Goal: Task Accomplishment & Management: Use online tool/utility

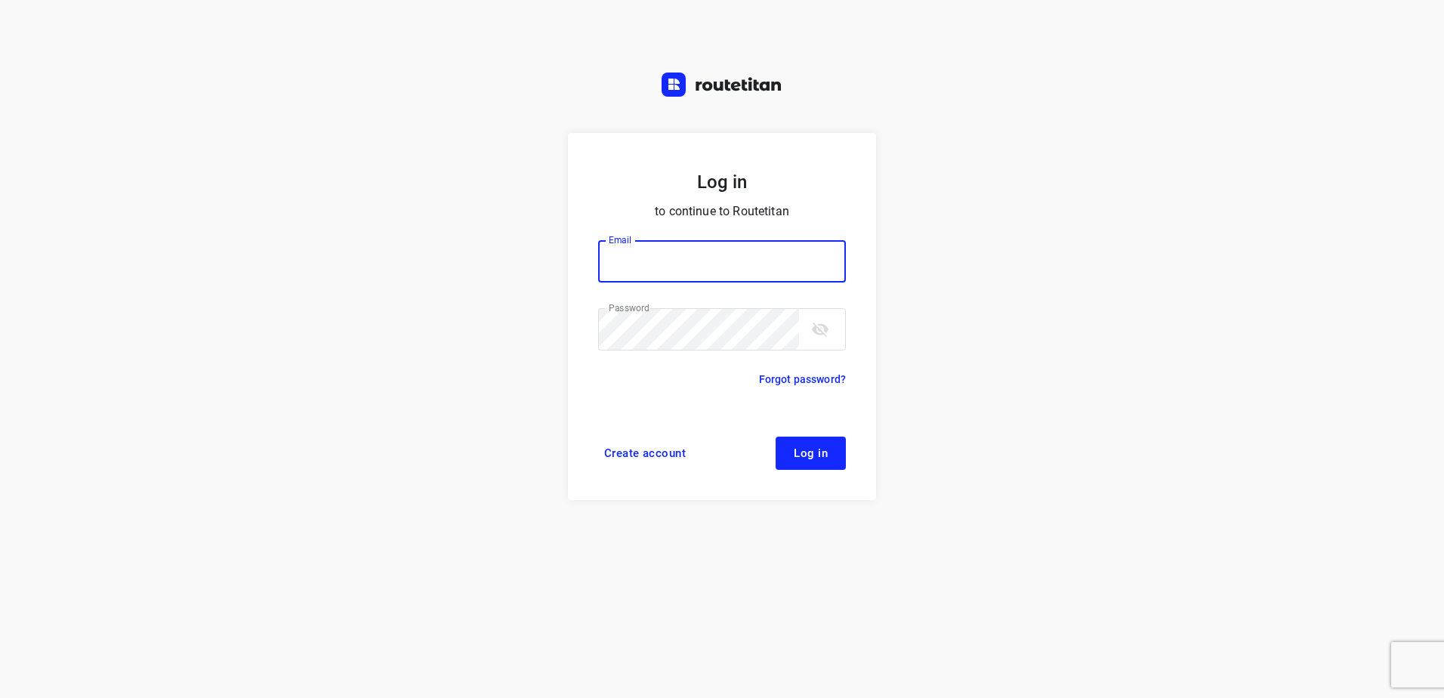
type input "[EMAIL_ADDRESS][DOMAIN_NAME]"
click at [827, 465] on button "Log in" at bounding box center [811, 453] width 70 height 33
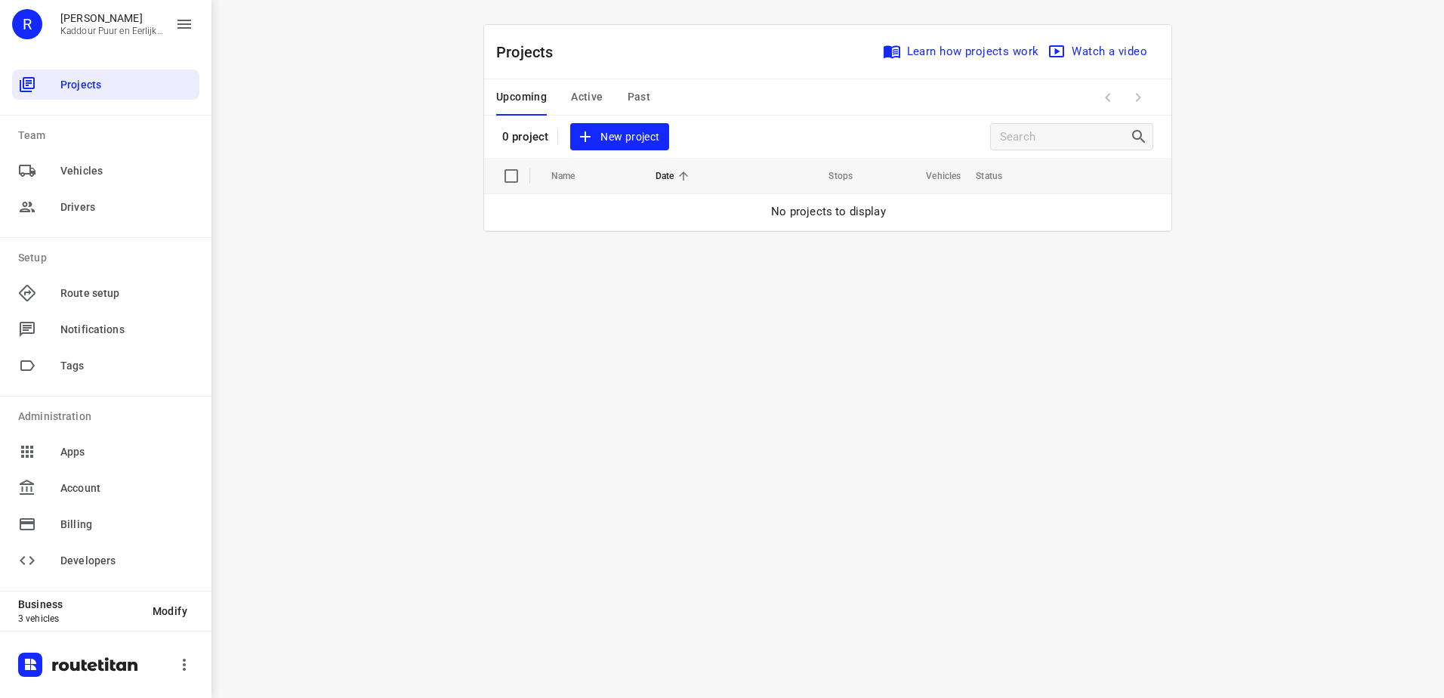
click at [623, 136] on span "New project" at bounding box center [619, 137] width 80 height 19
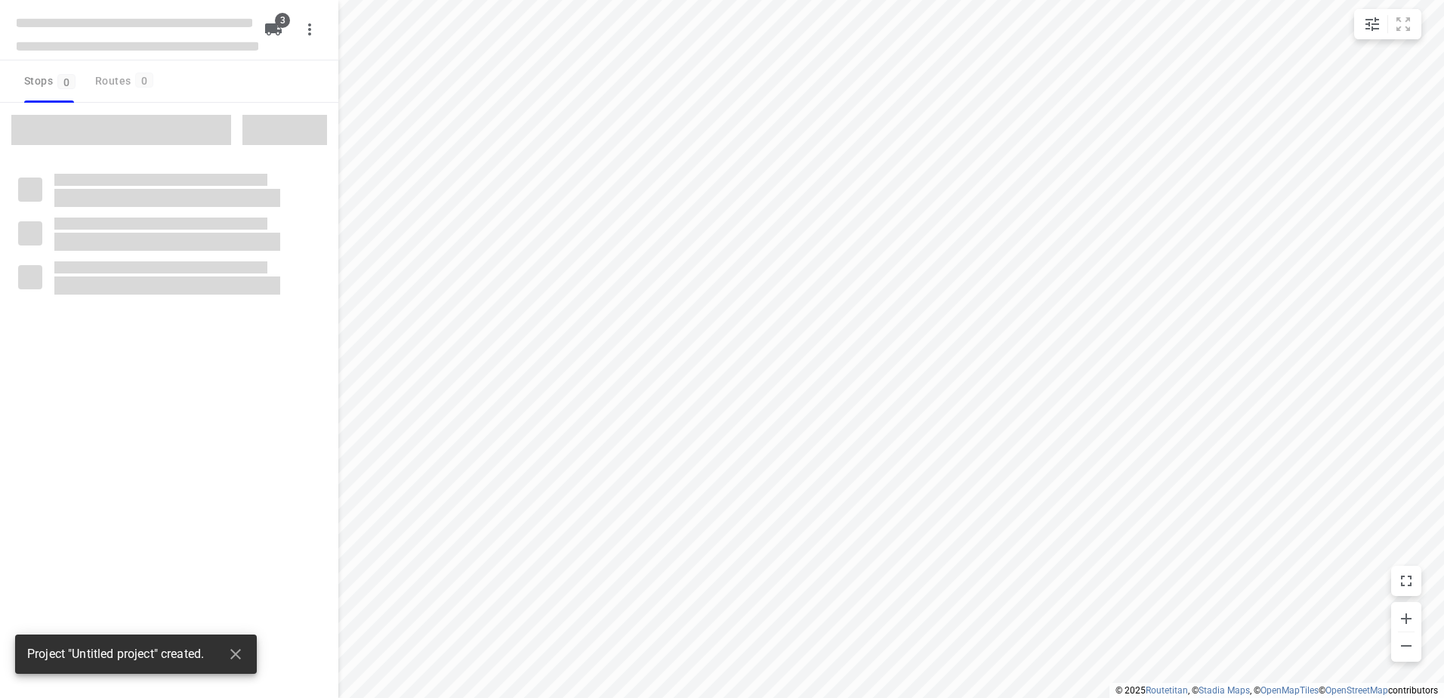
type input "distance"
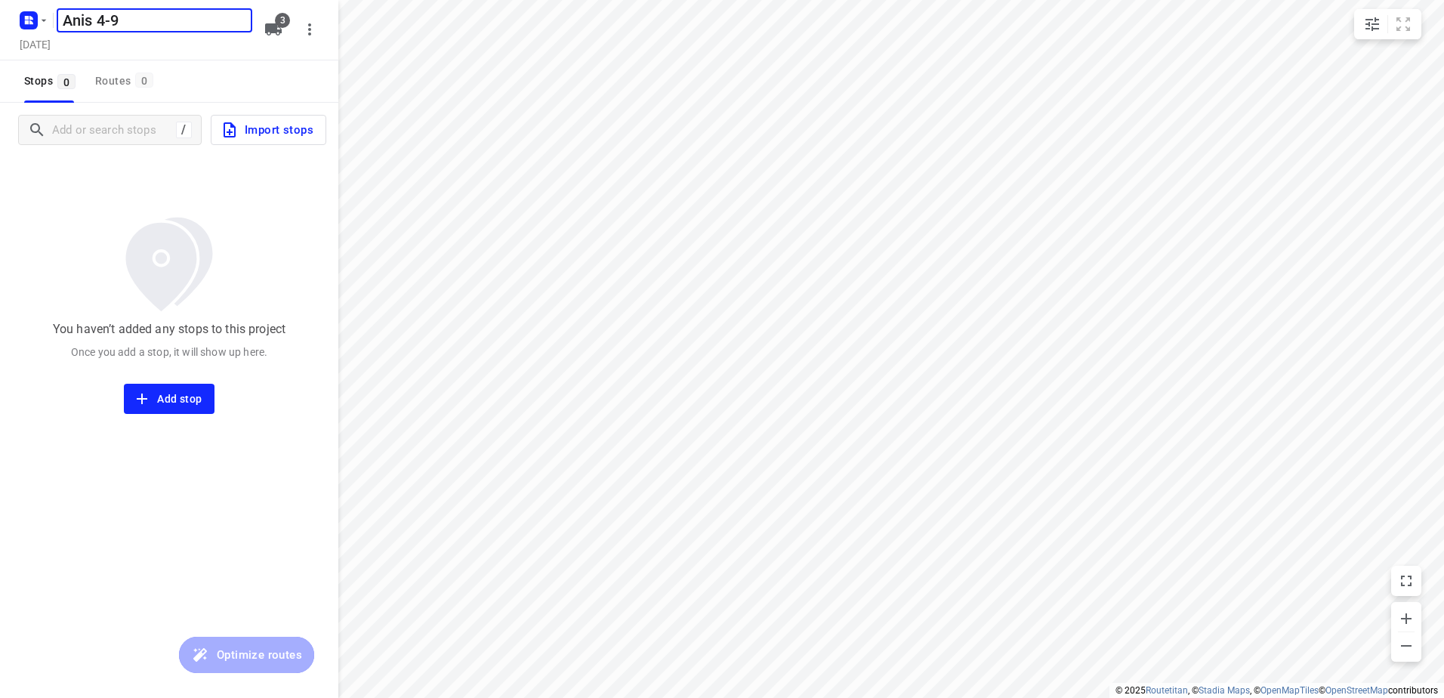
type input "Anis 4-9"
click at [280, 20] on span "3" at bounding box center [282, 20] width 15 height 15
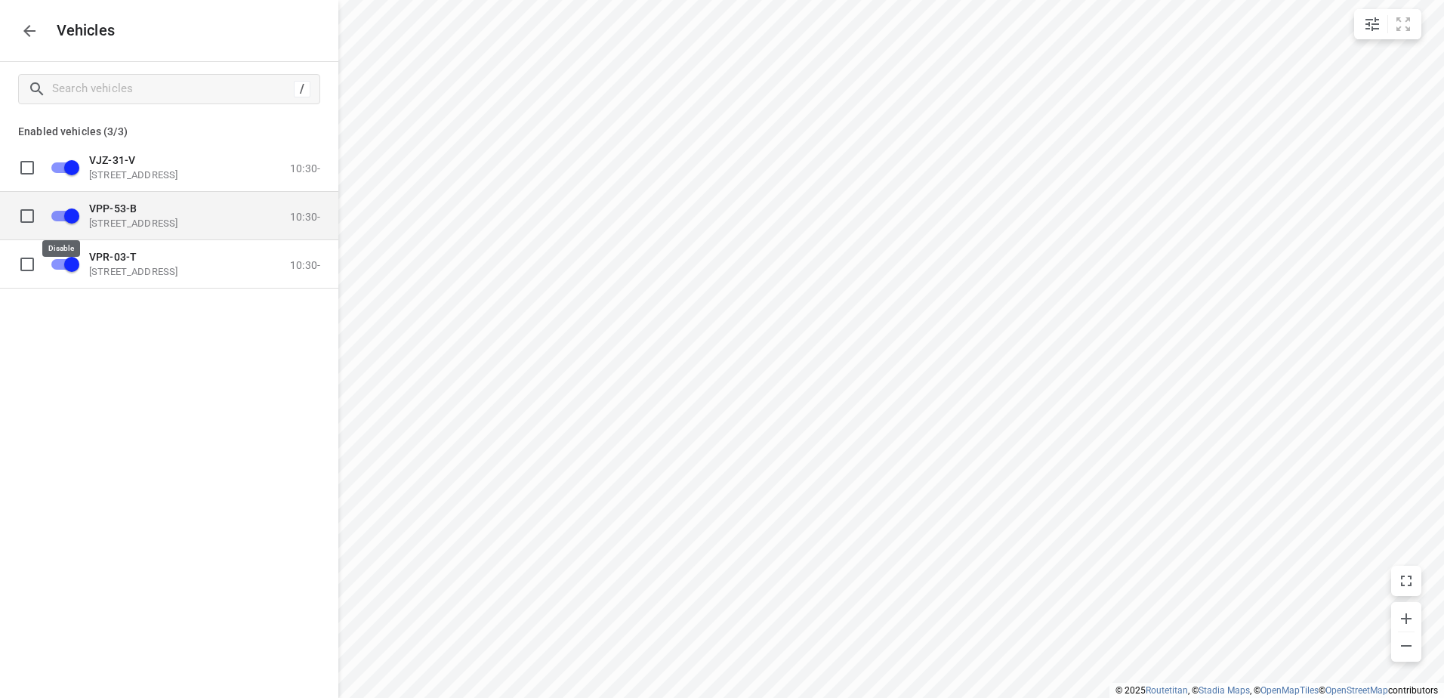
click at [74, 211] on input "grid" at bounding box center [72, 215] width 86 height 29
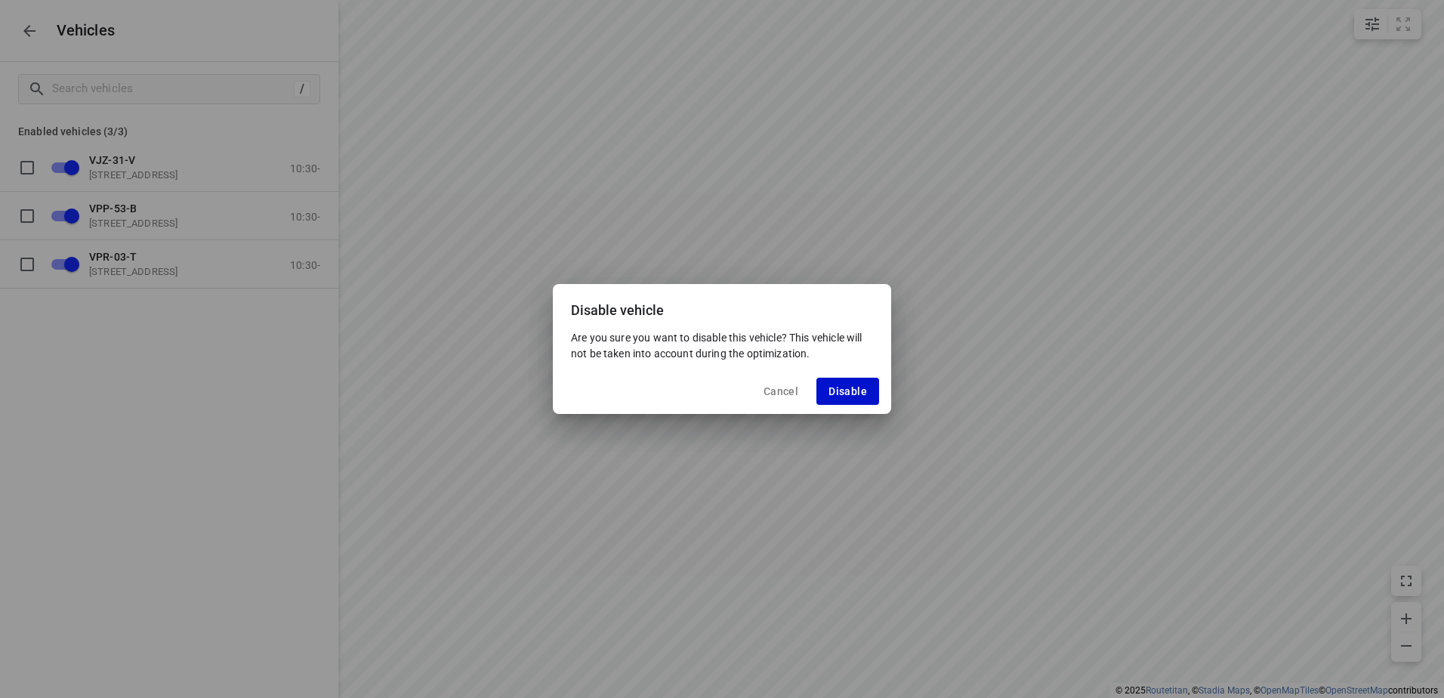
click at [857, 391] on span "Disable" at bounding box center [848, 391] width 39 height 12
checkbox input "false"
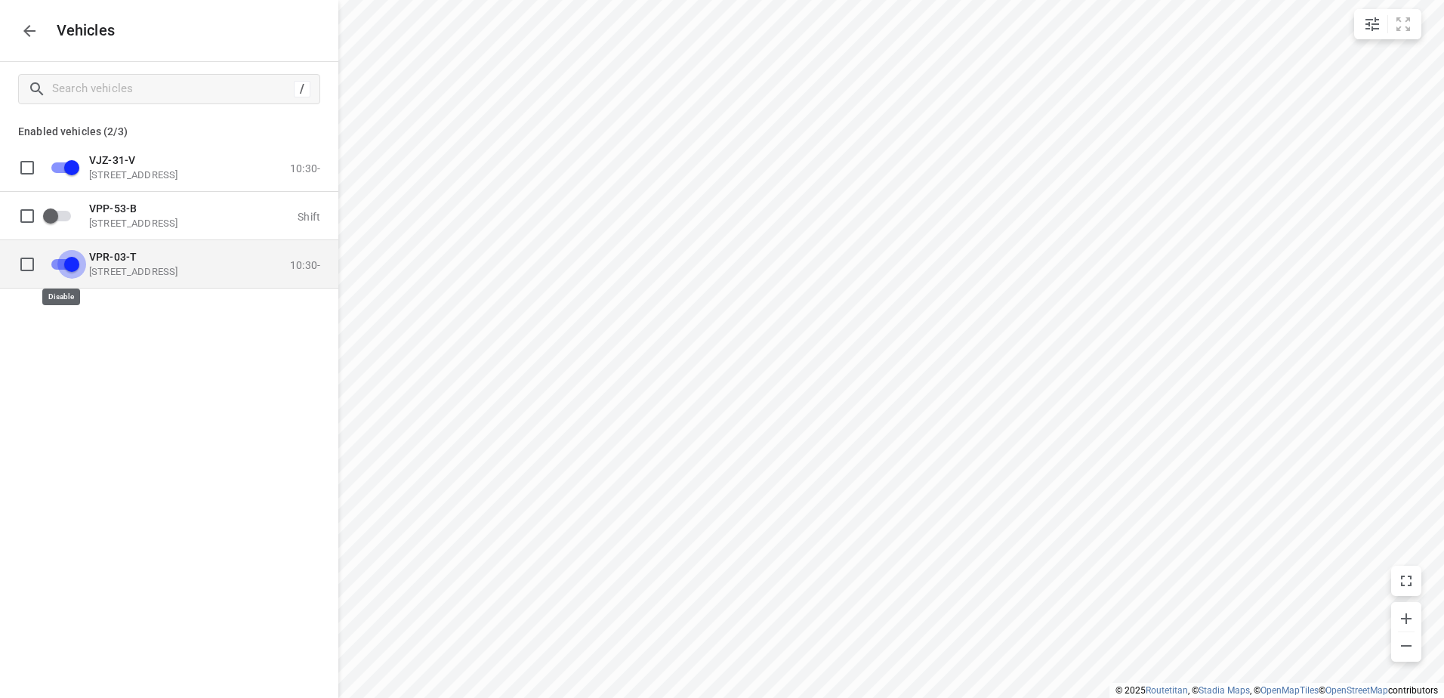
click at [76, 262] on input "grid" at bounding box center [72, 263] width 86 height 29
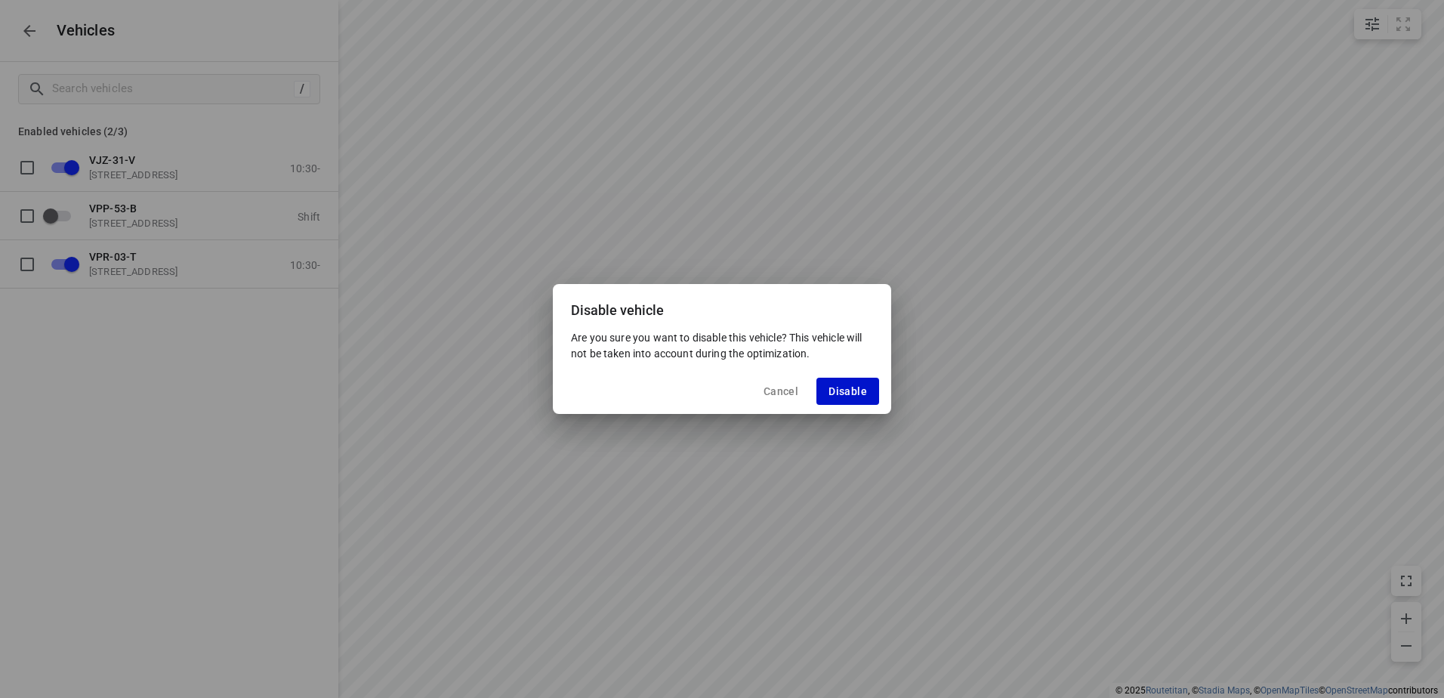
click at [862, 387] on span "Disable" at bounding box center [848, 391] width 39 height 12
checkbox input "false"
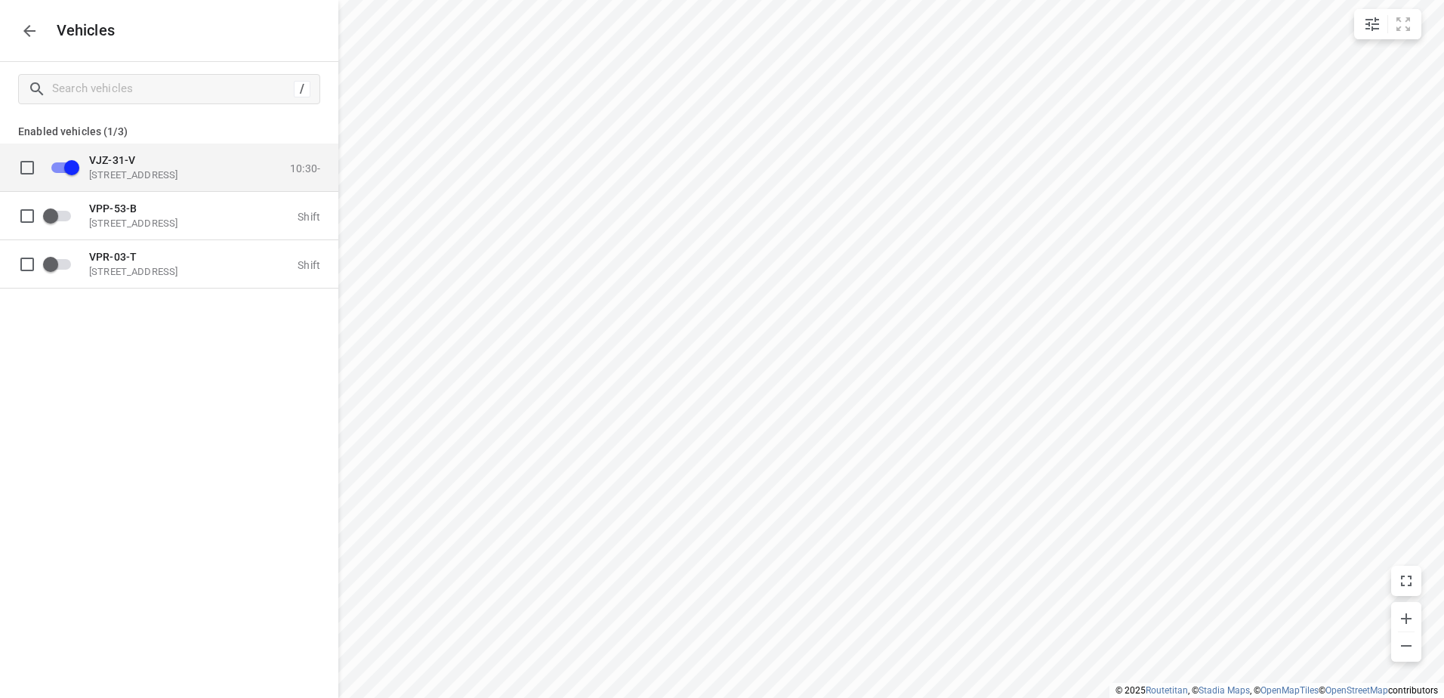
click at [138, 175] on p "Eemmeerlaan 9, 1382 KA Weesp, Netherlands" at bounding box center [164, 174] width 151 height 12
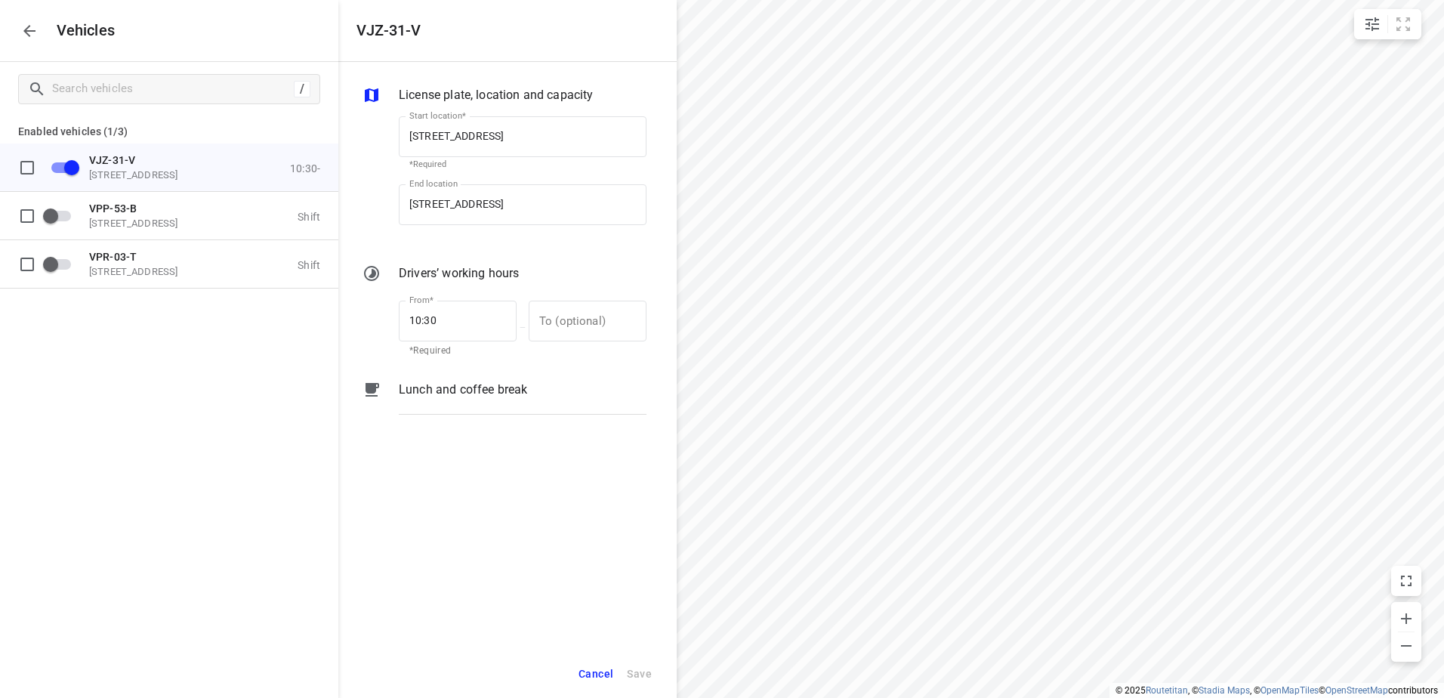
click at [454, 390] on p "Lunch and coffee break" at bounding box center [463, 390] width 128 height 18
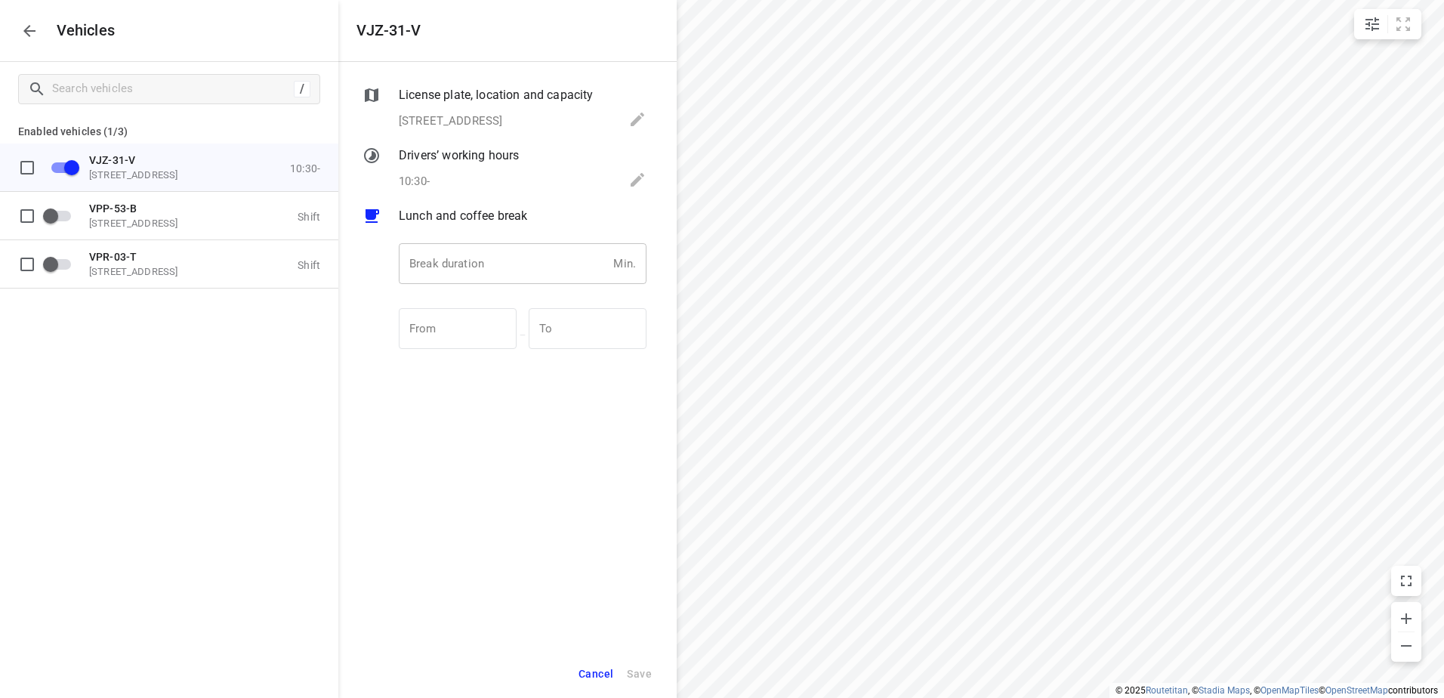
click at [483, 272] on input "number" at bounding box center [503, 263] width 208 height 41
type input "30"
click at [641, 673] on span "Save" at bounding box center [639, 674] width 25 height 19
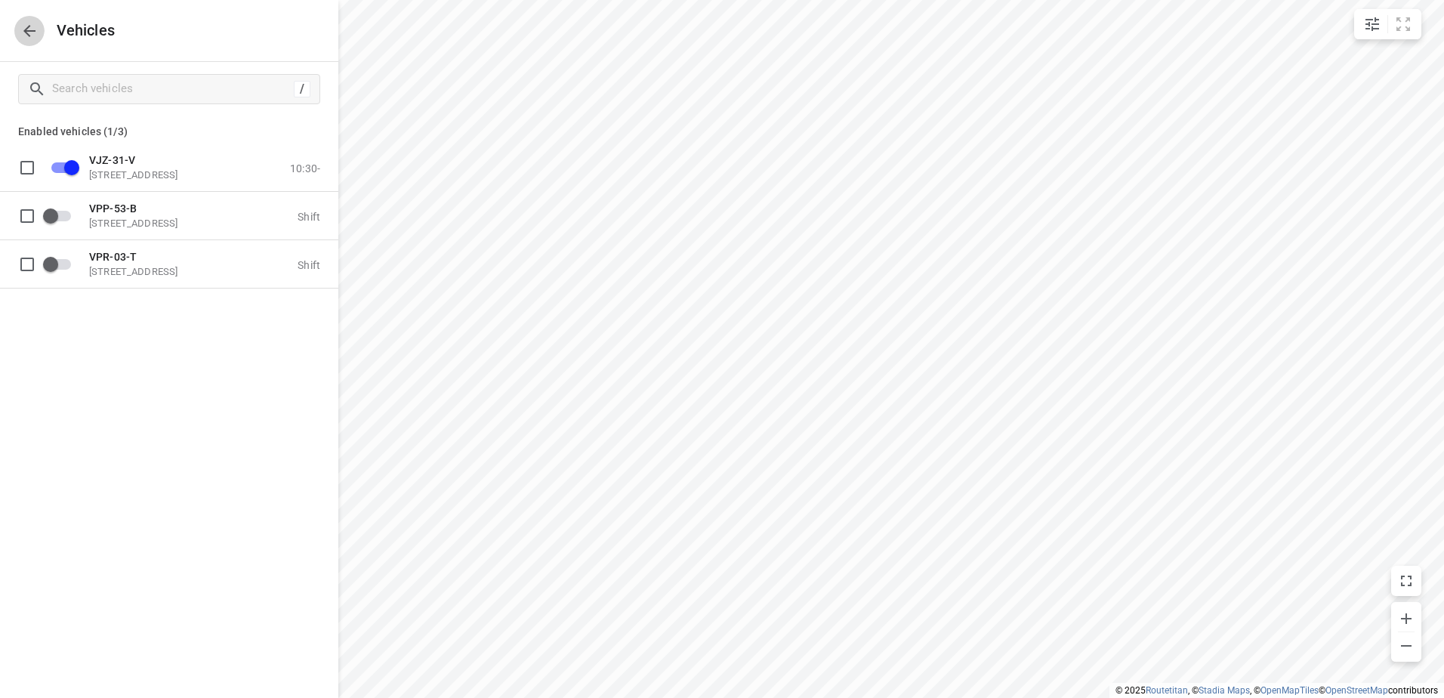
click at [29, 30] on icon "button" at bounding box center [29, 31] width 12 height 12
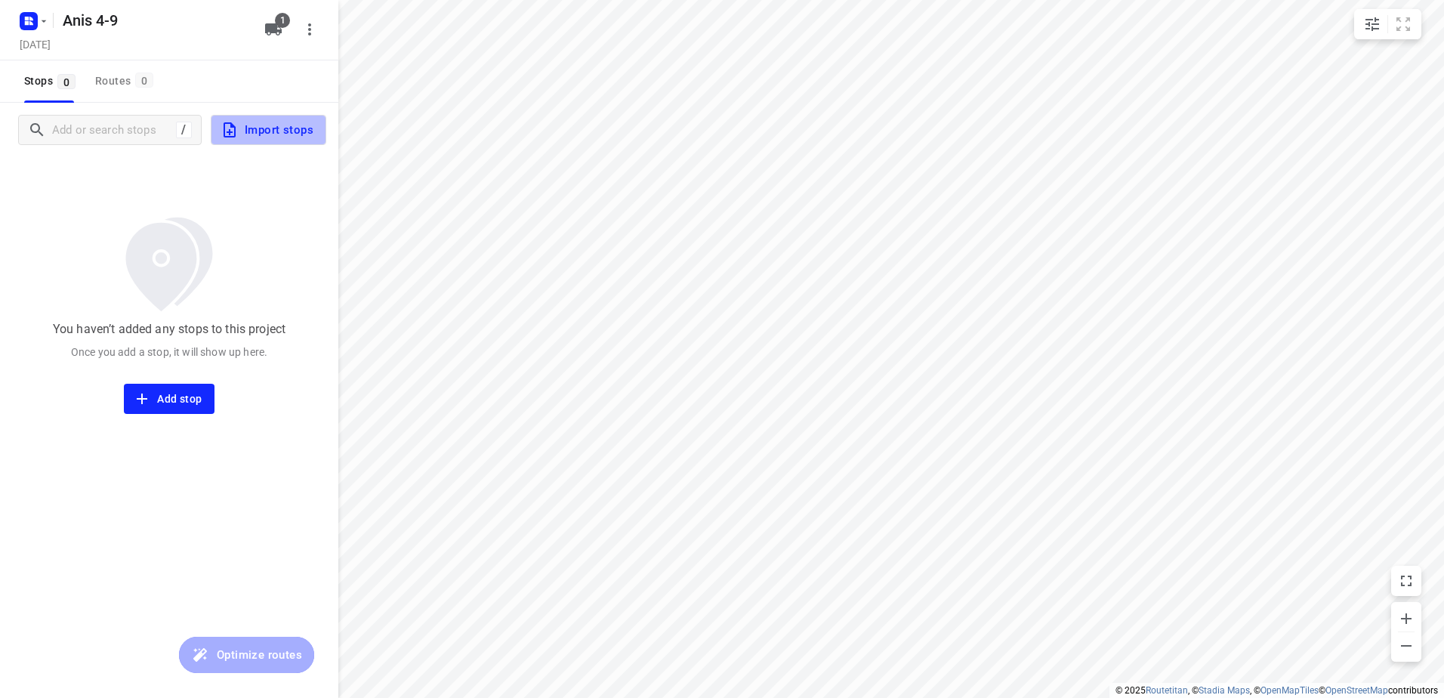
click at [256, 139] on span "Import stops" at bounding box center [267, 130] width 93 height 20
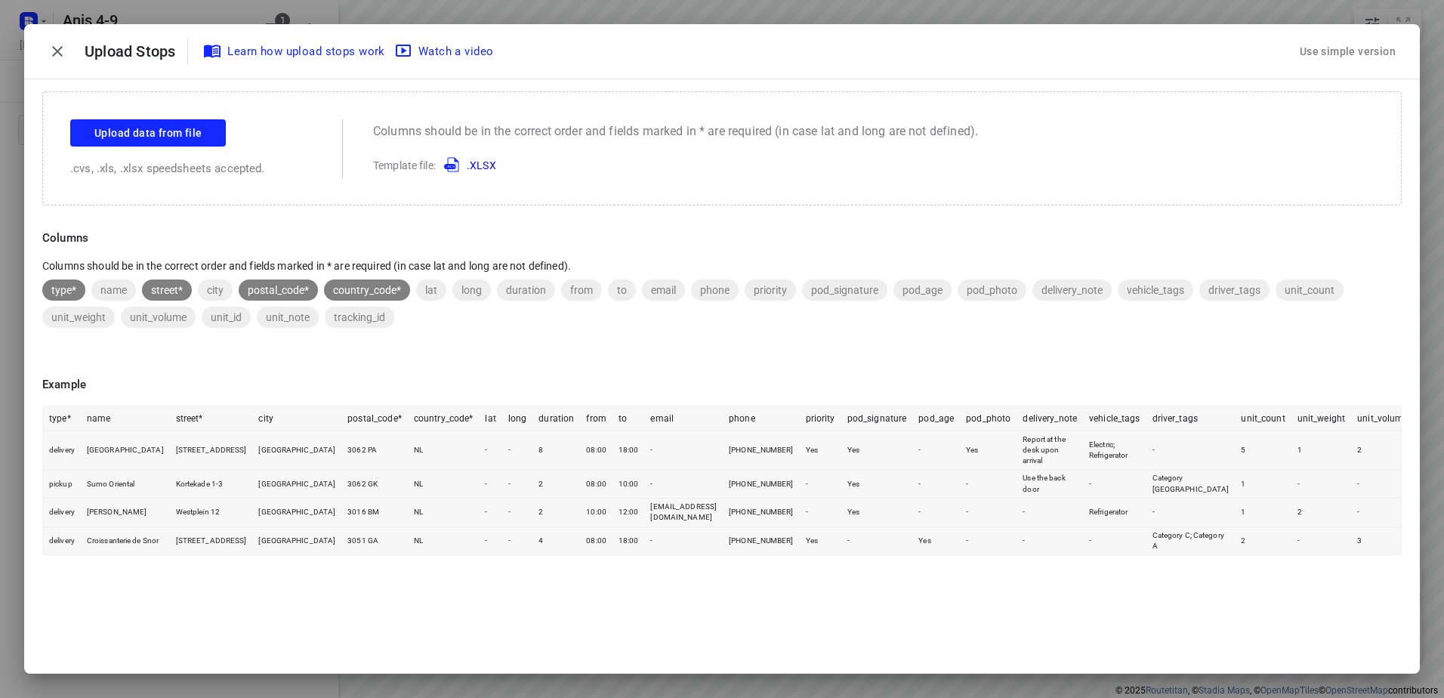
click at [1381, 52] on div "Use simple version" at bounding box center [1348, 51] width 102 height 25
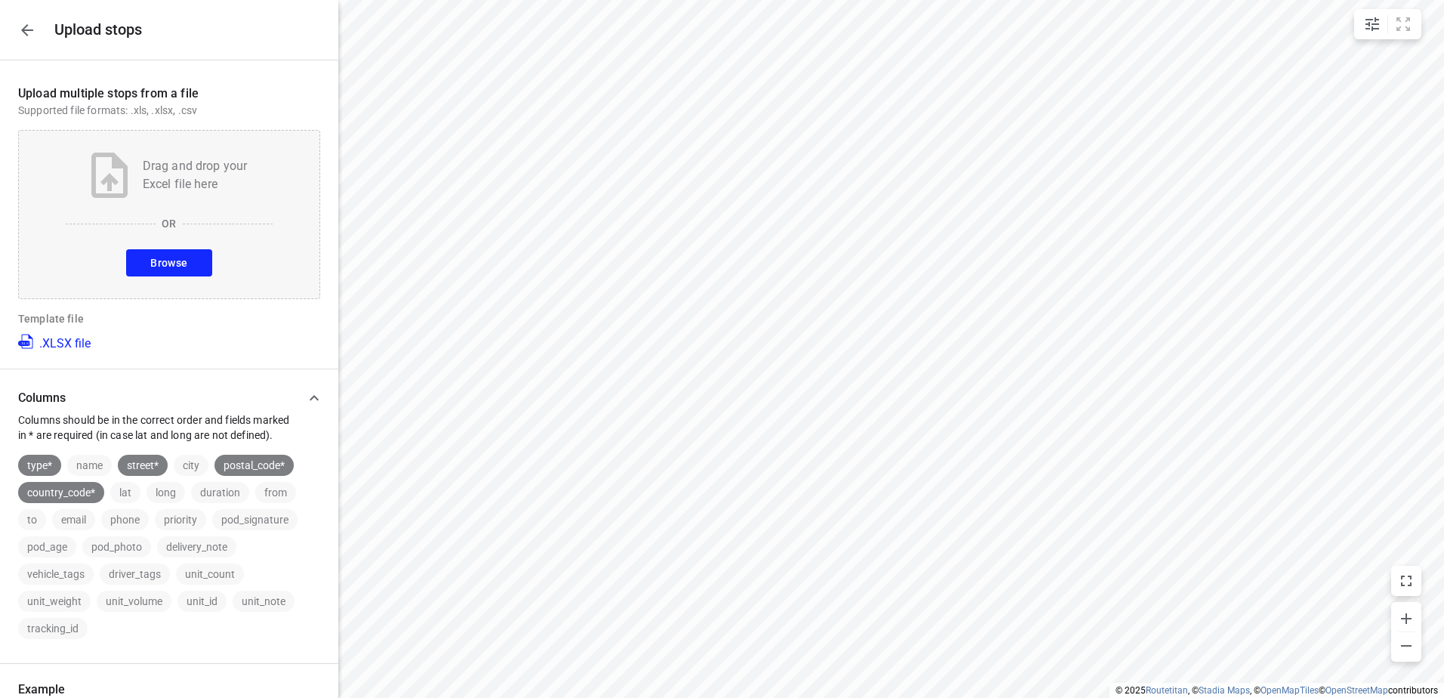
click at [155, 261] on span "Browse" at bounding box center [168, 263] width 37 height 19
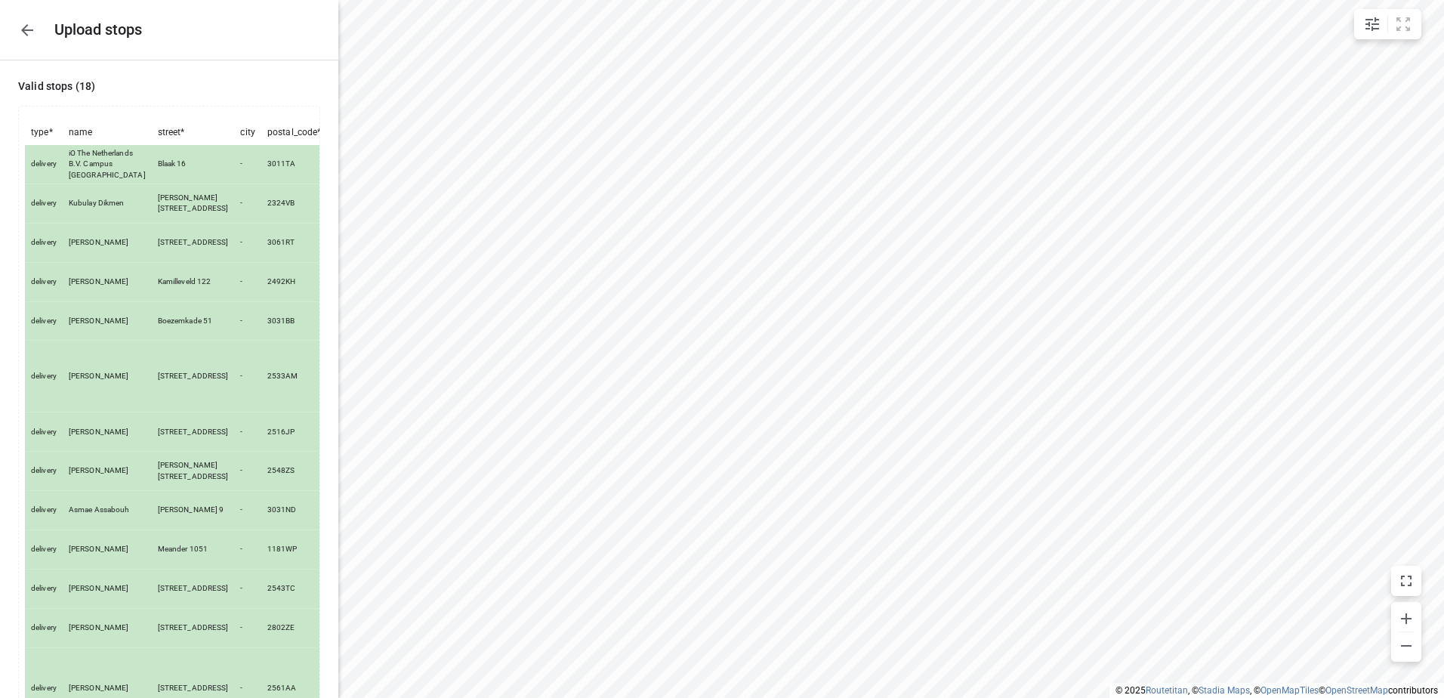
scroll to position [693, 0]
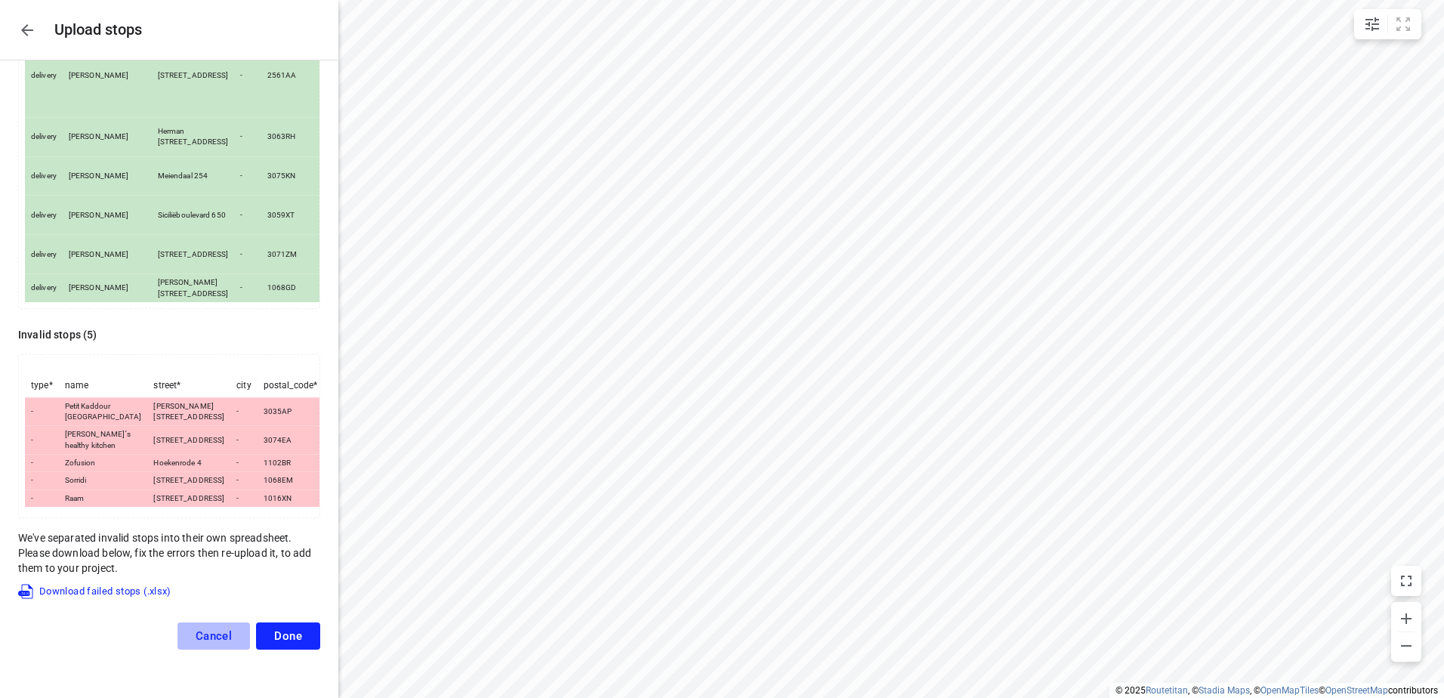
click at [206, 643] on span "Cancel" at bounding box center [214, 636] width 37 height 14
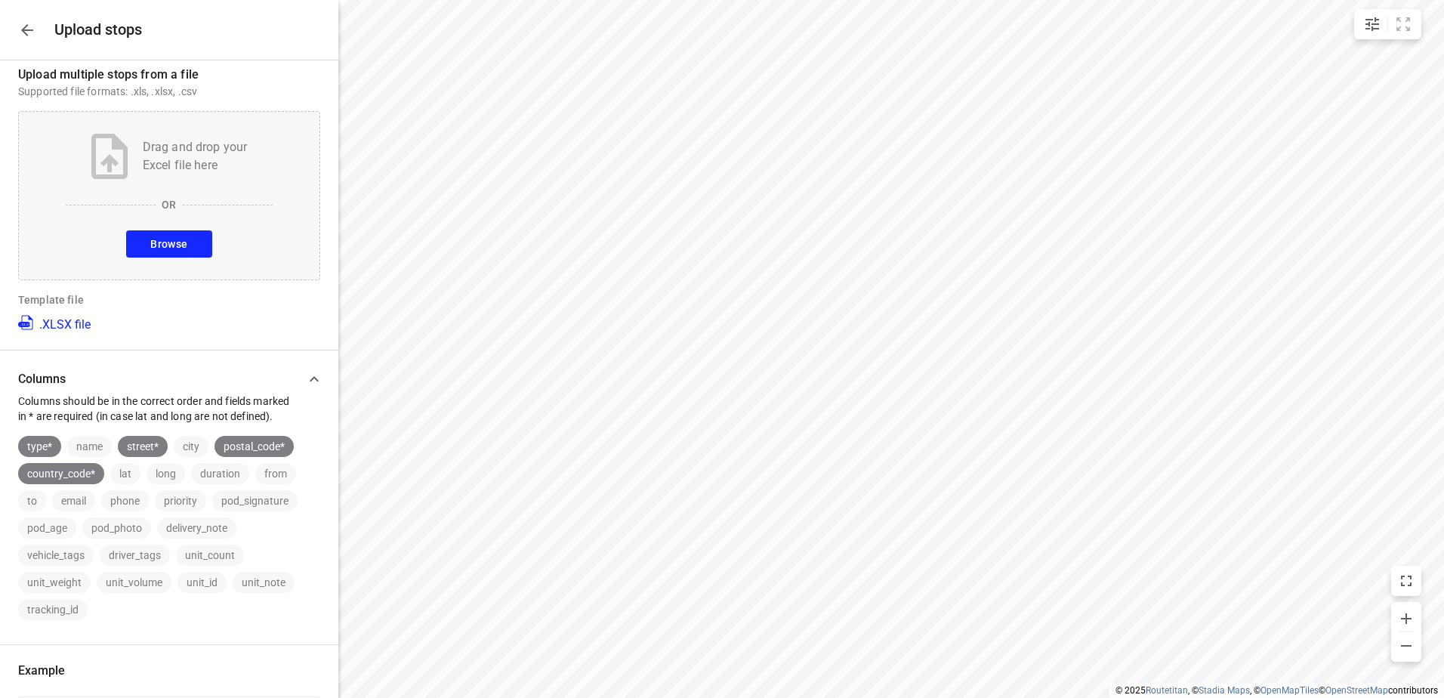
scroll to position [0, 0]
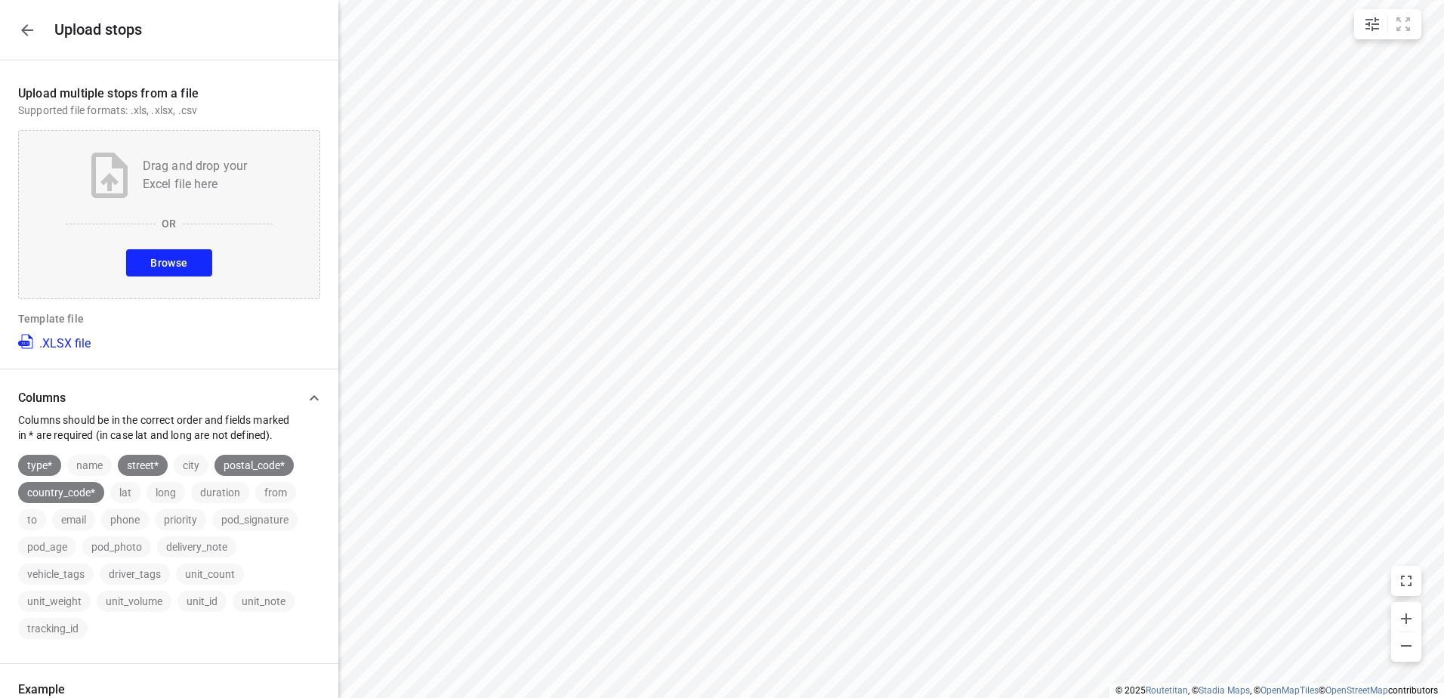
click at [184, 264] on button "Browse" at bounding box center [168, 262] width 85 height 27
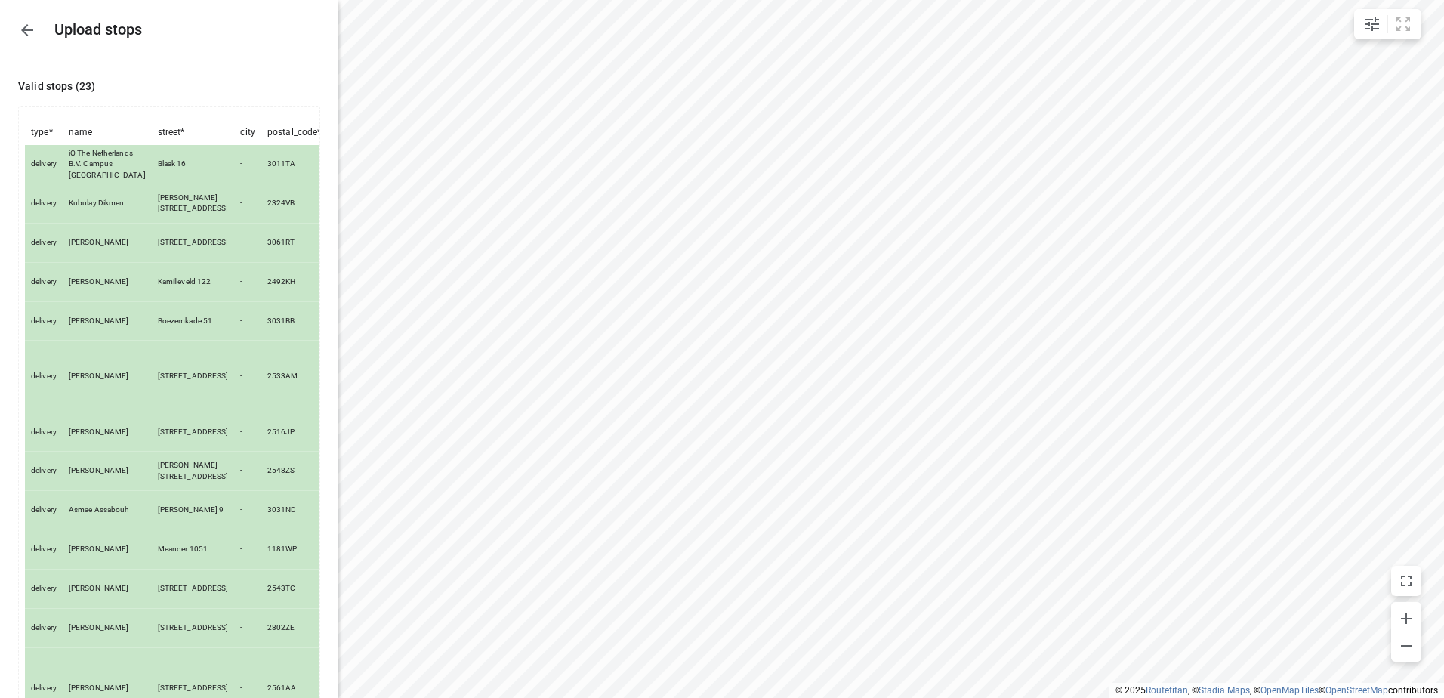
scroll to position [503, 0]
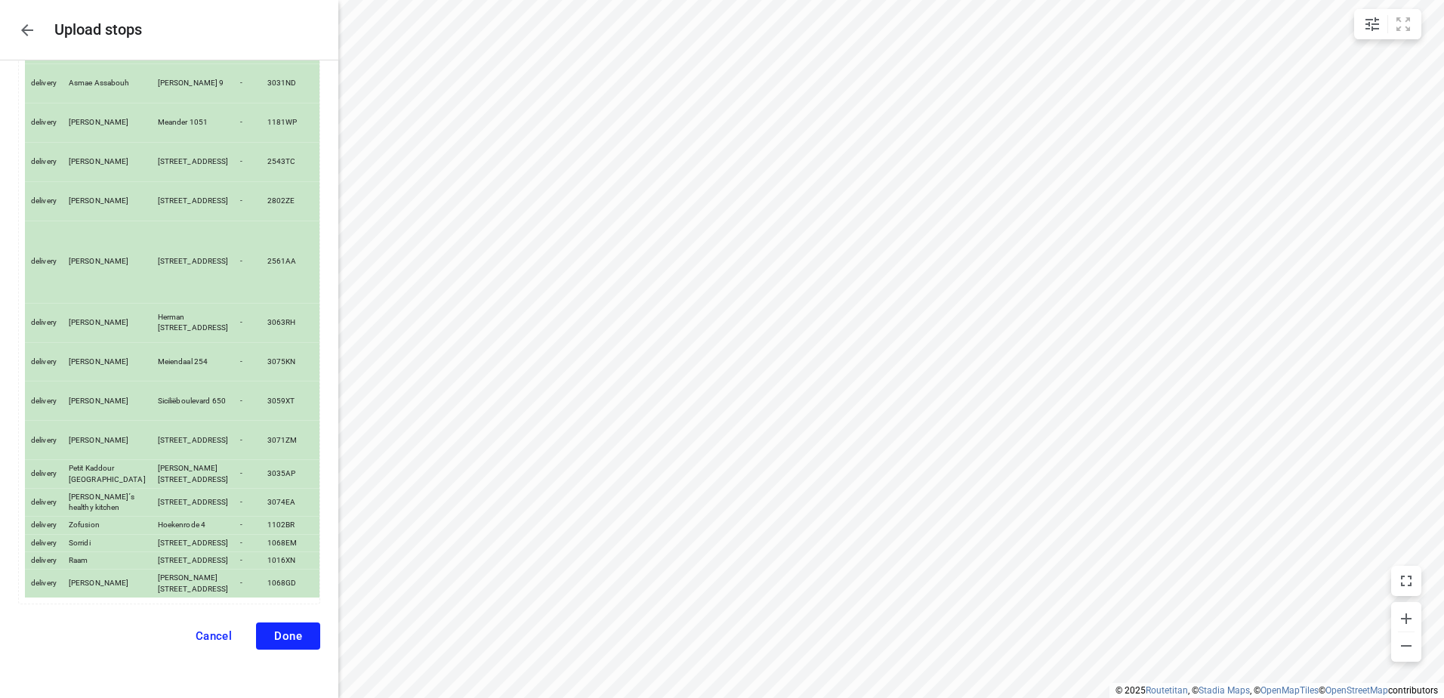
click at [279, 634] on span "Done" at bounding box center [288, 636] width 28 height 14
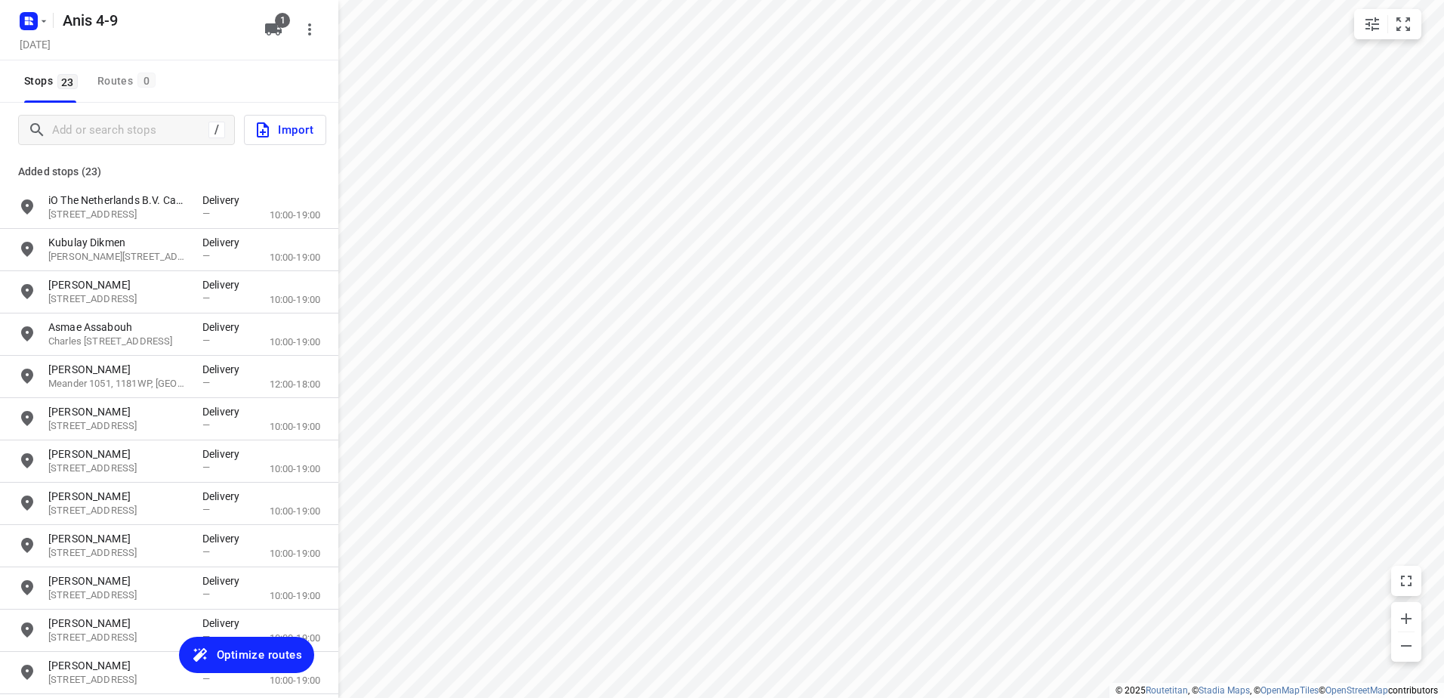
click at [260, 650] on span "Optimize routes" at bounding box center [259, 655] width 85 height 20
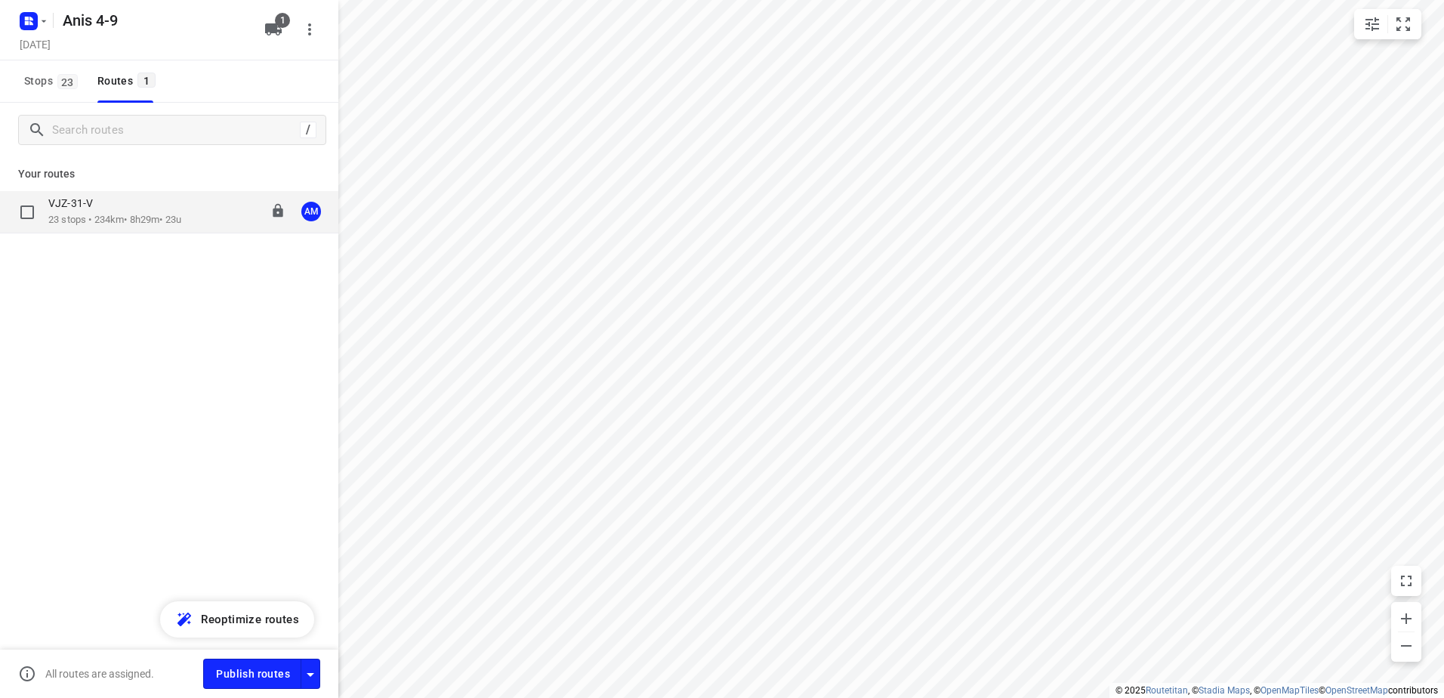
click at [79, 204] on p "VJZ-31-V" at bounding box center [75, 203] width 54 height 14
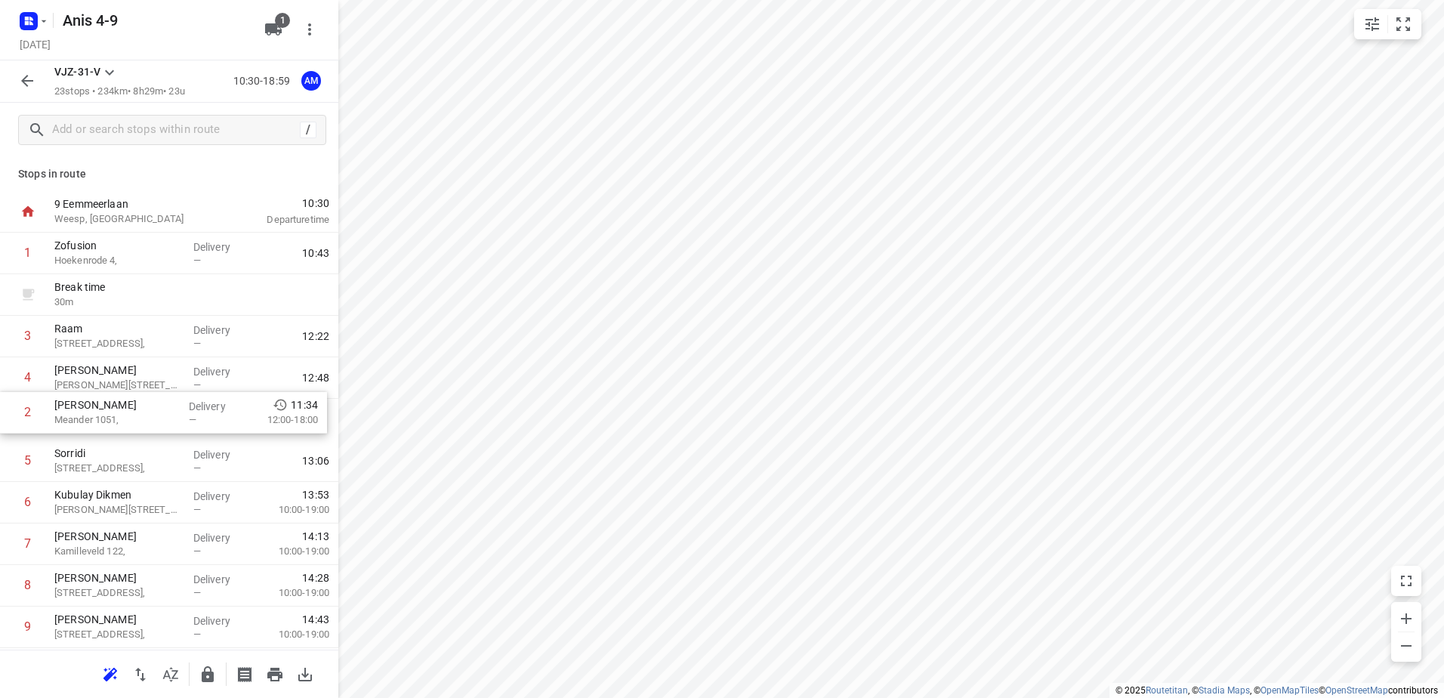
drag, startPoint x: 108, startPoint y: 346, endPoint x: 108, endPoint y: 428, distance: 82.3
drag, startPoint x: 91, startPoint y: 466, endPoint x: 91, endPoint y: 425, distance: 40.8
drag, startPoint x: 85, startPoint y: 429, endPoint x: 92, endPoint y: 387, distance: 42.2
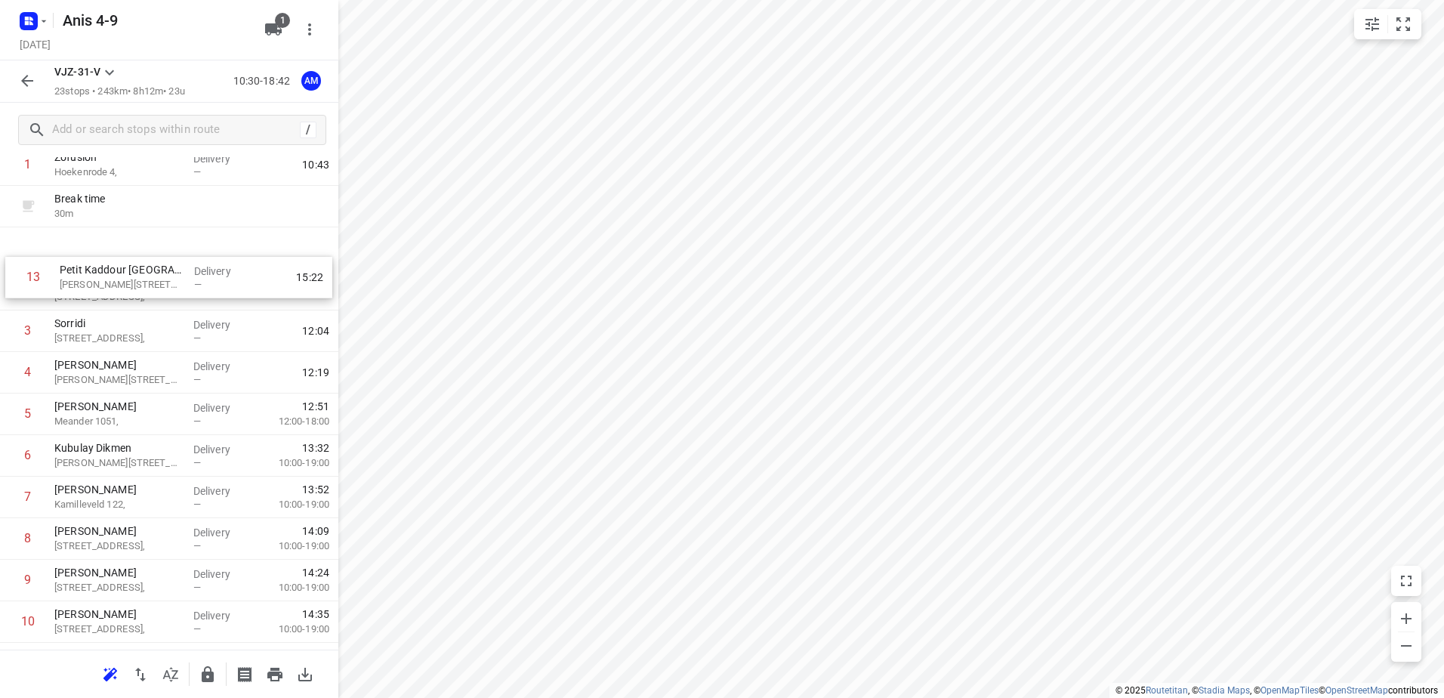
scroll to position [77, 0]
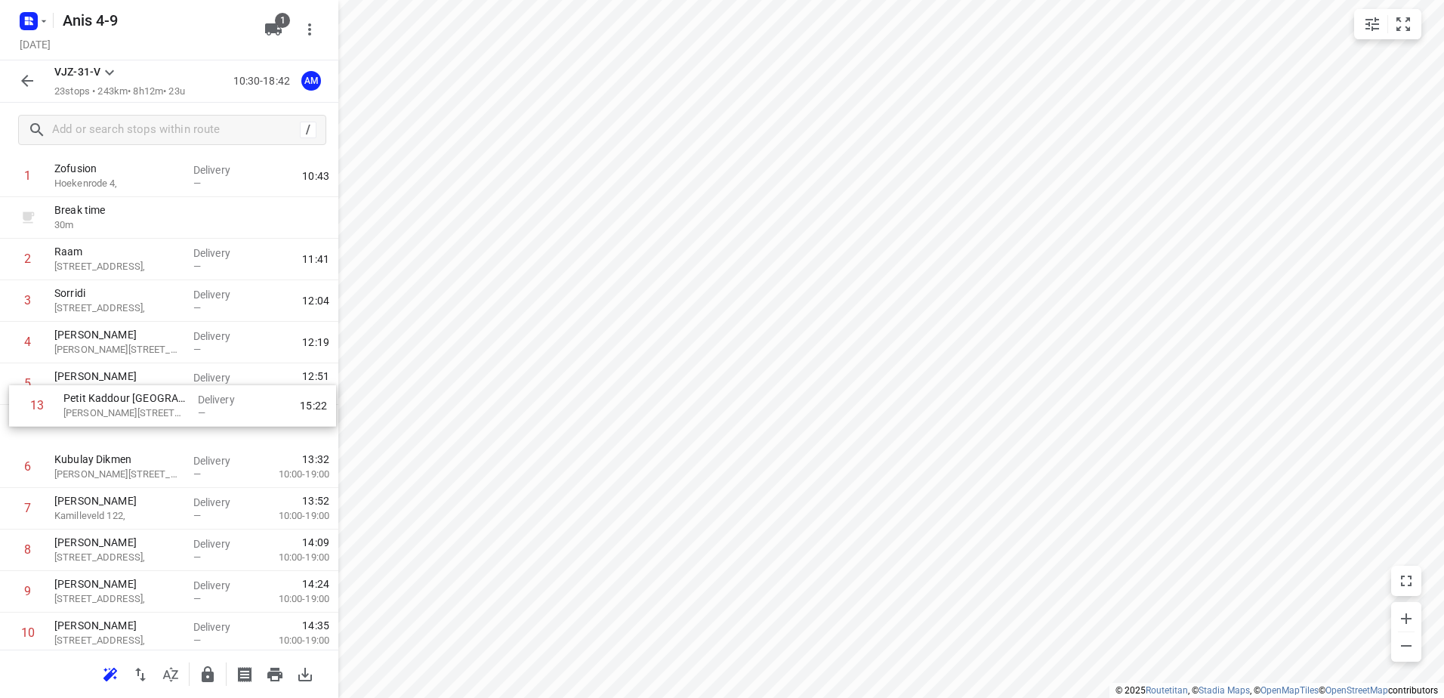
drag, startPoint x: 134, startPoint y: 480, endPoint x: 144, endPoint y: 403, distance: 77.7
click at [144, 403] on div "1 Zofusion Hoekenrode 4, Delivery — 10:43 Break time 30 m 2 Raam Raamdwarsstraa…" at bounding box center [169, 654] width 338 height 997
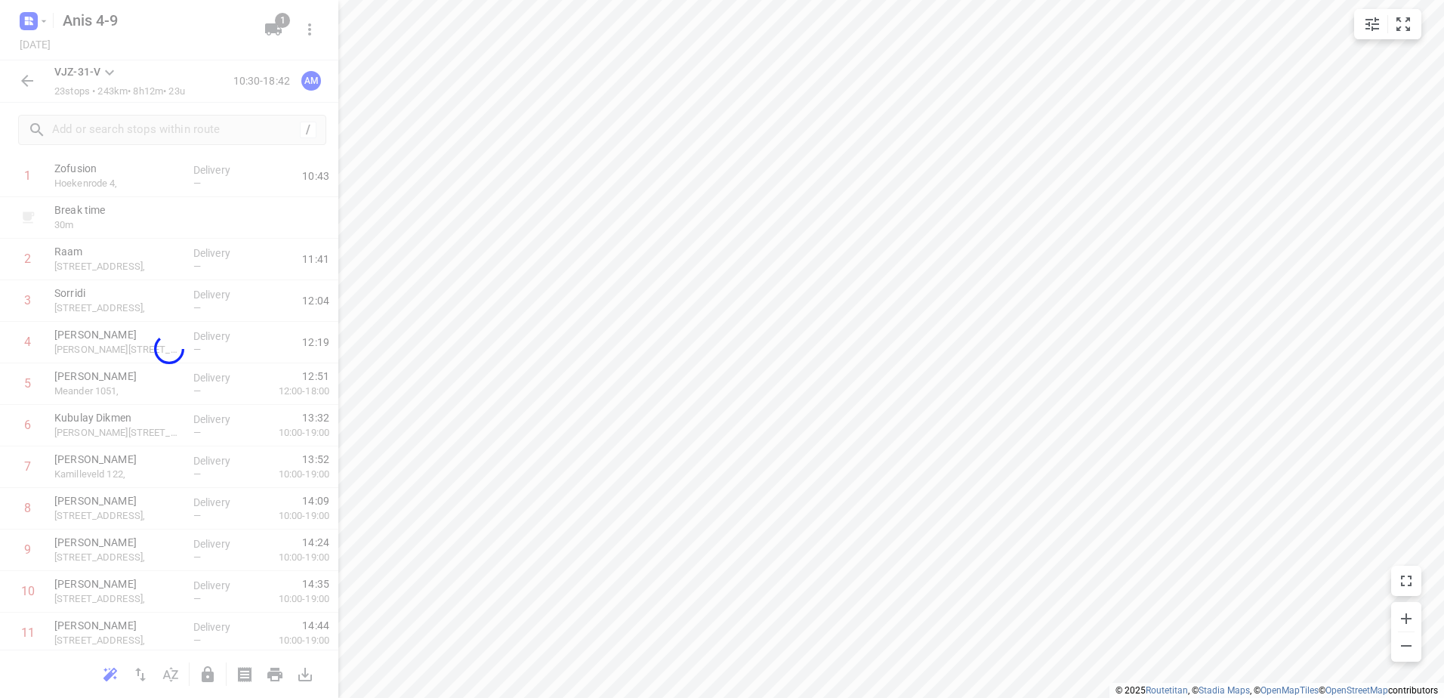
drag, startPoint x: 144, startPoint y: 403, endPoint x: 140, endPoint y: 422, distance: 19.9
click at [140, 422] on div at bounding box center [169, 349] width 338 height 698
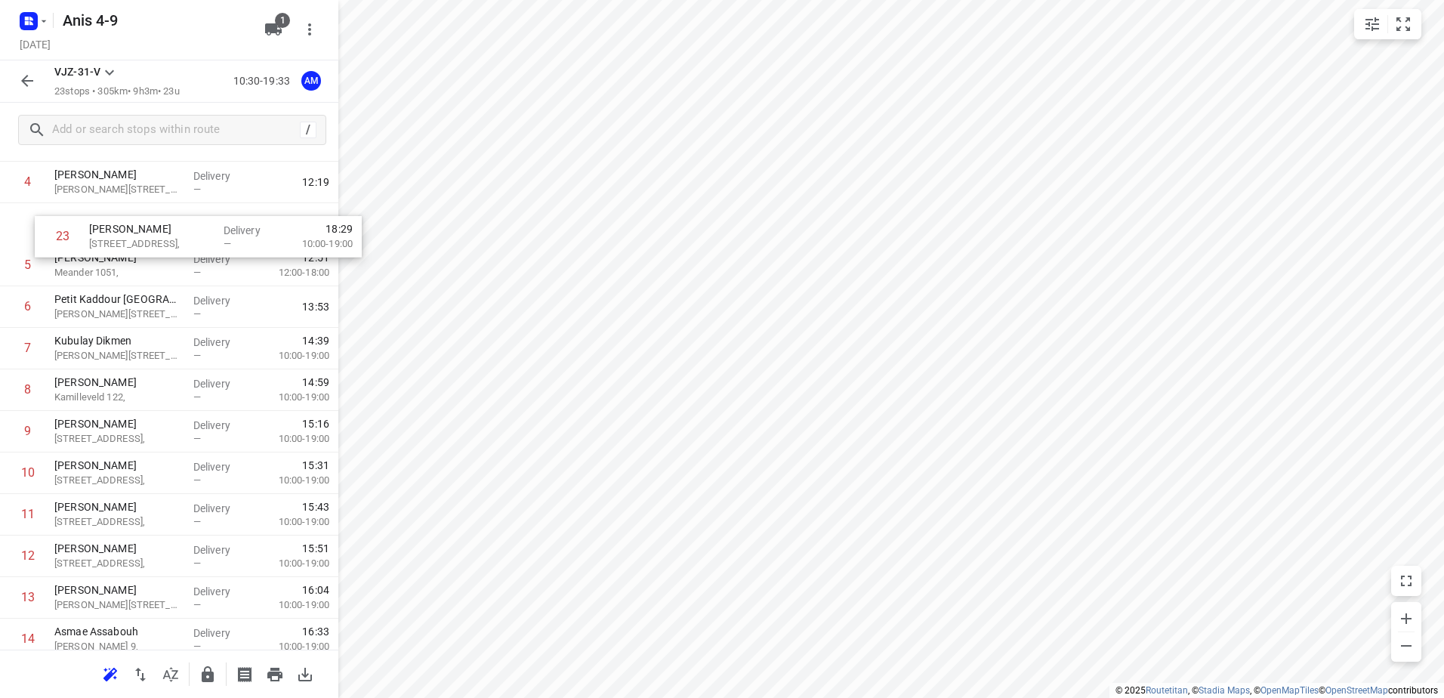
scroll to position [228, 0]
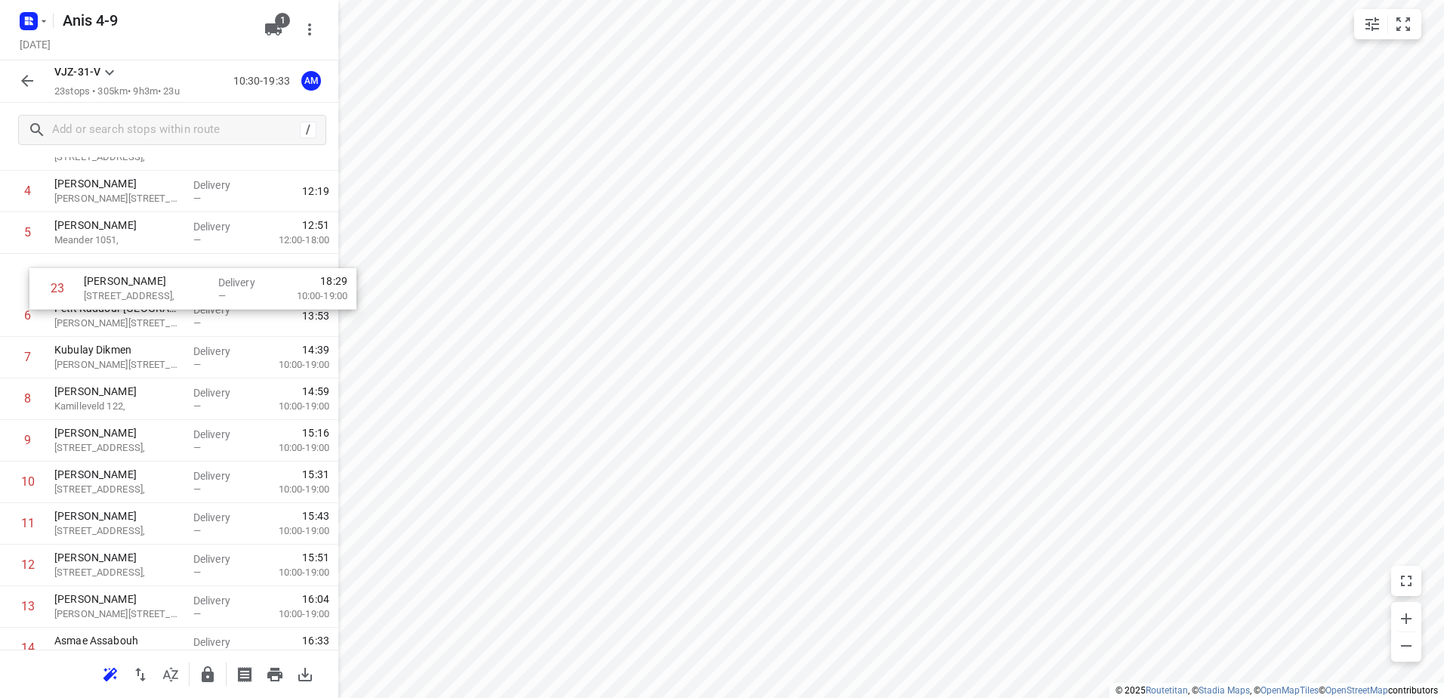
drag, startPoint x: 100, startPoint y: 614, endPoint x: 131, endPoint y: 295, distance: 321.0
click at [131, 295] on div "1 Zofusion Hoekenrode 4, Delivery — 10:43 Break time 30 m 2 Raam Raamdwarsstraa…" at bounding box center [169, 503] width 338 height 997
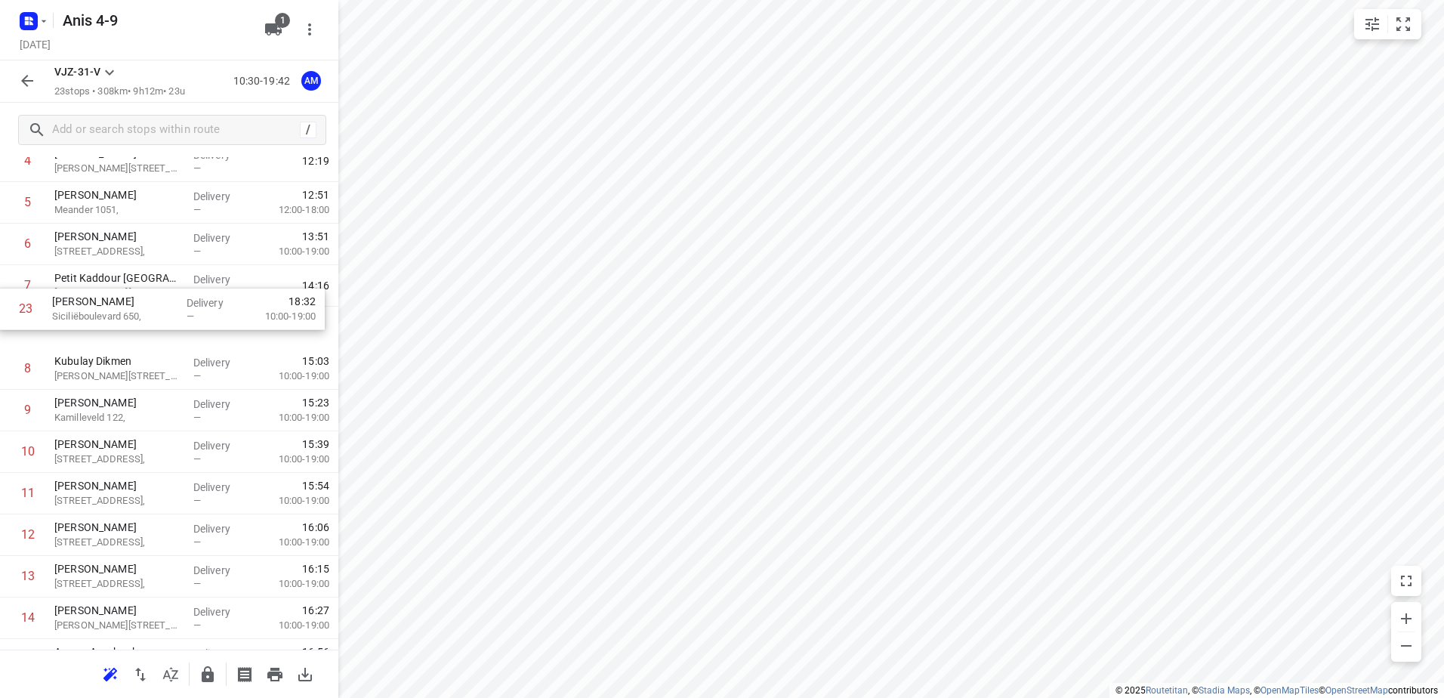
scroll to position [258, 0]
drag, startPoint x: 100, startPoint y: 598, endPoint x: 97, endPoint y: 278, distance: 320.3
click at [97, 278] on div "1 Zofusion Hoekenrode 4, Delivery — 10:43 Break time 30 m 2 Raam Raamdwarsstraa…" at bounding box center [169, 473] width 338 height 997
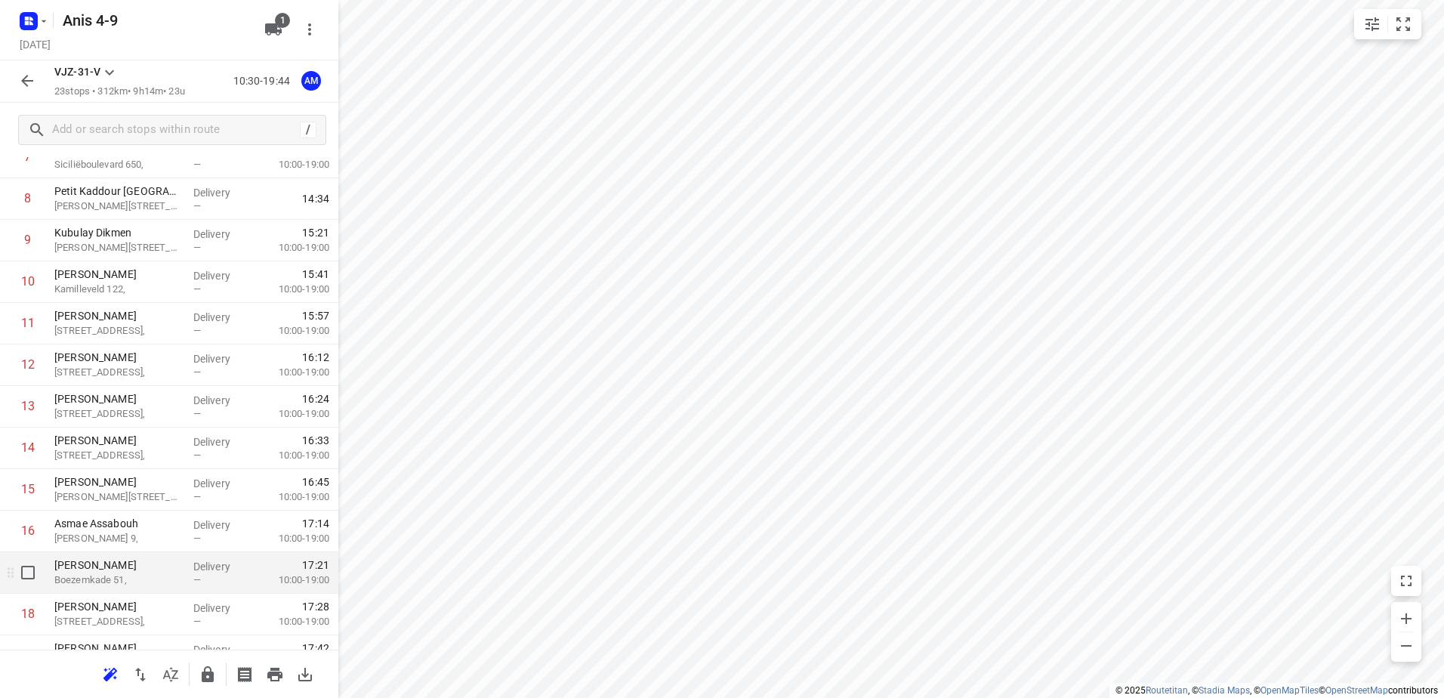
scroll to position [409, 0]
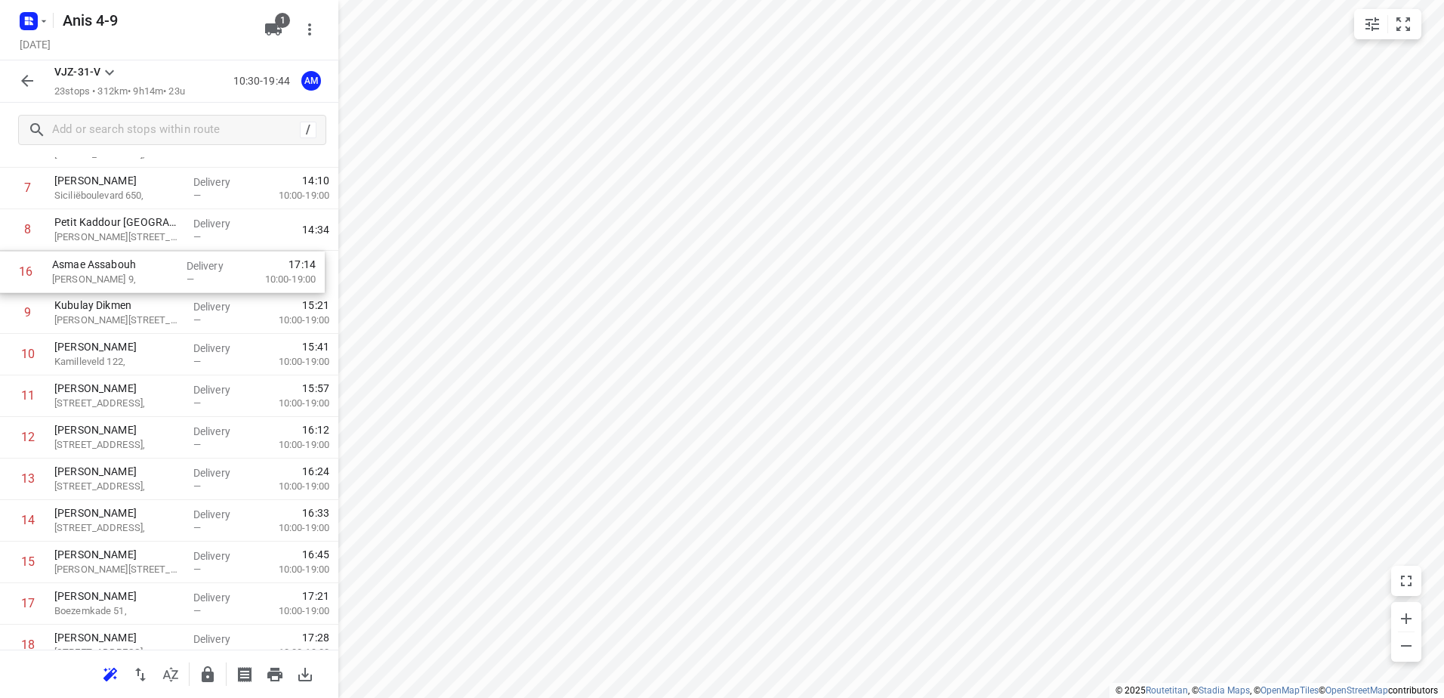
drag, startPoint x: 112, startPoint y: 515, endPoint x: 110, endPoint y: 268, distance: 247.0
click at [110, 268] on div "1 Zofusion Hoekenrode 4, Delivery — 10:43 Break time 30 m 2 Raam Raamdwarsstraa…" at bounding box center [169, 375] width 338 height 997
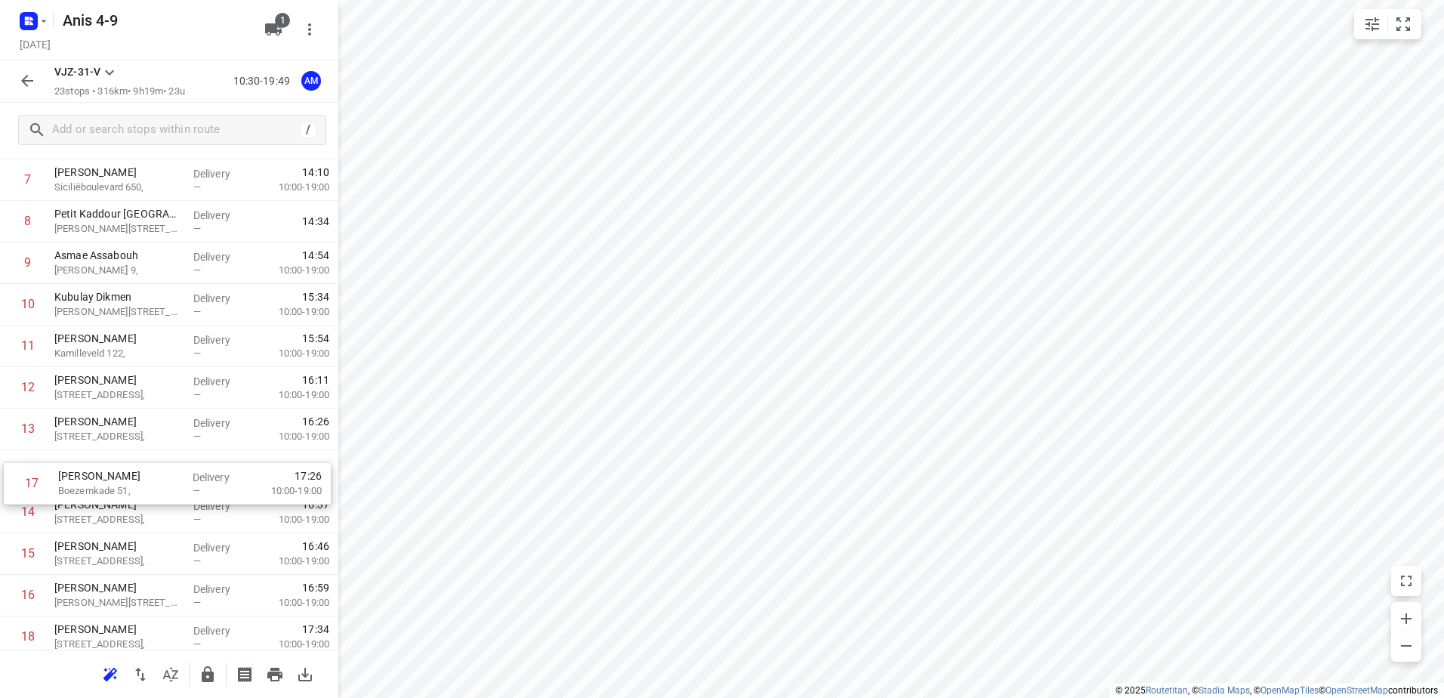
scroll to position [364, 0]
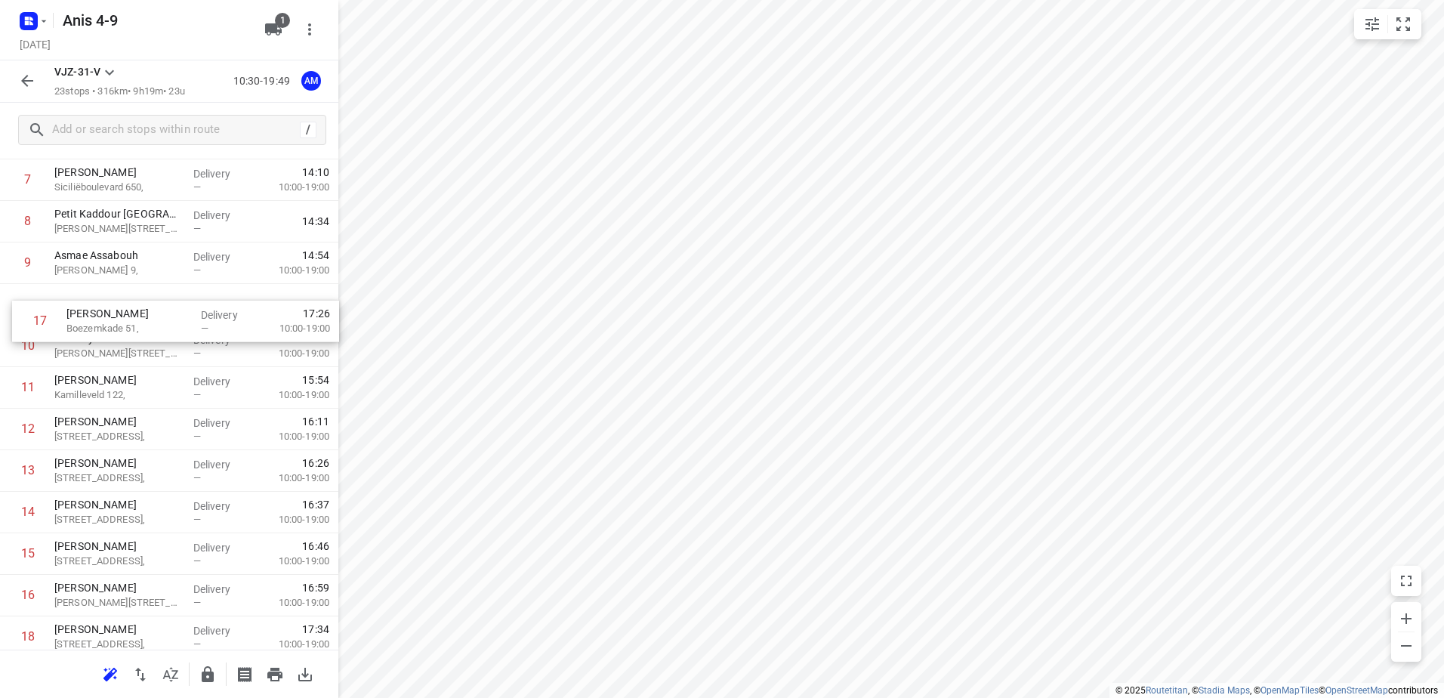
drag, startPoint x: 78, startPoint y: 610, endPoint x: 90, endPoint y: 317, distance: 292.6
click at [90, 317] on div "1 Zofusion Hoekenrode 4, Delivery — 10:43 Break time 30 m 2 Raam Raamdwarsstraa…" at bounding box center [169, 367] width 338 height 997
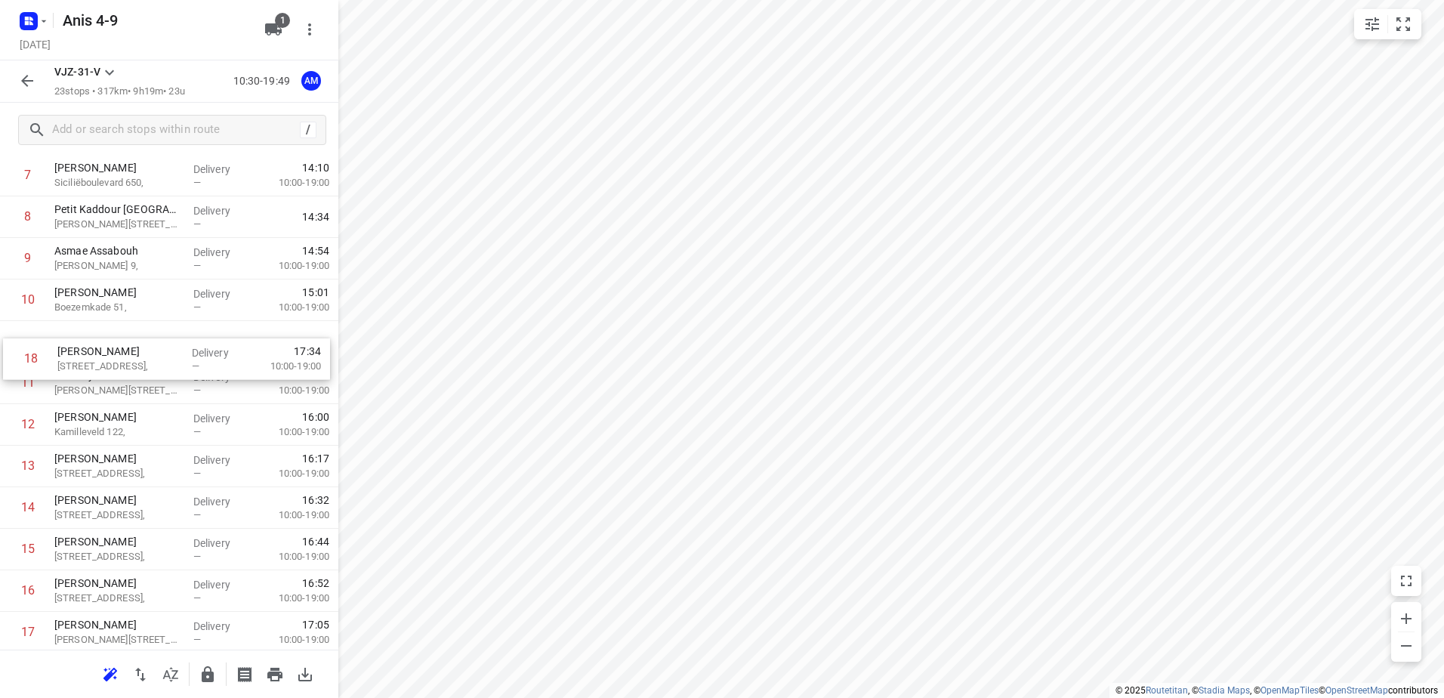
drag, startPoint x: 94, startPoint y: 634, endPoint x: 100, endPoint y: 346, distance: 287.8
click at [98, 346] on div "1 Zofusion Hoekenrode 4, Delivery — 10:43 Break time 30 m 2 Raam Raamdwarsstraa…" at bounding box center [169, 362] width 338 height 997
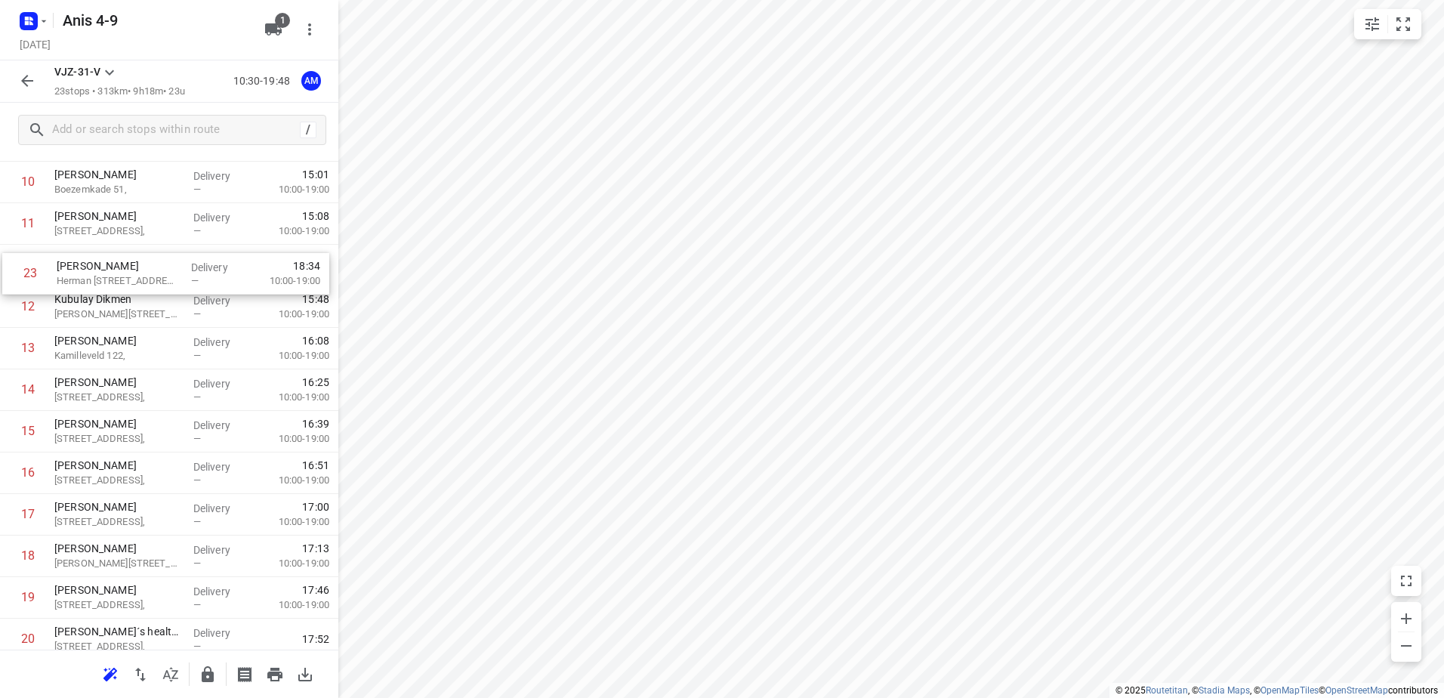
scroll to position [477, 0]
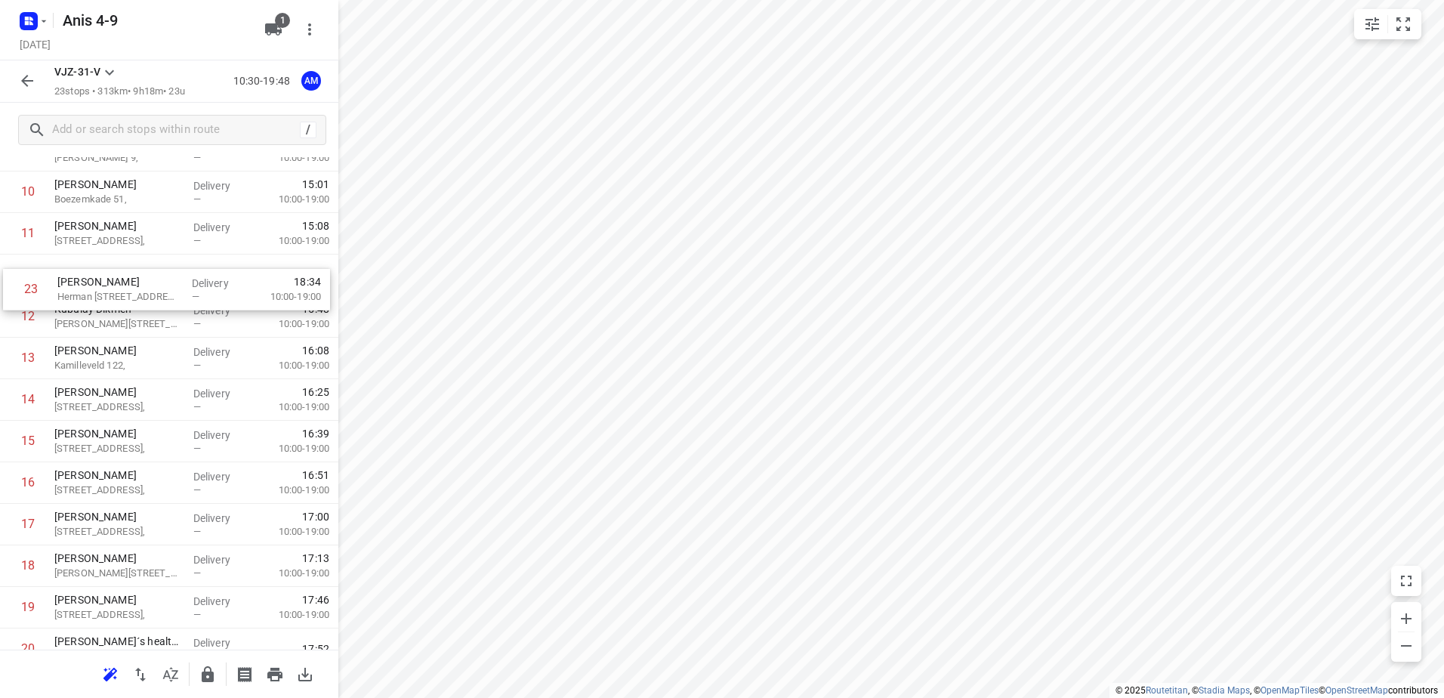
drag, startPoint x: 106, startPoint y: 613, endPoint x: 110, endPoint y: 282, distance: 331.6
click at [110, 282] on div "1 Zofusion Hoekenrode 4, Delivery — 10:43 Break time 30 m 2 Raam Raamdwarsstraa…" at bounding box center [169, 254] width 338 height 997
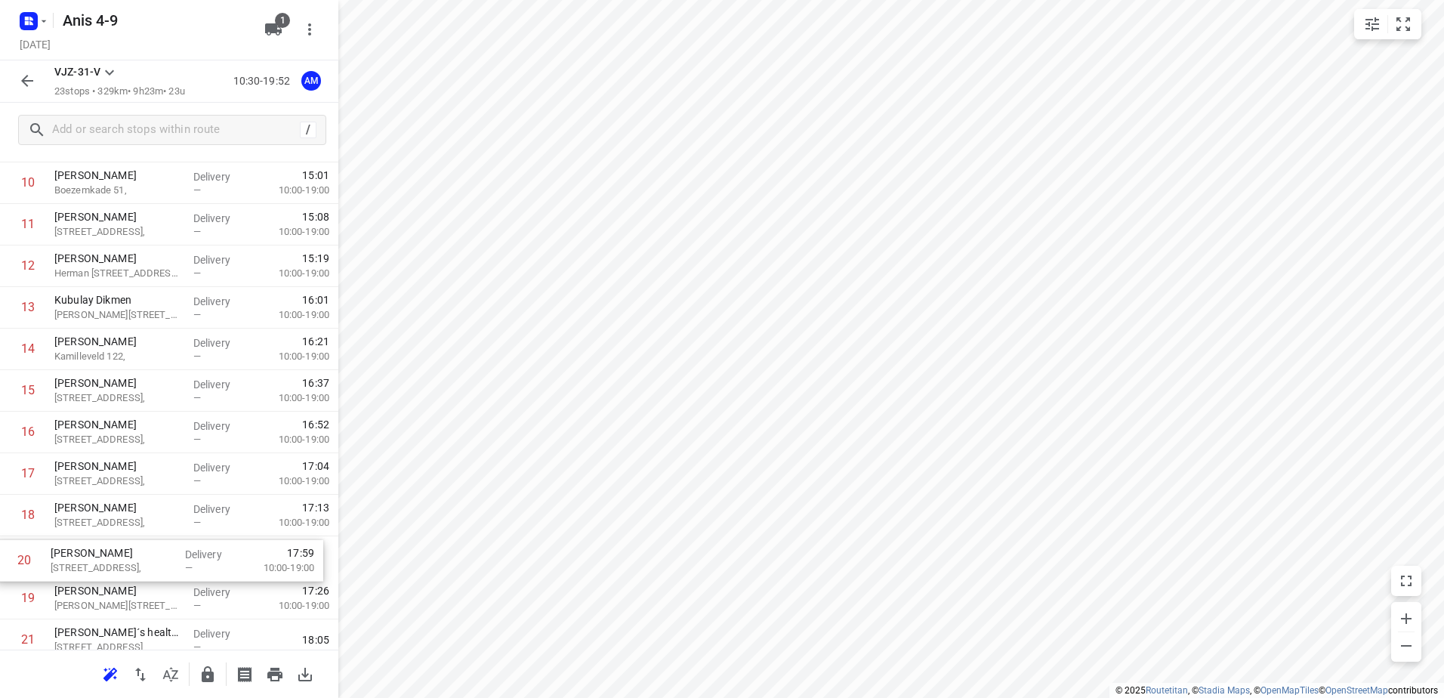
scroll to position [489, 0]
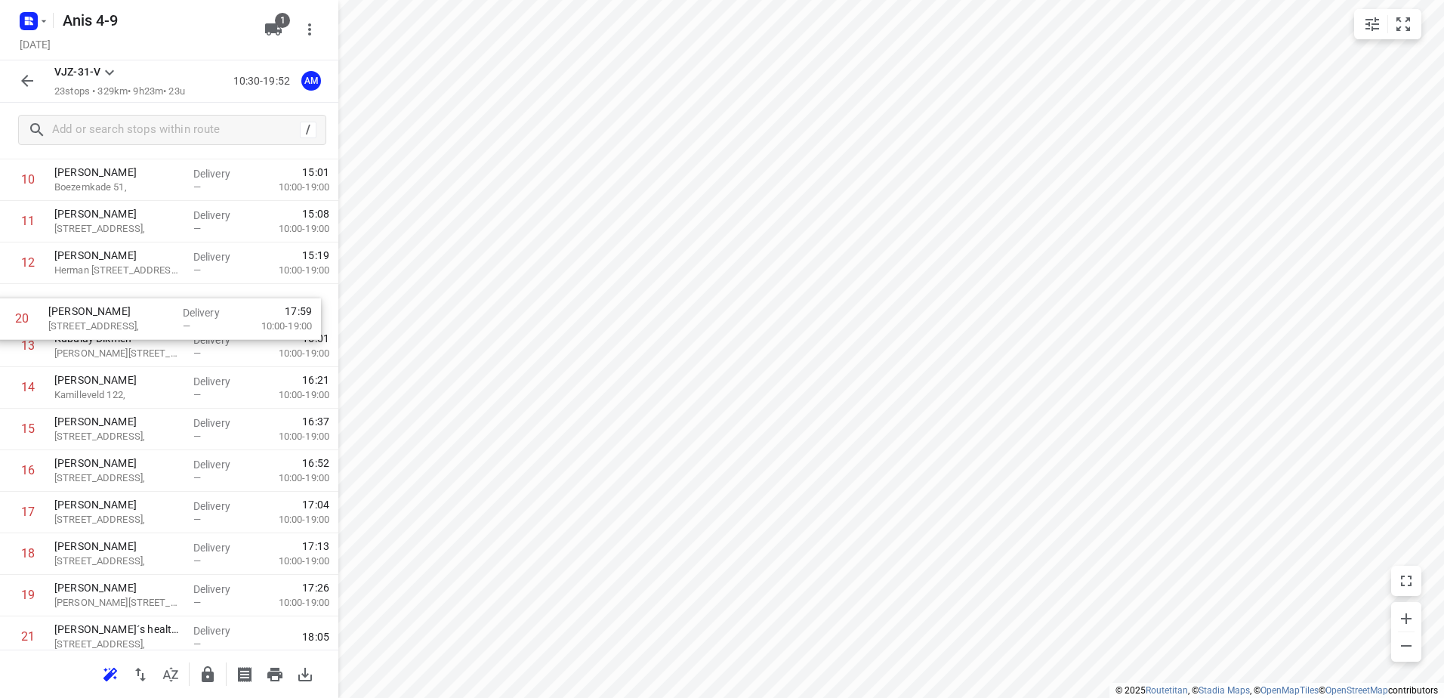
drag, startPoint x: 81, startPoint y: 616, endPoint x: 75, endPoint y: 324, distance: 292.4
click at [75, 324] on div "1 Zofusion Hoekenrode 4, Delivery — 10:43 Break time 30 m 2 Raam Raamdwarsstraa…" at bounding box center [169, 242] width 338 height 997
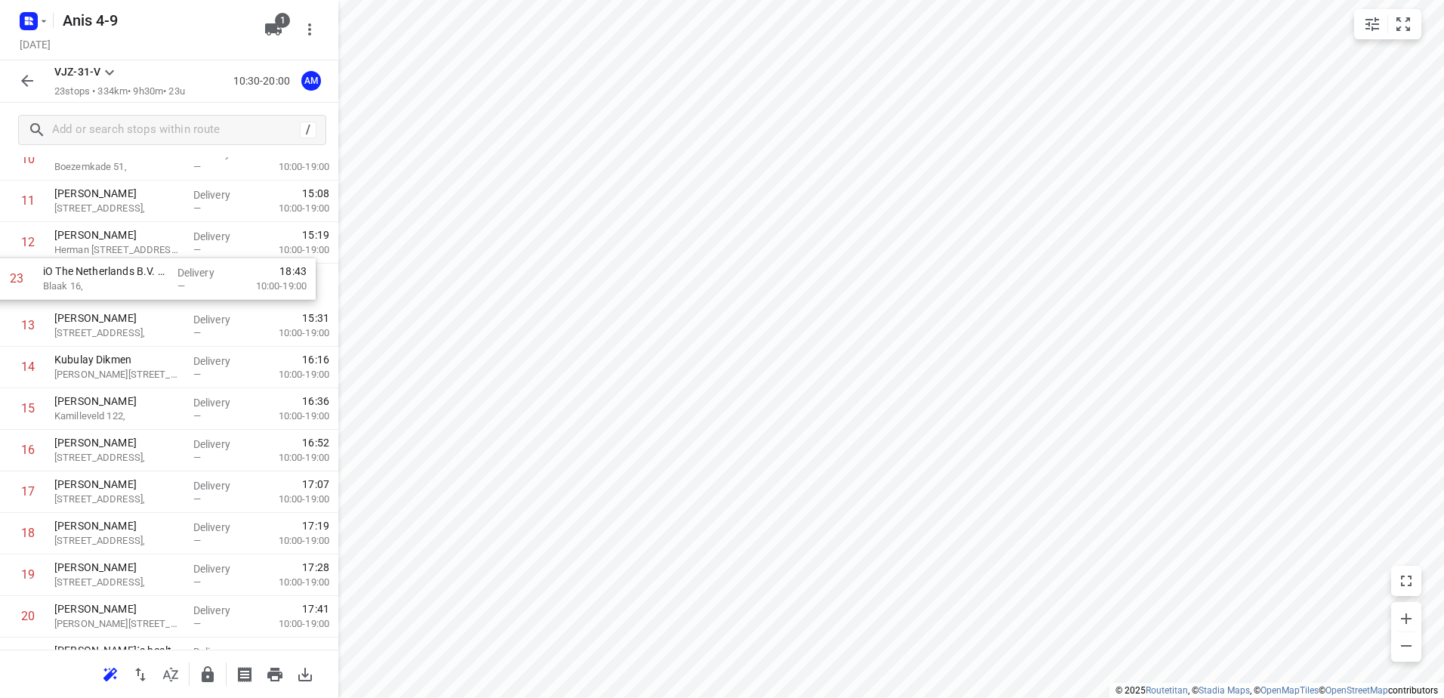
scroll to position [505, 0]
drag, startPoint x: 108, startPoint y: 638, endPoint x: 100, endPoint y: 282, distance: 356.6
click at [100, 282] on div "1 Zofusion Hoekenrode 4, Delivery — 10:43 Break time 30 m 2 Raam Raamdwarsstraa…" at bounding box center [169, 226] width 338 height 997
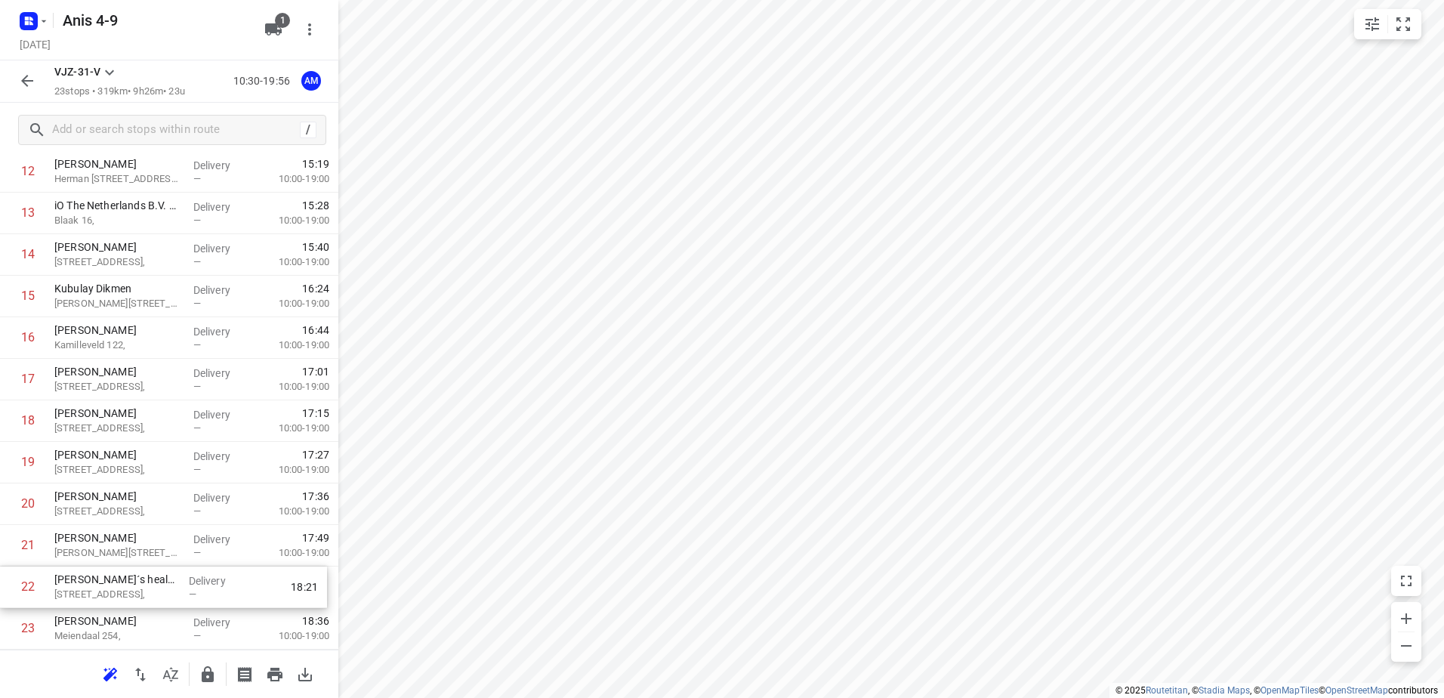
scroll to position [585, 0]
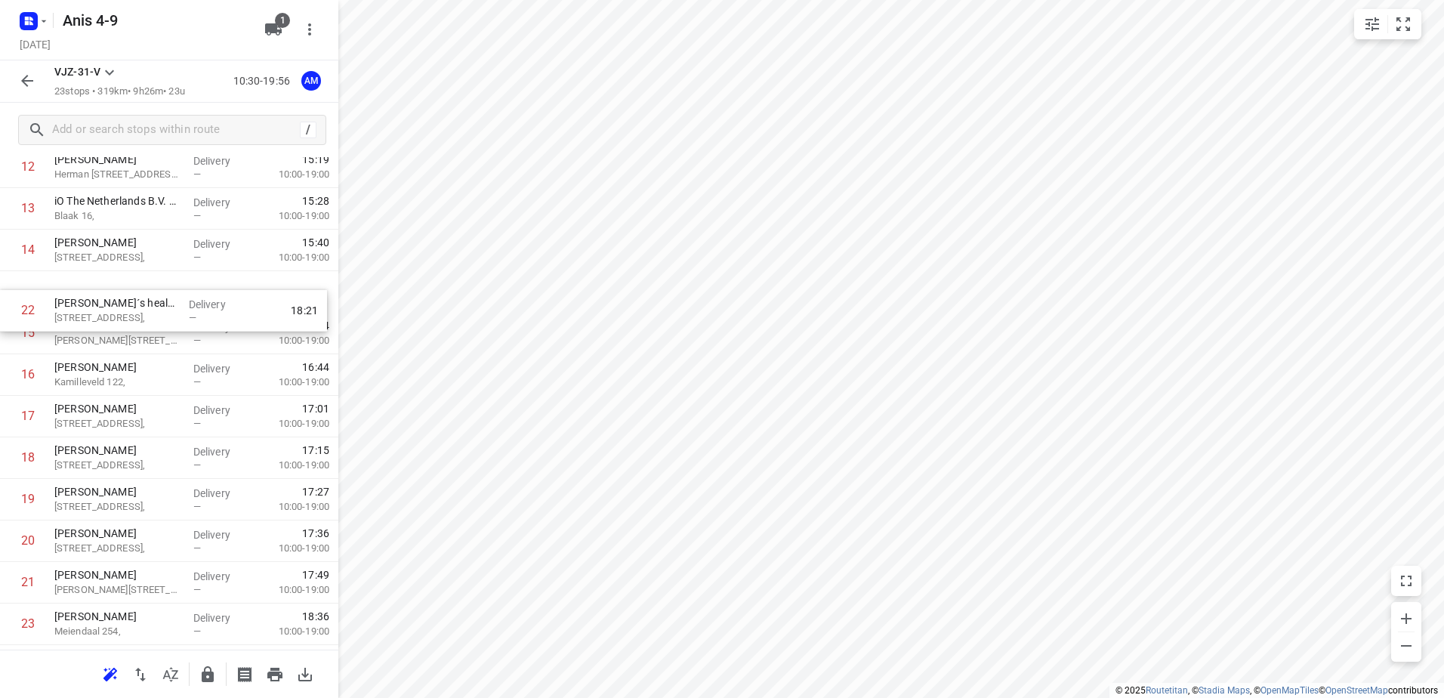
drag, startPoint x: 97, startPoint y: 593, endPoint x: 100, endPoint y: 310, distance: 282.5
click at [100, 310] on div "1 Zofusion Hoekenrode 4, Delivery — 10:43 Break time 30 m 2 Raam Raamdwarsstraa…" at bounding box center [169, 146] width 338 height 997
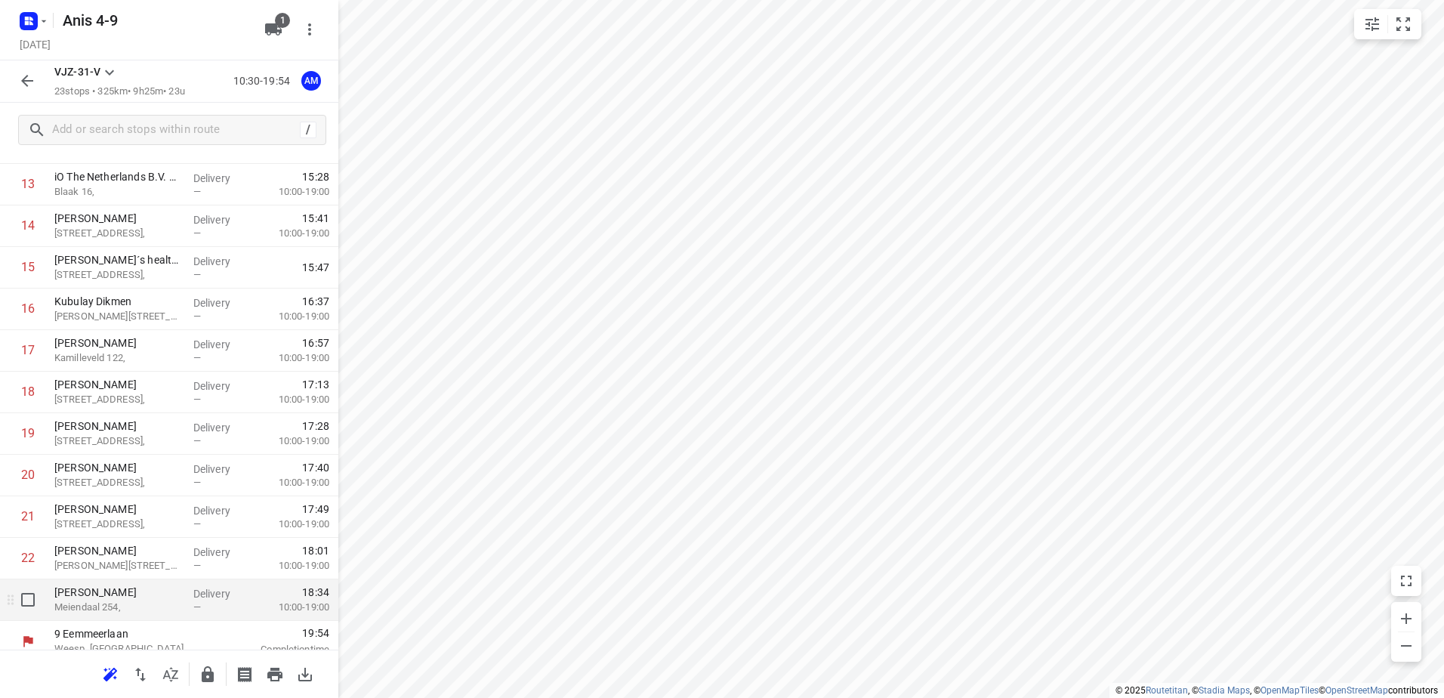
scroll to position [622, 0]
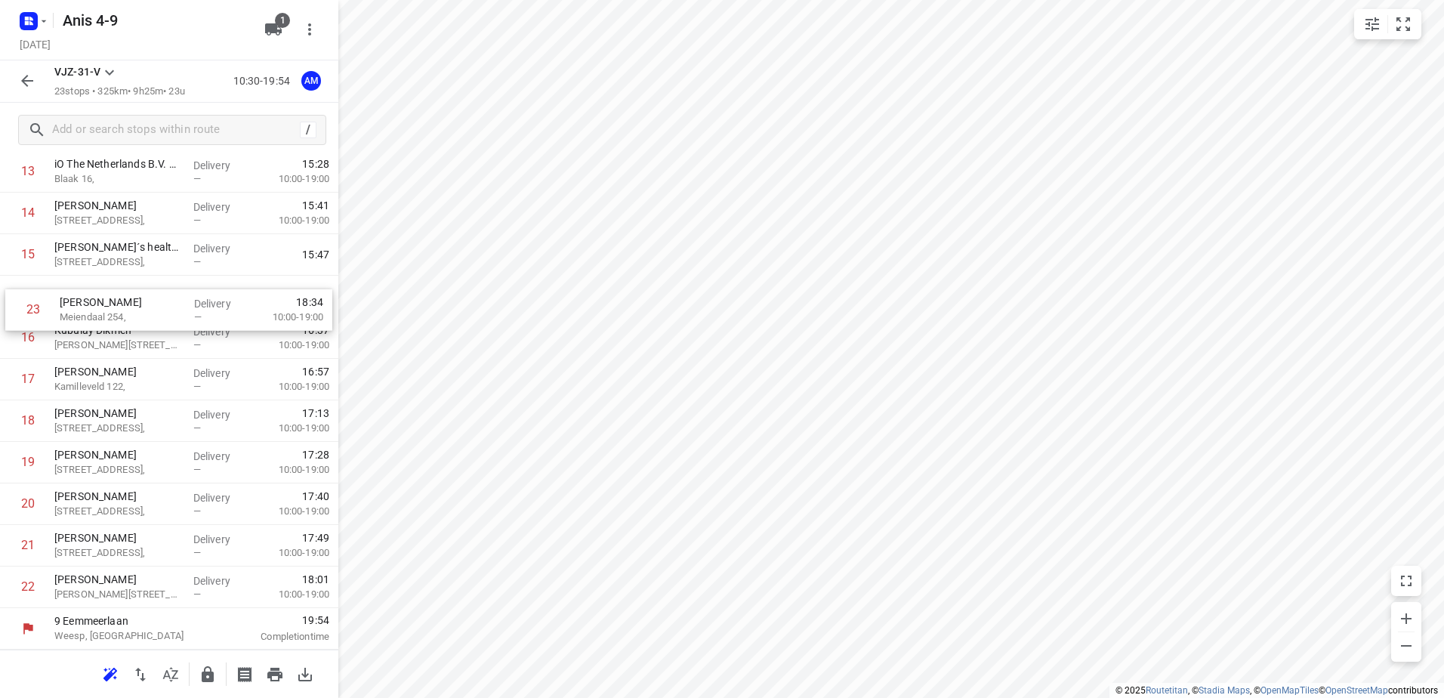
drag, startPoint x: 98, startPoint y: 592, endPoint x: 104, endPoint y: 310, distance: 281.8
click at [104, 310] on div "1 Zofusion Hoekenrode 4, Delivery — 10:43 Break time 30 m 2 Raam Raamdwarsstraa…" at bounding box center [169, 109] width 338 height 997
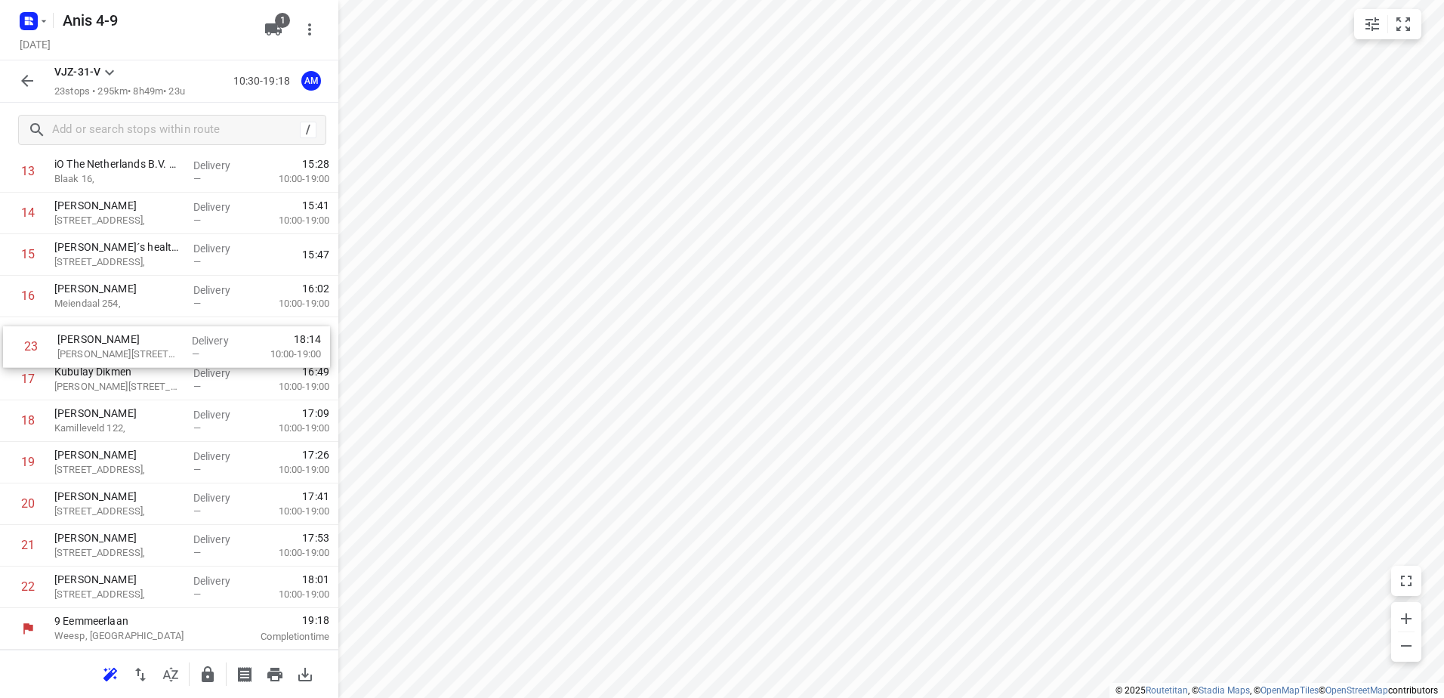
drag, startPoint x: 119, startPoint y: 588, endPoint x: 123, endPoint y: 342, distance: 245.5
click at [123, 342] on div "1 Zofusion Hoekenrode 4, Delivery — 10:43 Break time 30 m 2 Raam Raamdwarsstraa…" at bounding box center [169, 109] width 338 height 997
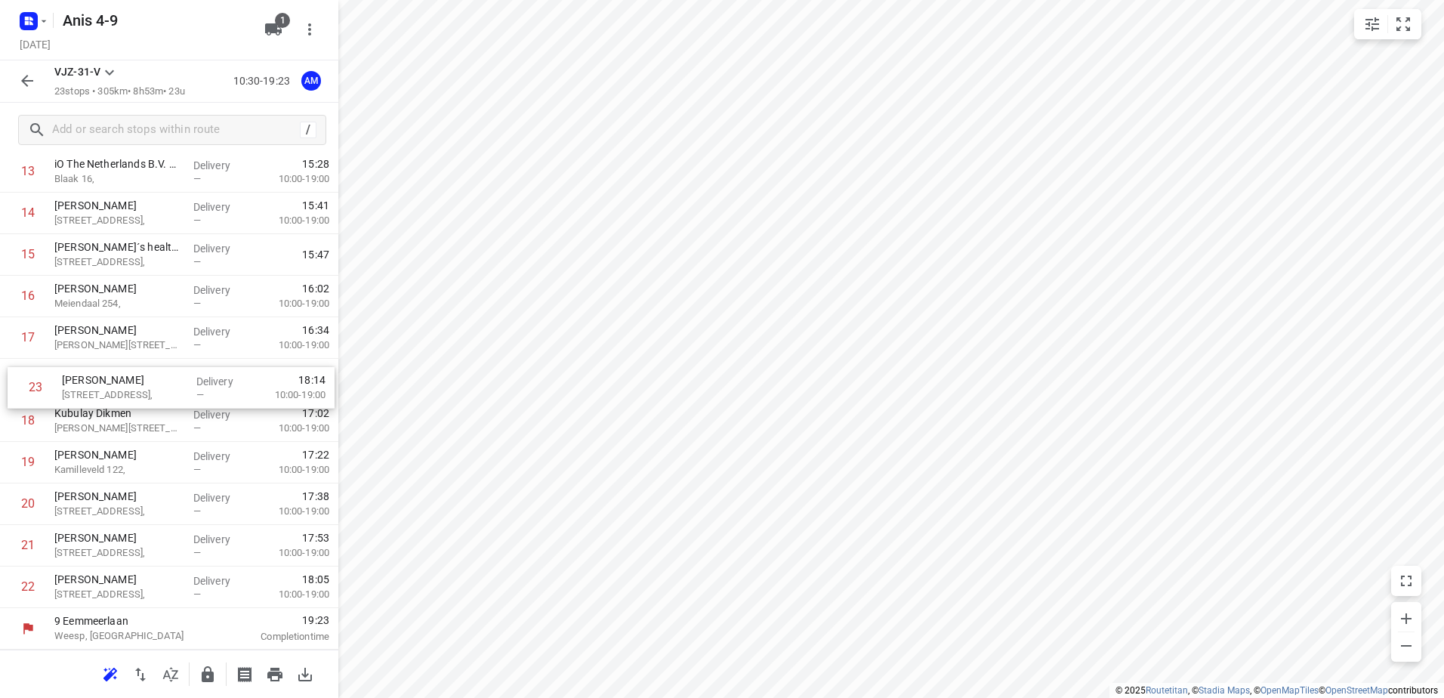
drag, startPoint x: 107, startPoint y: 591, endPoint x: 115, endPoint y: 388, distance: 203.3
click at [115, 388] on div "1 Zofusion Hoekenrode 4, Delivery — 10:43 Break time 30 m 2 Raam Raamdwarsstraa…" at bounding box center [169, 109] width 338 height 997
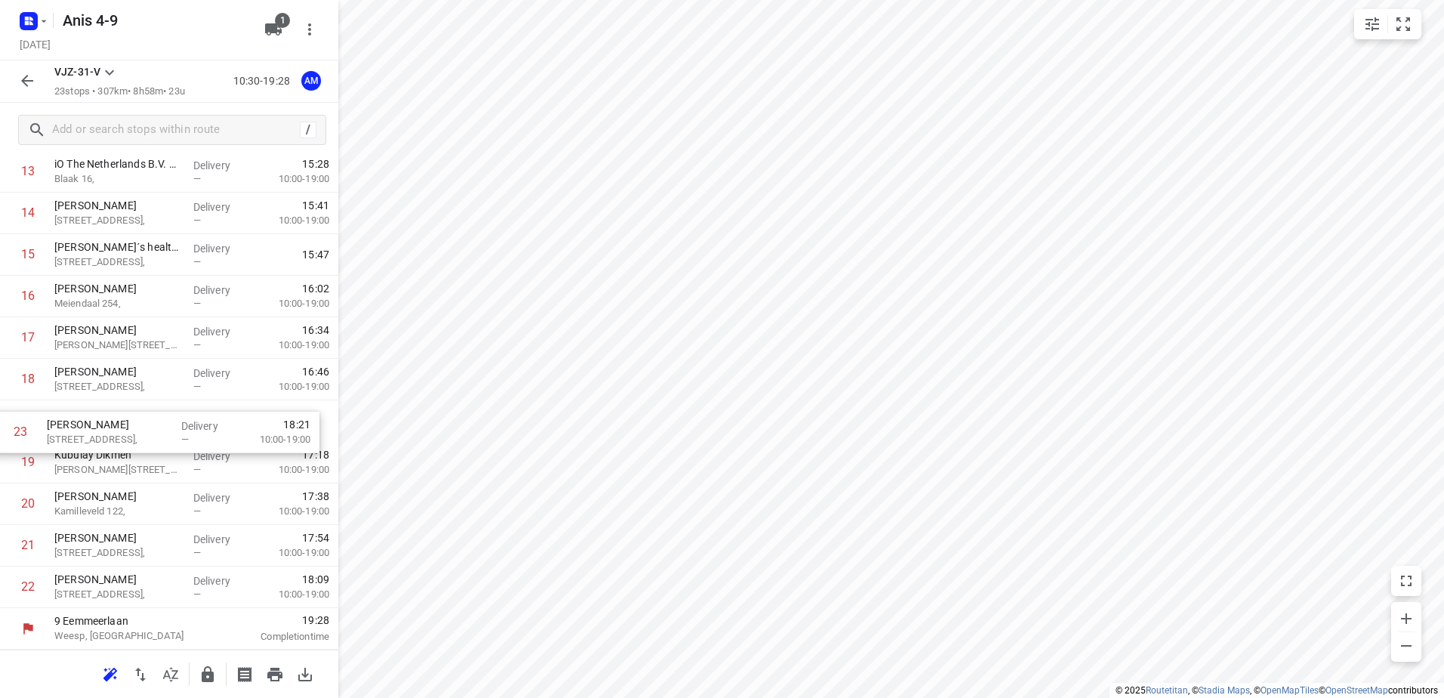
drag, startPoint x: 97, startPoint y: 597, endPoint x: 90, endPoint y: 435, distance: 162.6
click at [90, 435] on div "1 Zofusion Hoekenrode 4, Delivery — 10:43 Break time 30 m 2 Raam Raamdwarsstraa…" at bounding box center [169, 109] width 338 height 997
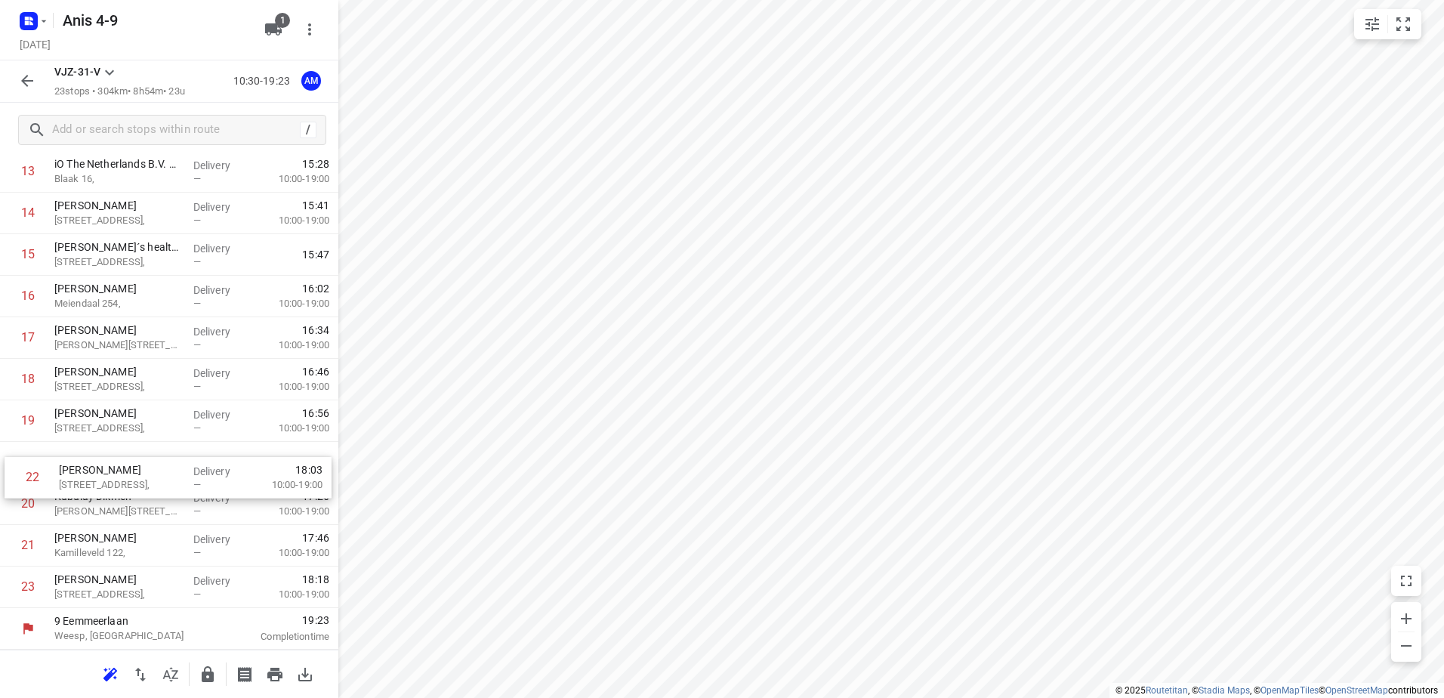
drag, startPoint x: 100, startPoint y: 556, endPoint x: 106, endPoint y: 475, distance: 81.0
click at [106, 475] on div "1 Zofusion Hoekenrode 4, Delivery — 10:43 Break time 30 m 2 Raam Raamdwarsstraa…" at bounding box center [169, 109] width 338 height 997
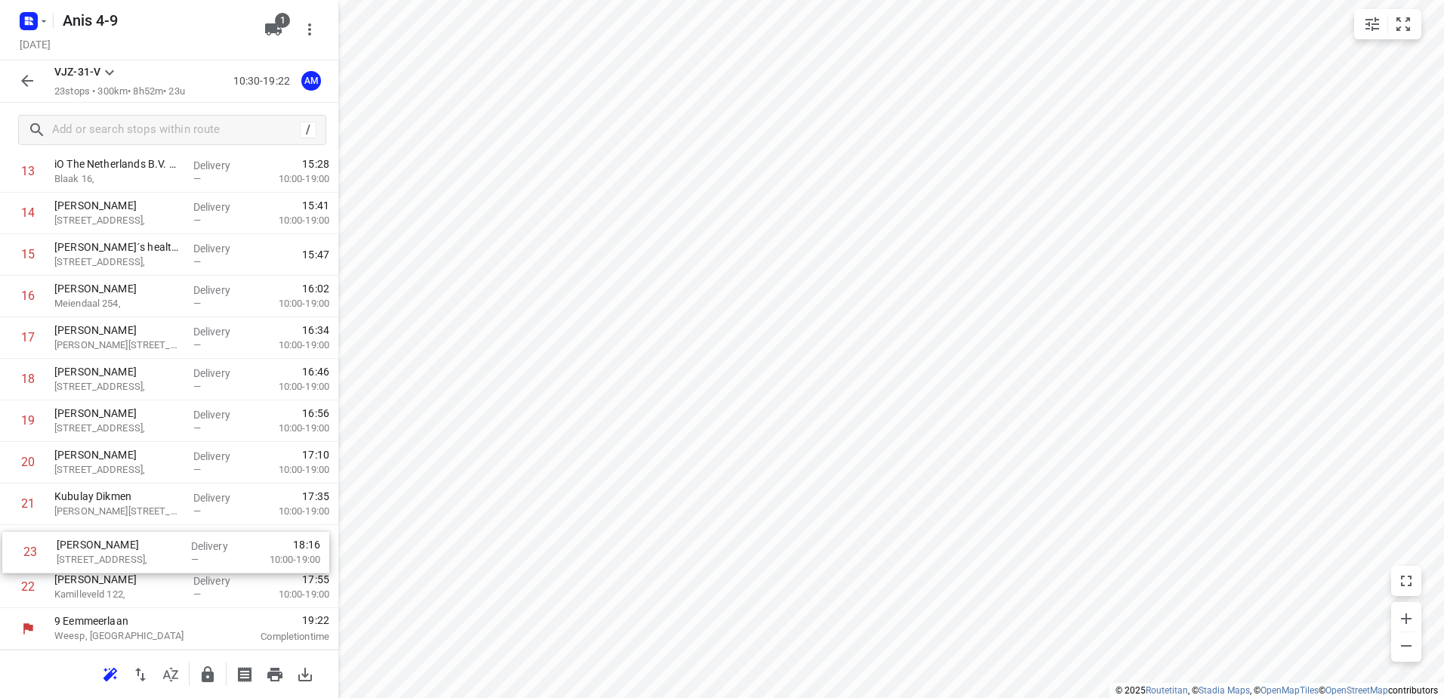
drag, startPoint x: 105, startPoint y: 589, endPoint x: 107, endPoint y: 550, distance: 39.3
click at [107, 550] on div "1 Zofusion Hoekenrode 4, Delivery — 10:43 Break time 30 m 2 Raam Raamdwarsstraa…" at bounding box center [169, 109] width 338 height 997
drag, startPoint x: 107, startPoint y: 514, endPoint x: 101, endPoint y: 596, distance: 82.6
click at [101, 596] on div "1 Zofusion Hoekenrode 4, Delivery — 10:43 Break time 30 m 2 Raam Raamdwarsstraa…" at bounding box center [169, 109] width 338 height 997
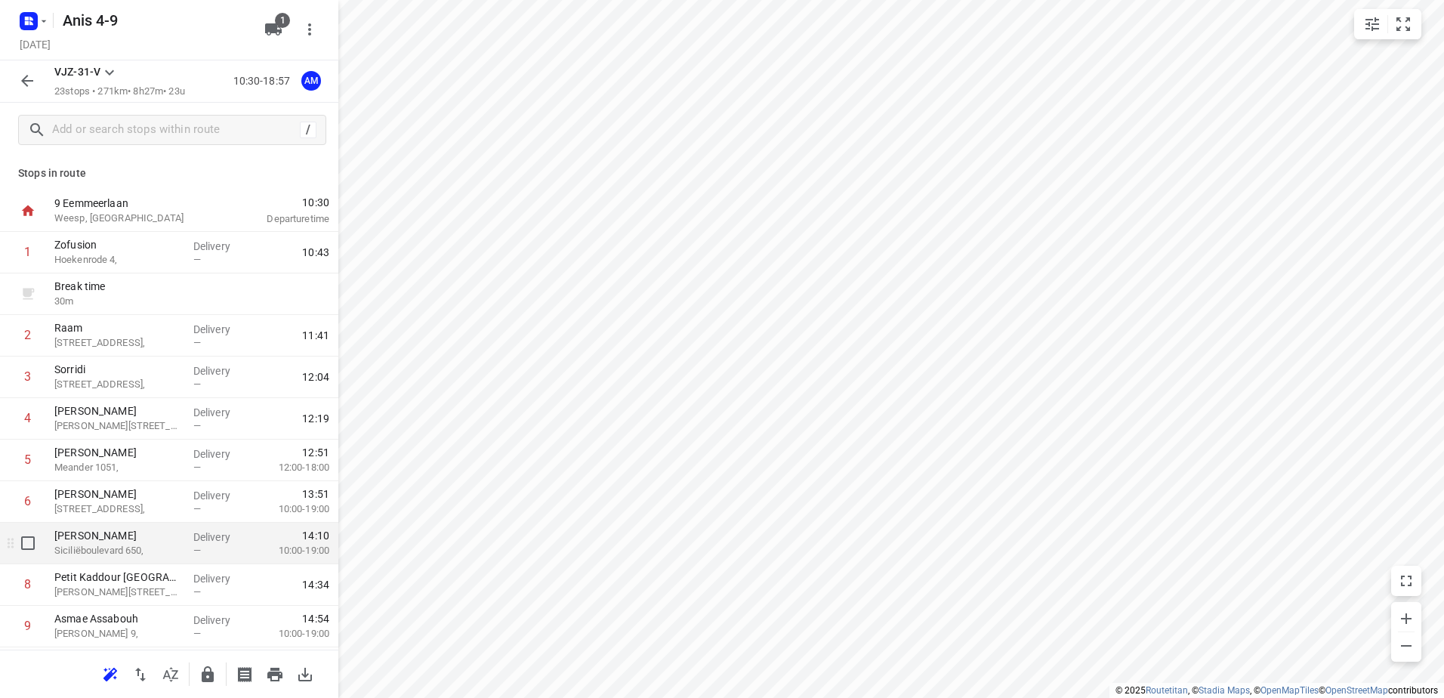
scroll to position [0, 0]
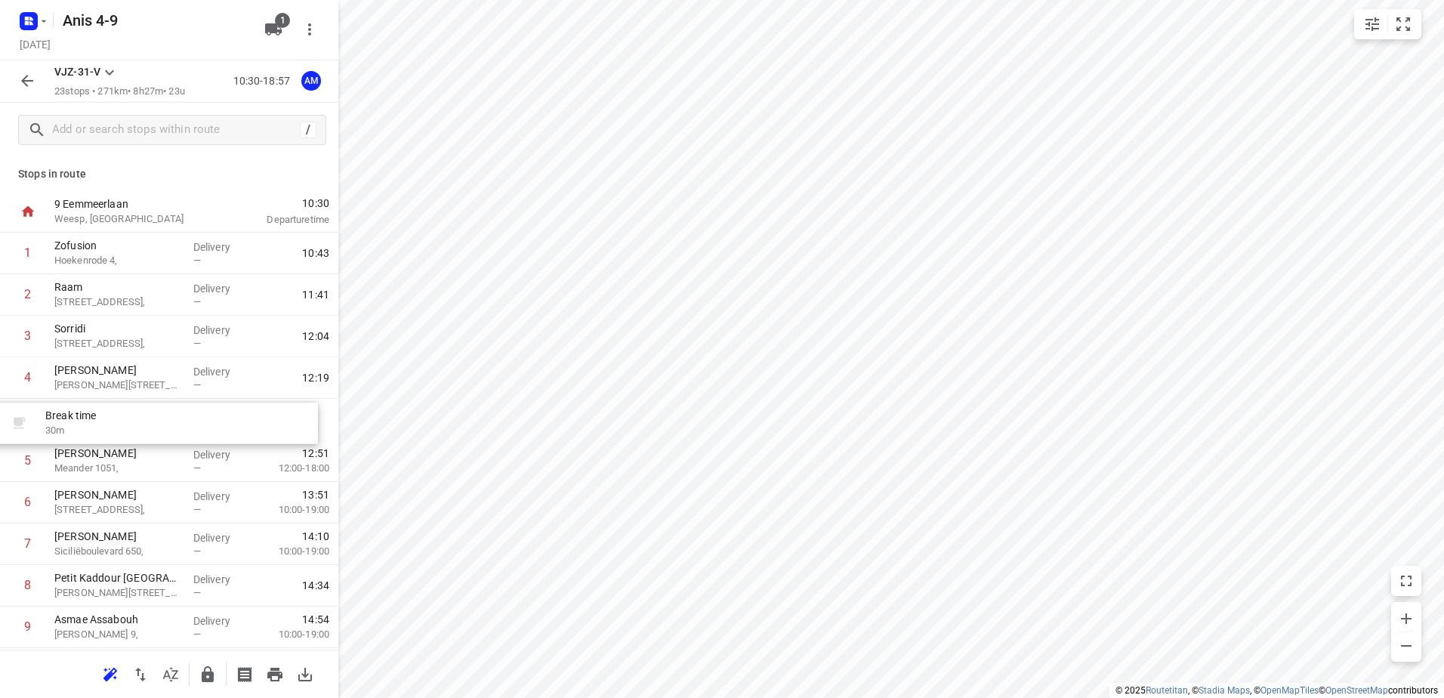
drag, startPoint x: 141, startPoint y: 304, endPoint x: 131, endPoint y: 438, distance: 134.9
click at [30, 82] on icon "button" at bounding box center [27, 81] width 12 height 12
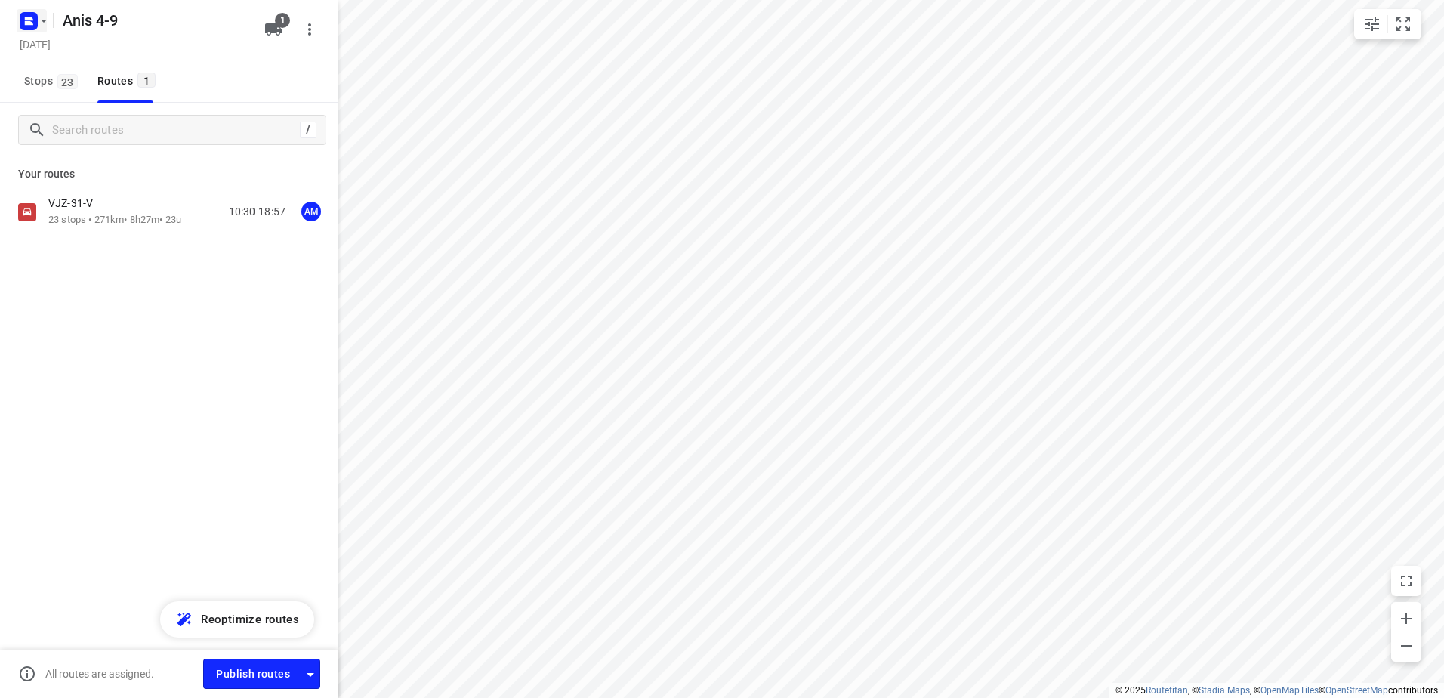
click at [45, 21] on icon "button" at bounding box center [44, 21] width 5 height 2
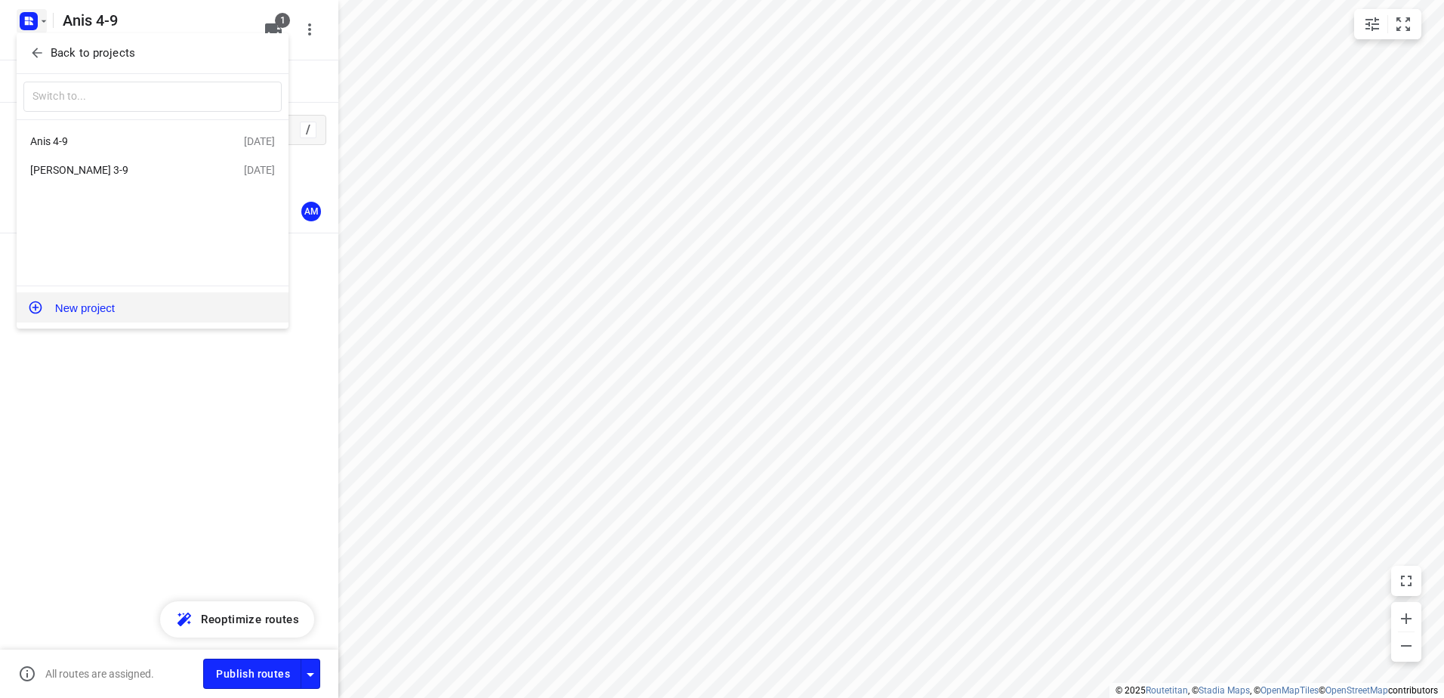
click at [88, 309] on button "New project" at bounding box center [153, 307] width 272 height 30
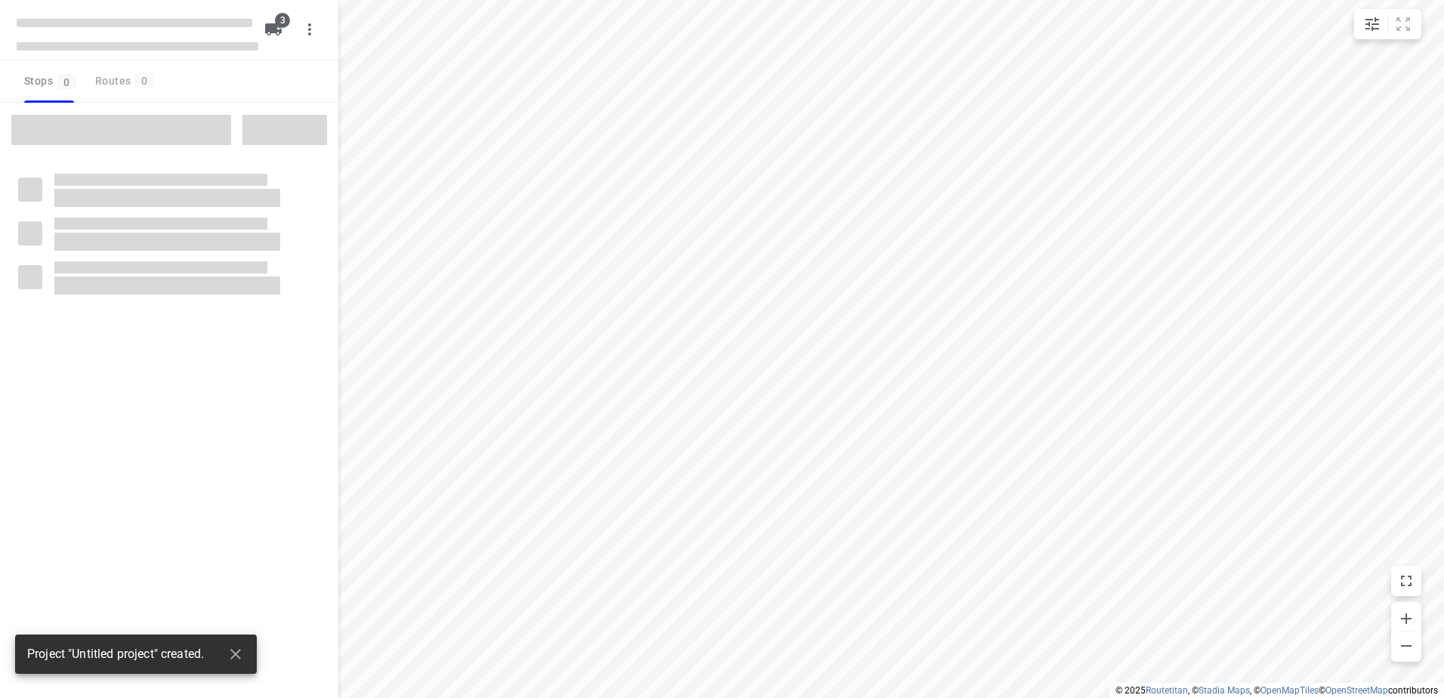
type input "distance"
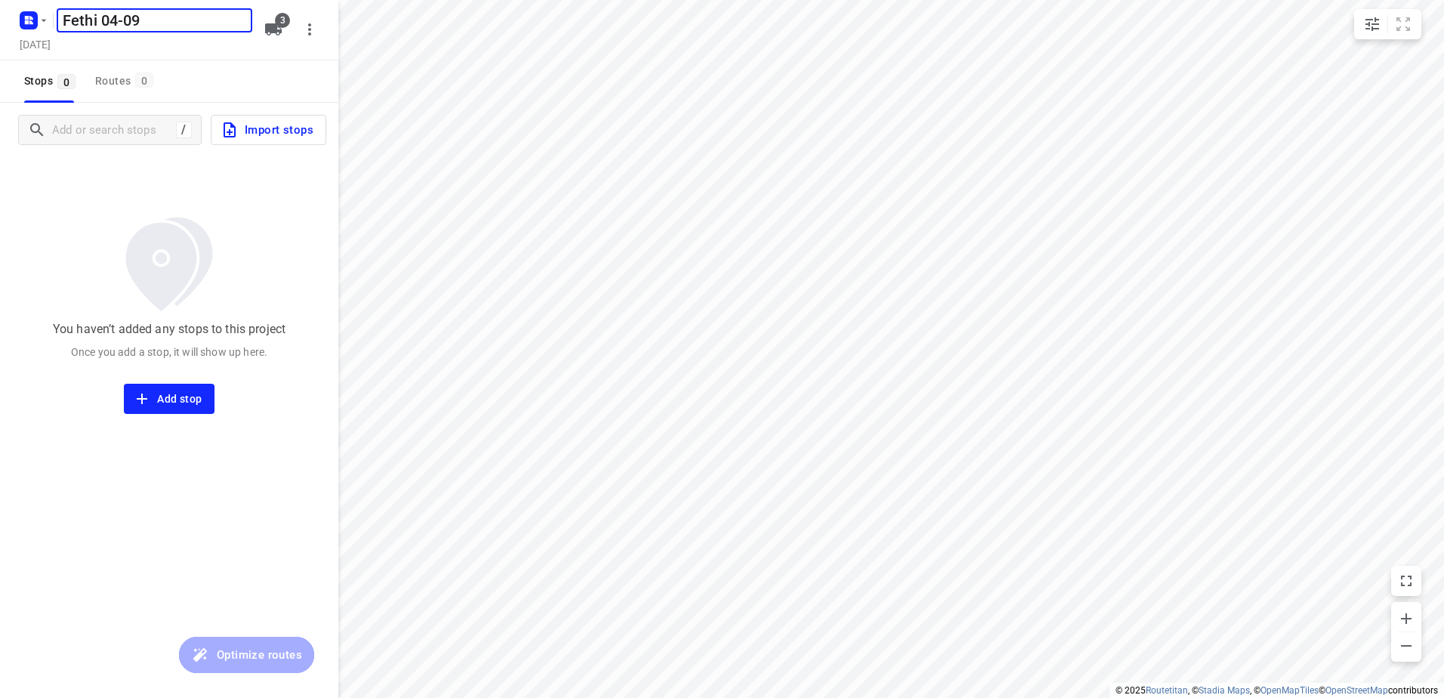
click at [113, 17] on input "Fethi 04-09" at bounding box center [155, 20] width 196 height 24
click at [125, 19] on input "Fethi 4-09" at bounding box center [155, 20] width 196 height 24
type input "Fethi 4-9"
click at [271, 24] on icon "button" at bounding box center [273, 29] width 17 height 12
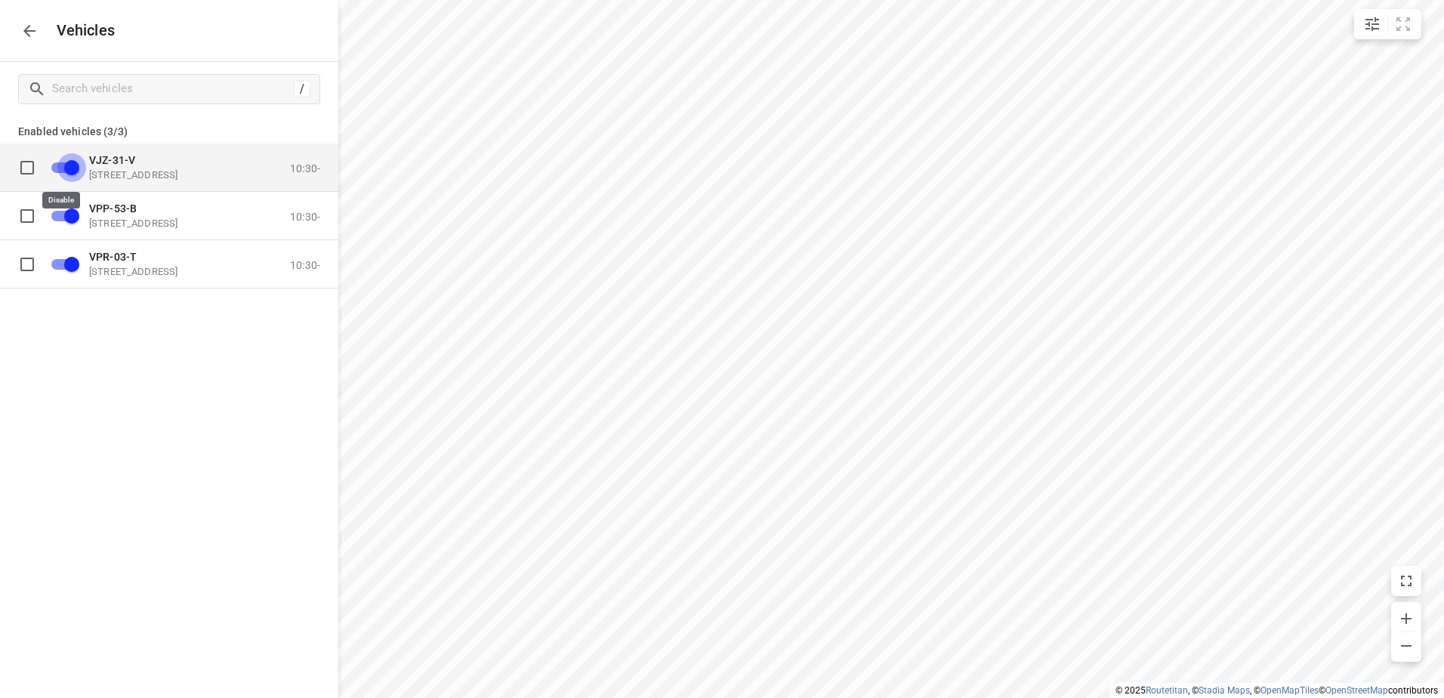
click at [68, 162] on input "grid" at bounding box center [72, 167] width 86 height 29
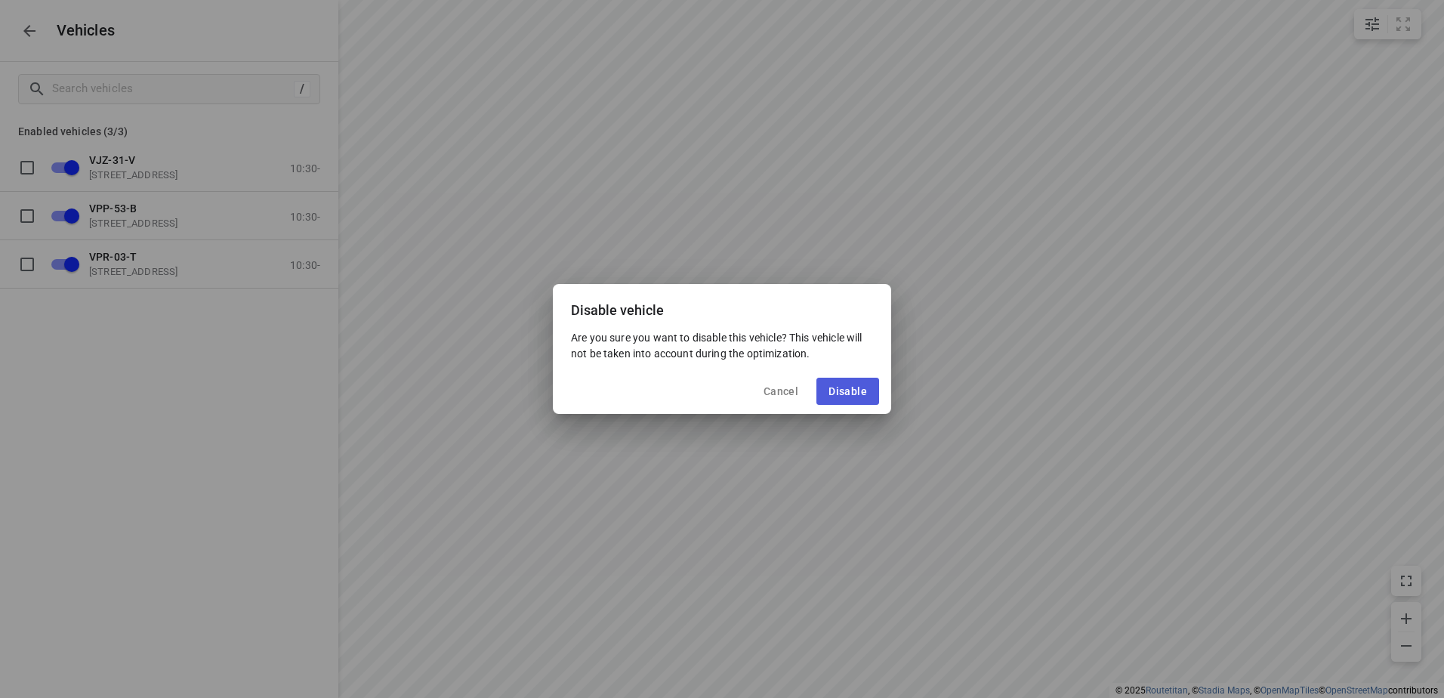
click at [838, 388] on span "Disable" at bounding box center [848, 391] width 39 height 12
checkbox input "false"
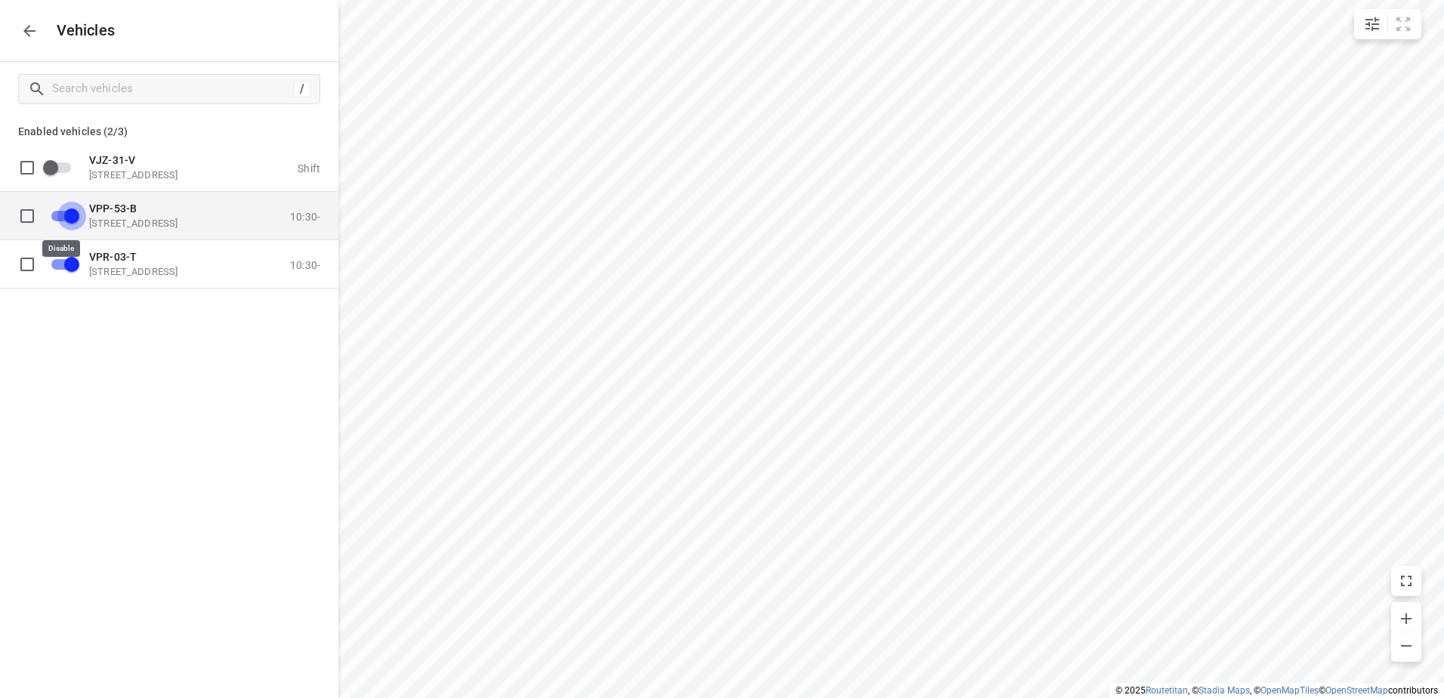
click at [70, 215] on input "grid" at bounding box center [72, 215] width 86 height 29
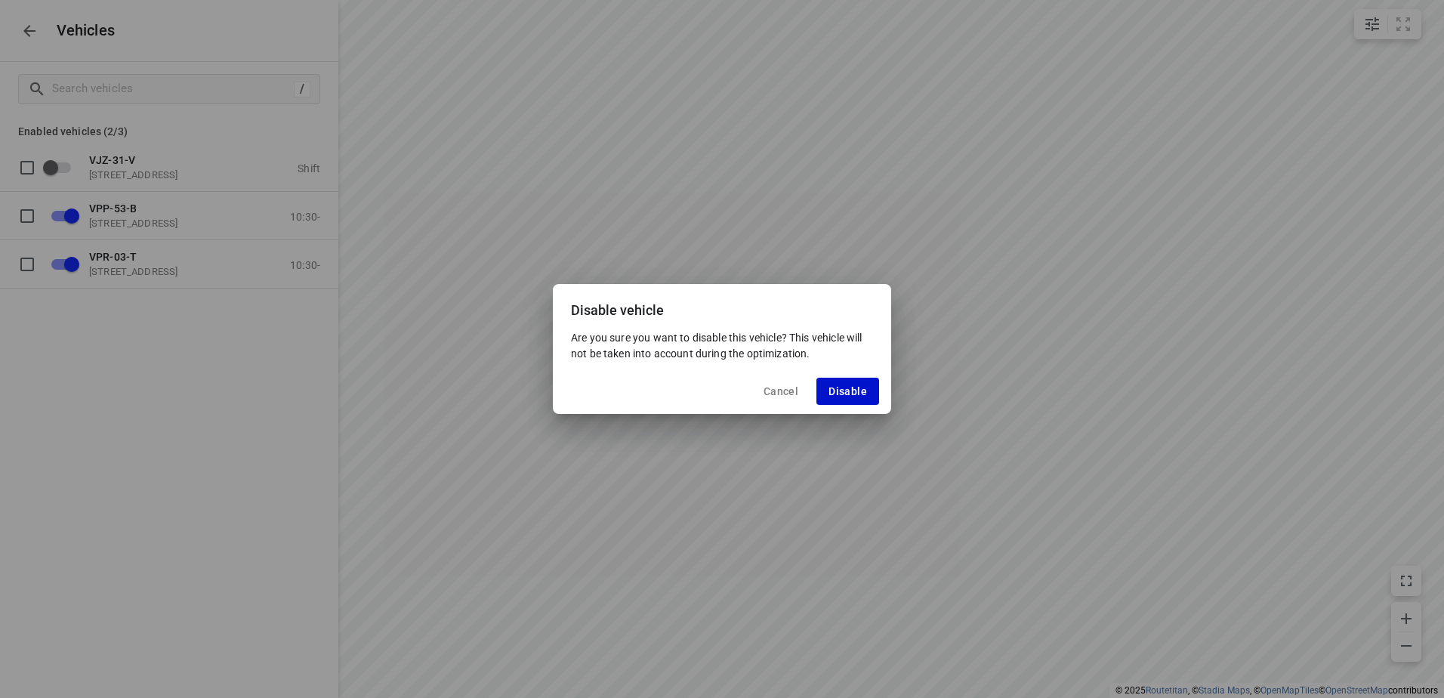
click at [841, 388] on span "Disable" at bounding box center [848, 391] width 39 height 12
checkbox input "false"
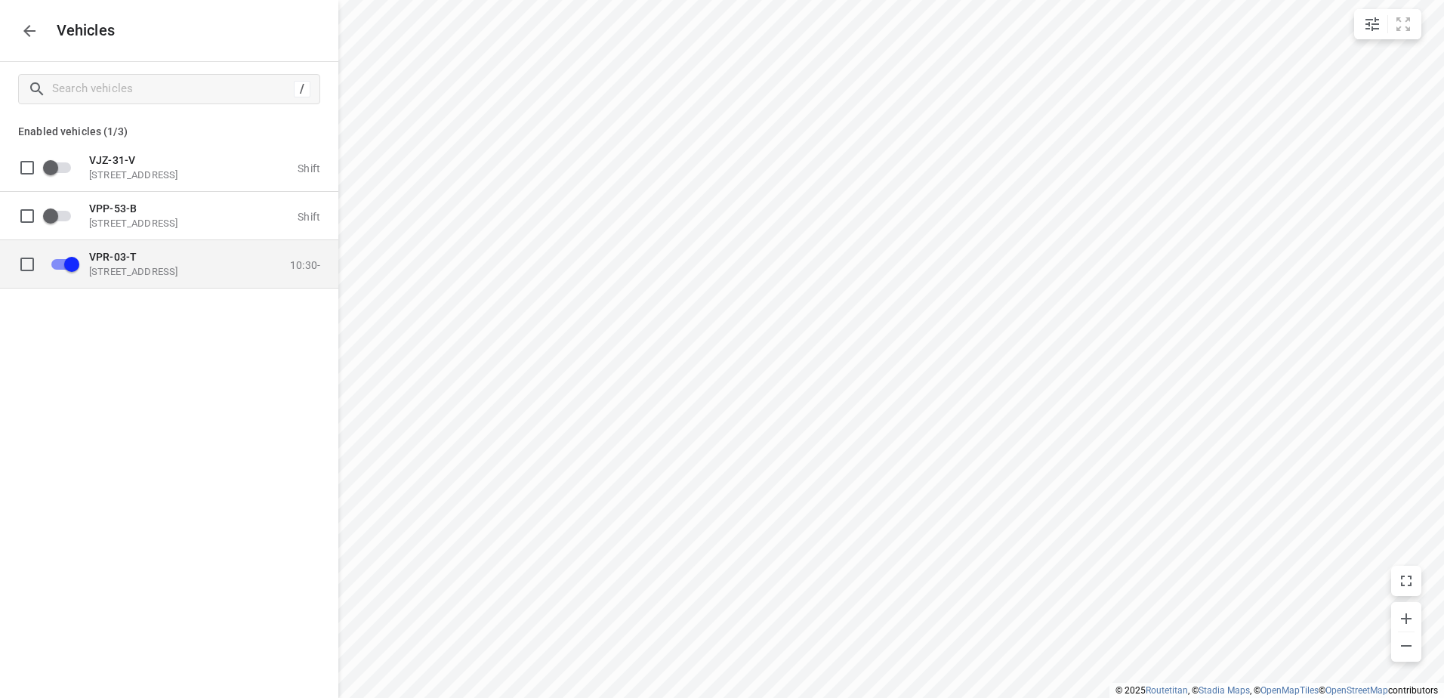
click at [138, 268] on p "Eemmeerlaan 9b, 1382 KA Weesp, Netherlands" at bounding box center [164, 271] width 151 height 12
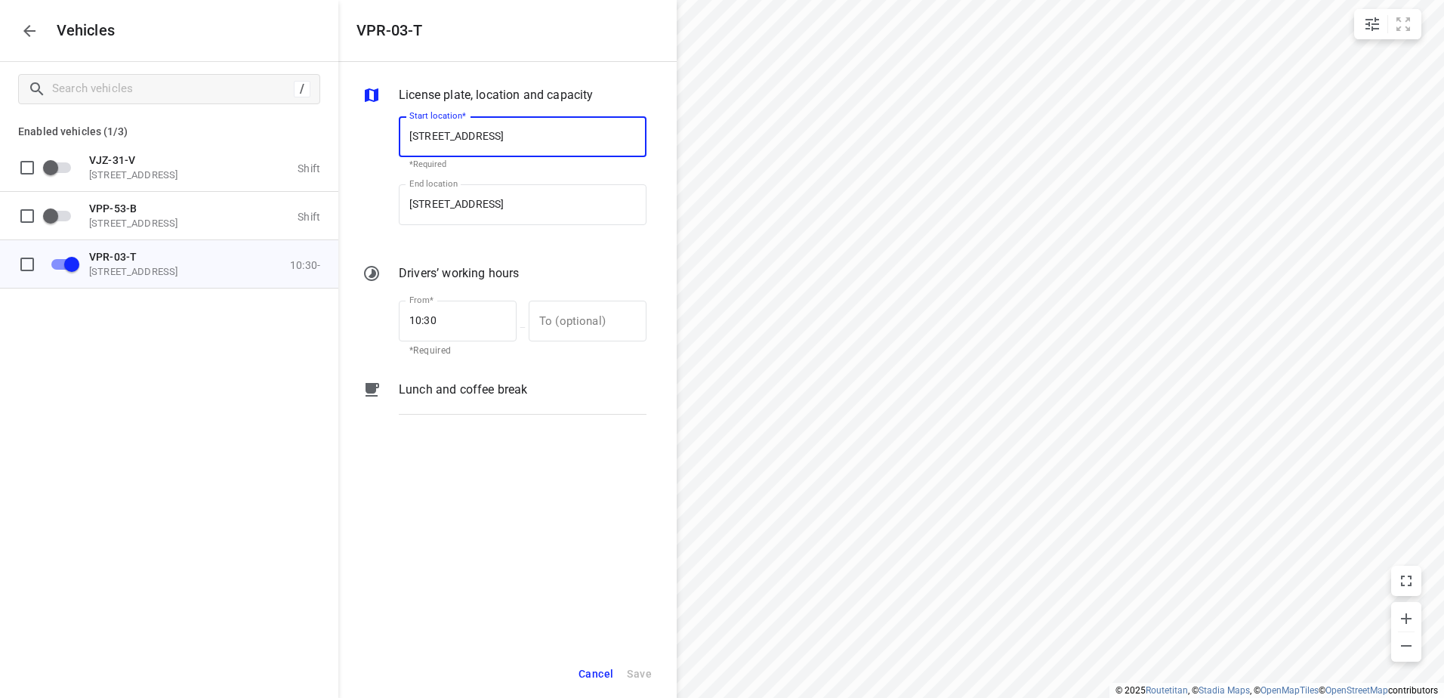
click at [486, 395] on p "Lunch and coffee break" at bounding box center [463, 390] width 128 height 18
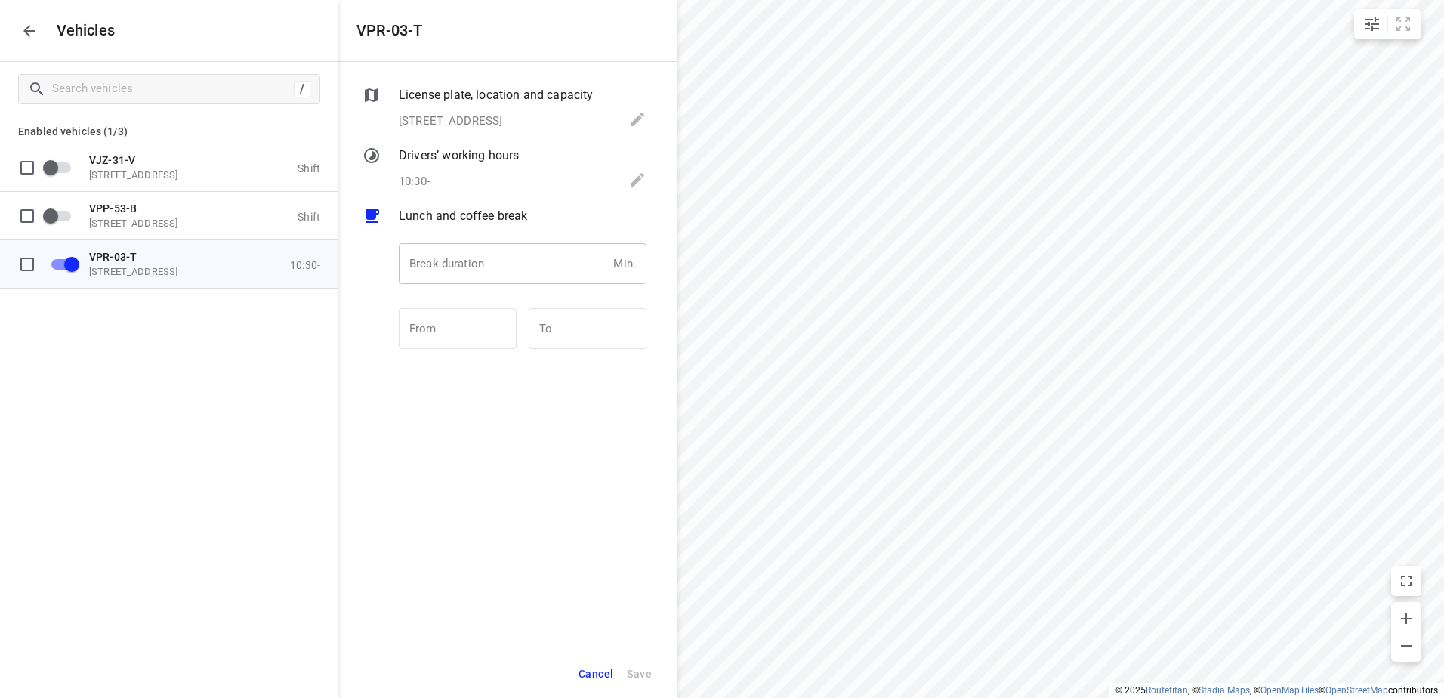
click at [449, 270] on input "number" at bounding box center [503, 263] width 208 height 41
type input "30"
click at [642, 677] on span "Save" at bounding box center [639, 674] width 25 height 19
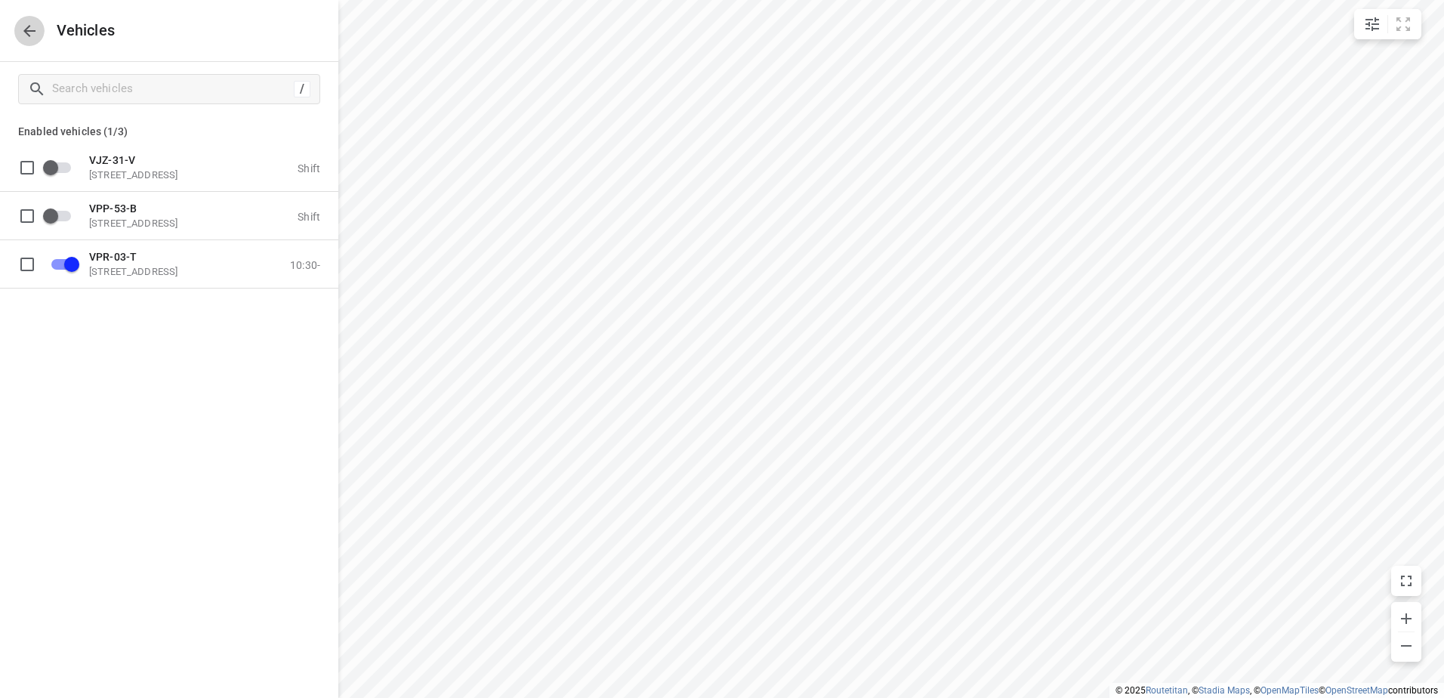
click at [29, 29] on icon "button" at bounding box center [29, 31] width 18 height 18
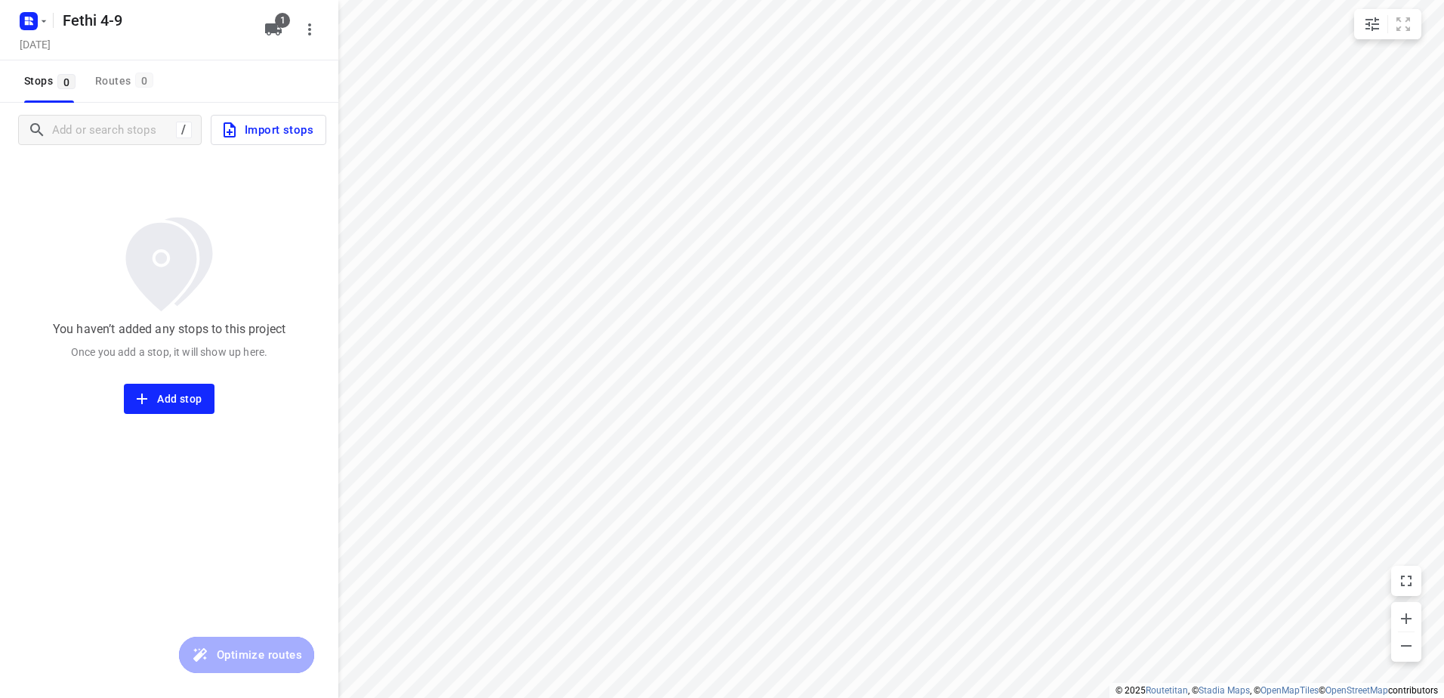
click at [288, 134] on span "Import stops" at bounding box center [267, 130] width 93 height 20
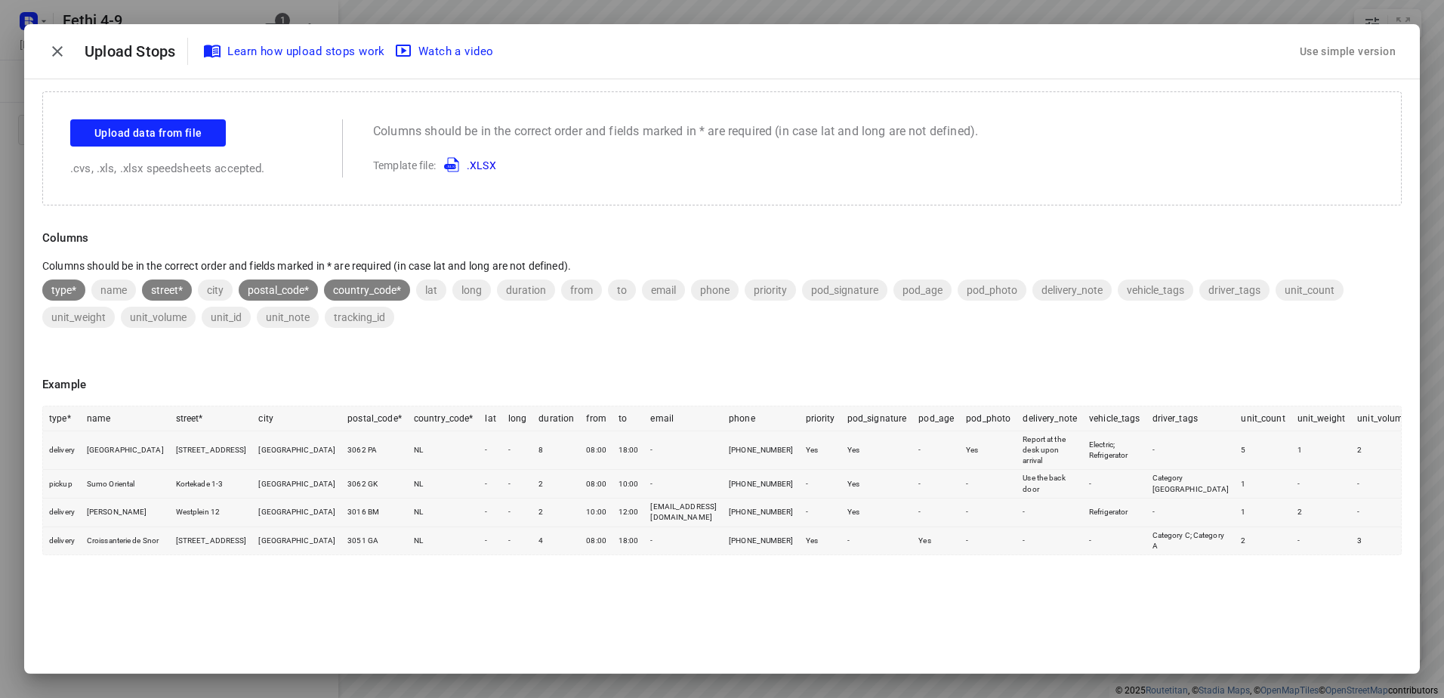
click at [1342, 45] on div "Use simple version" at bounding box center [1348, 51] width 102 height 25
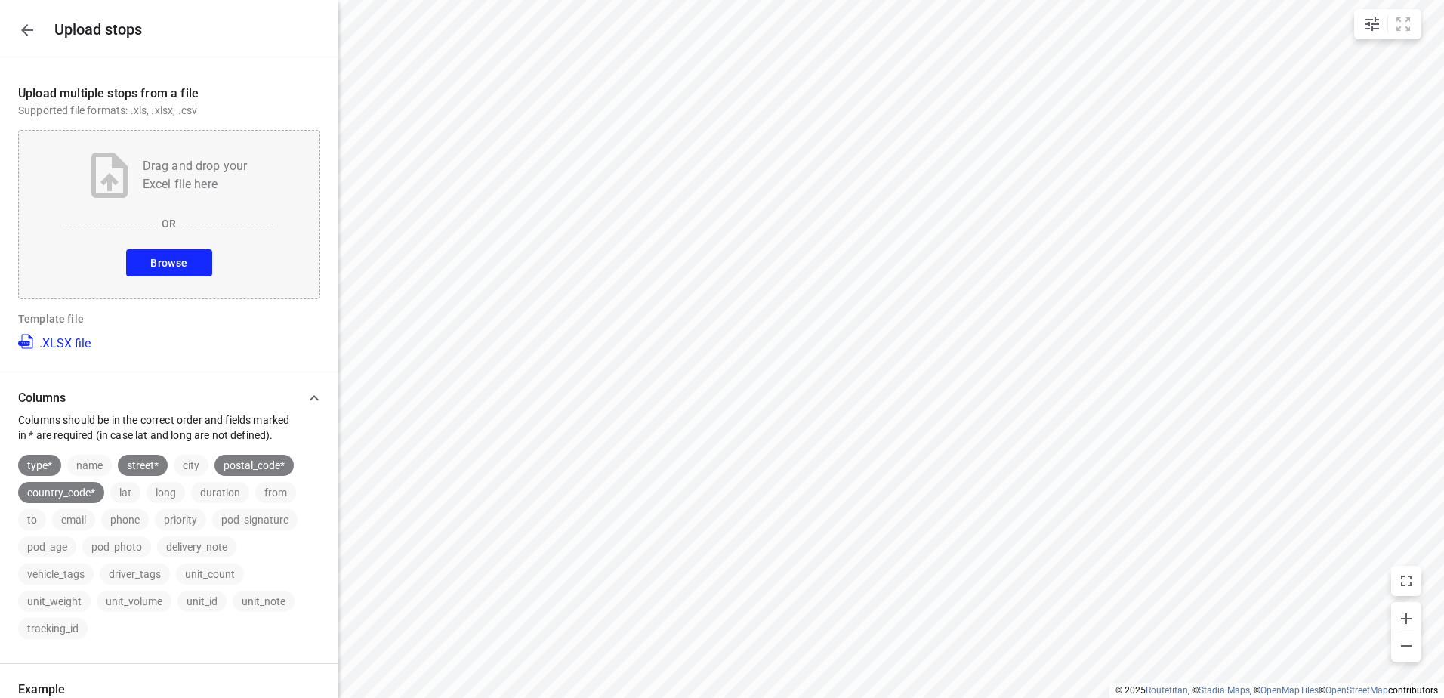
click at [184, 245] on div "Drag and drop your Excel file here OR Browse" at bounding box center [169, 214] width 302 height 169
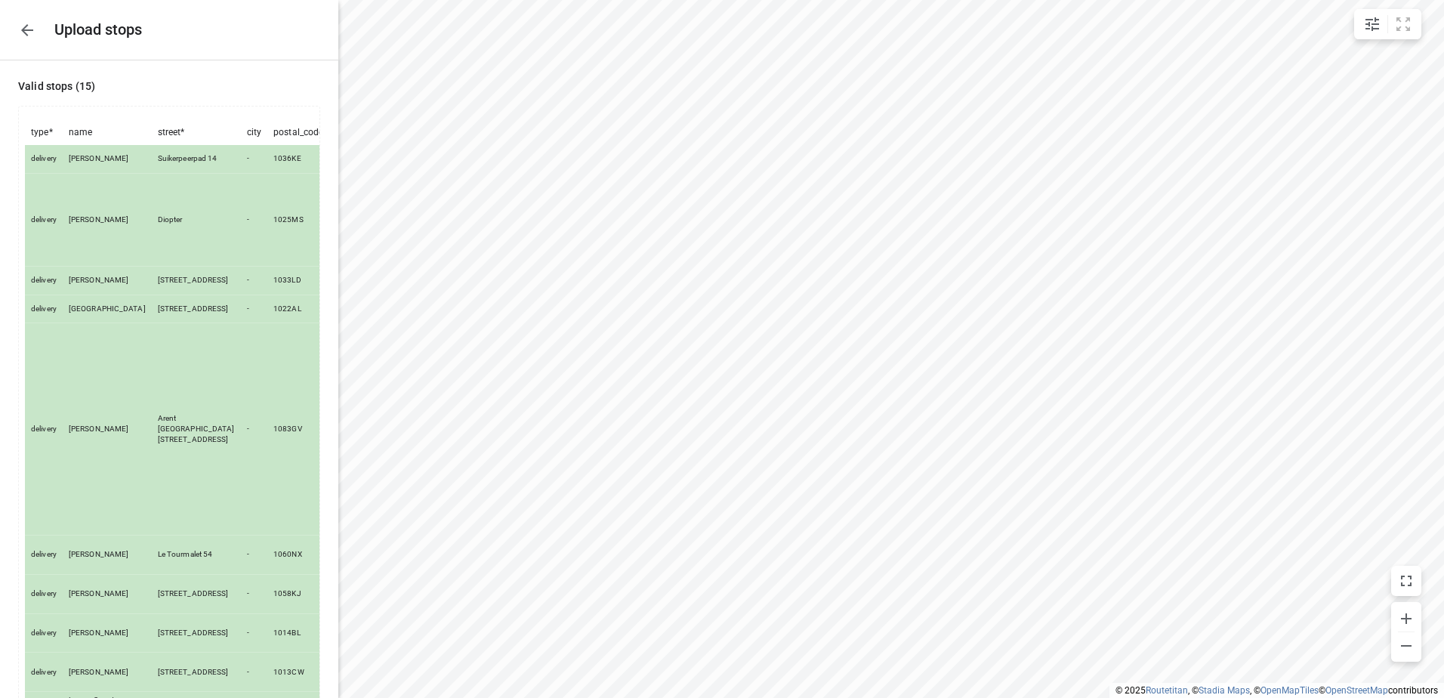
scroll to position [406, 0]
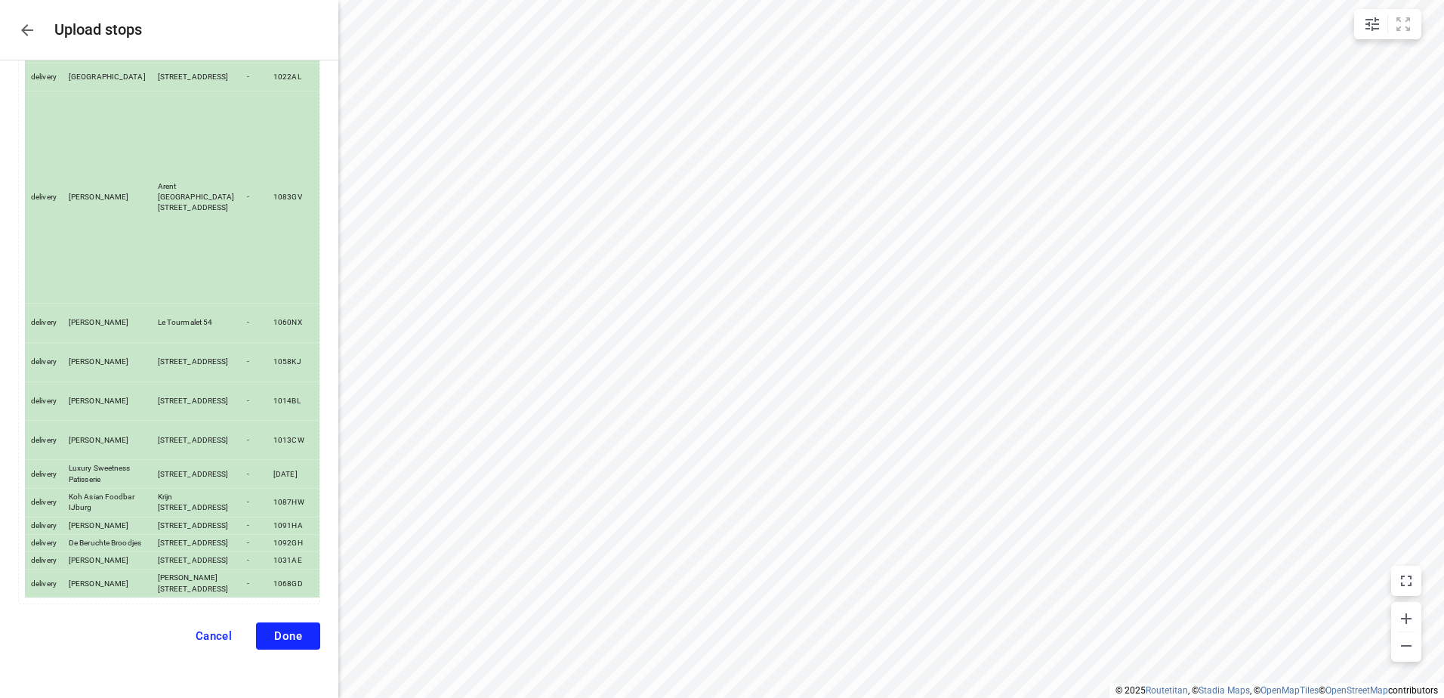
click at [282, 634] on span "Done" at bounding box center [288, 636] width 28 height 14
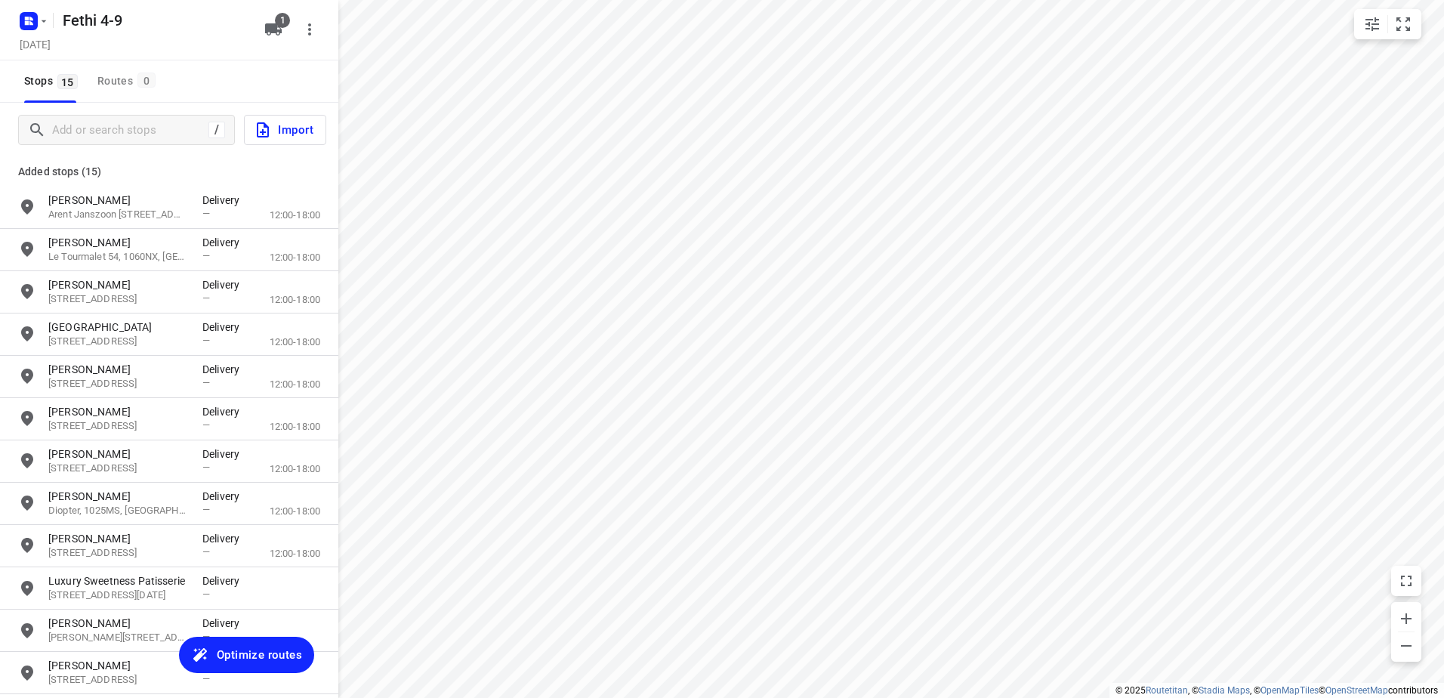
click at [247, 650] on span "Optimize routes" at bounding box center [259, 655] width 85 height 20
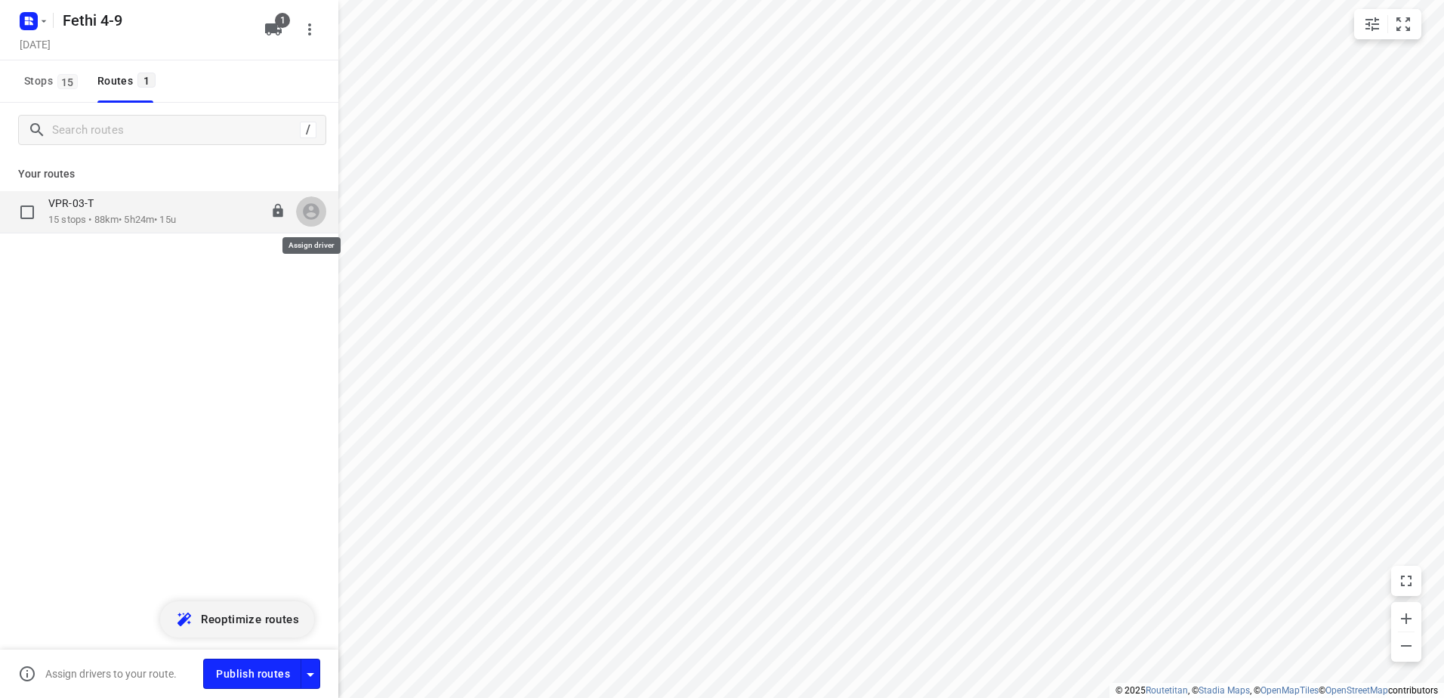
click at [315, 218] on icon "button" at bounding box center [311, 212] width 17 height 17
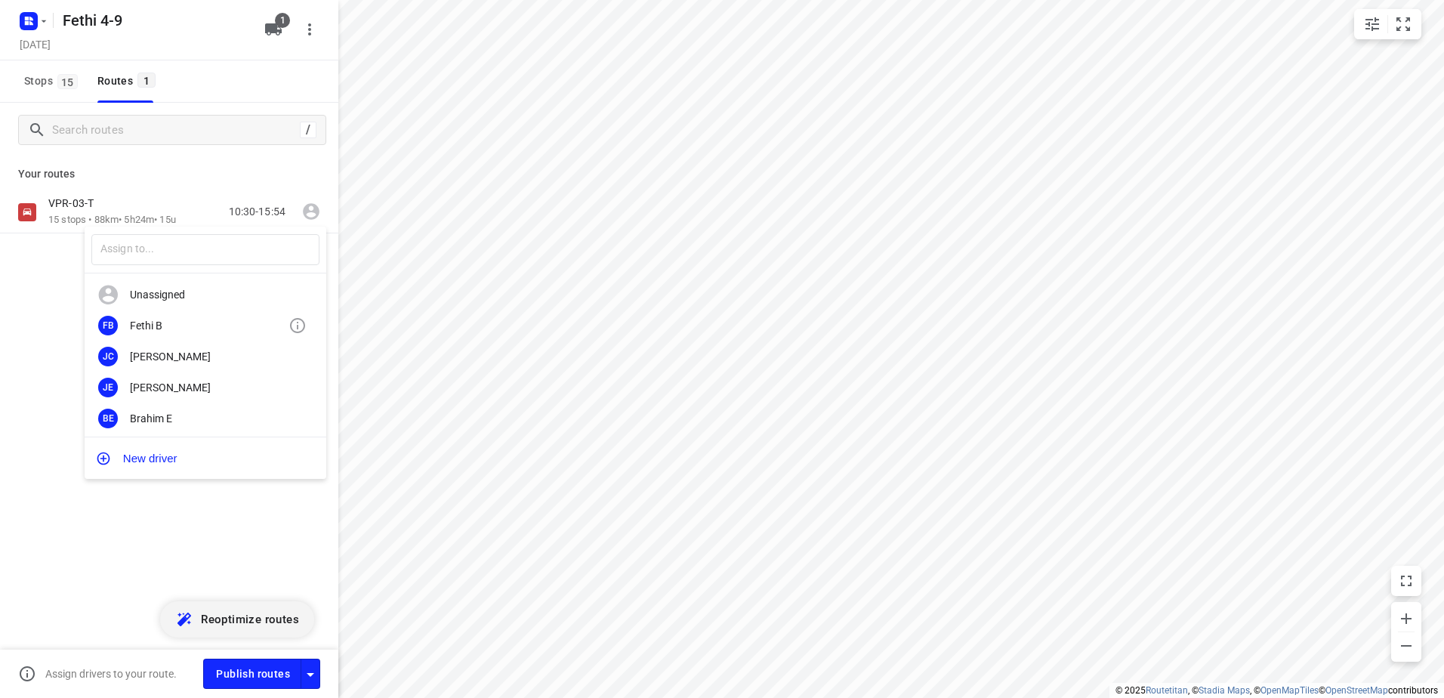
click at [157, 326] on div "Fethi B" at bounding box center [209, 325] width 159 height 12
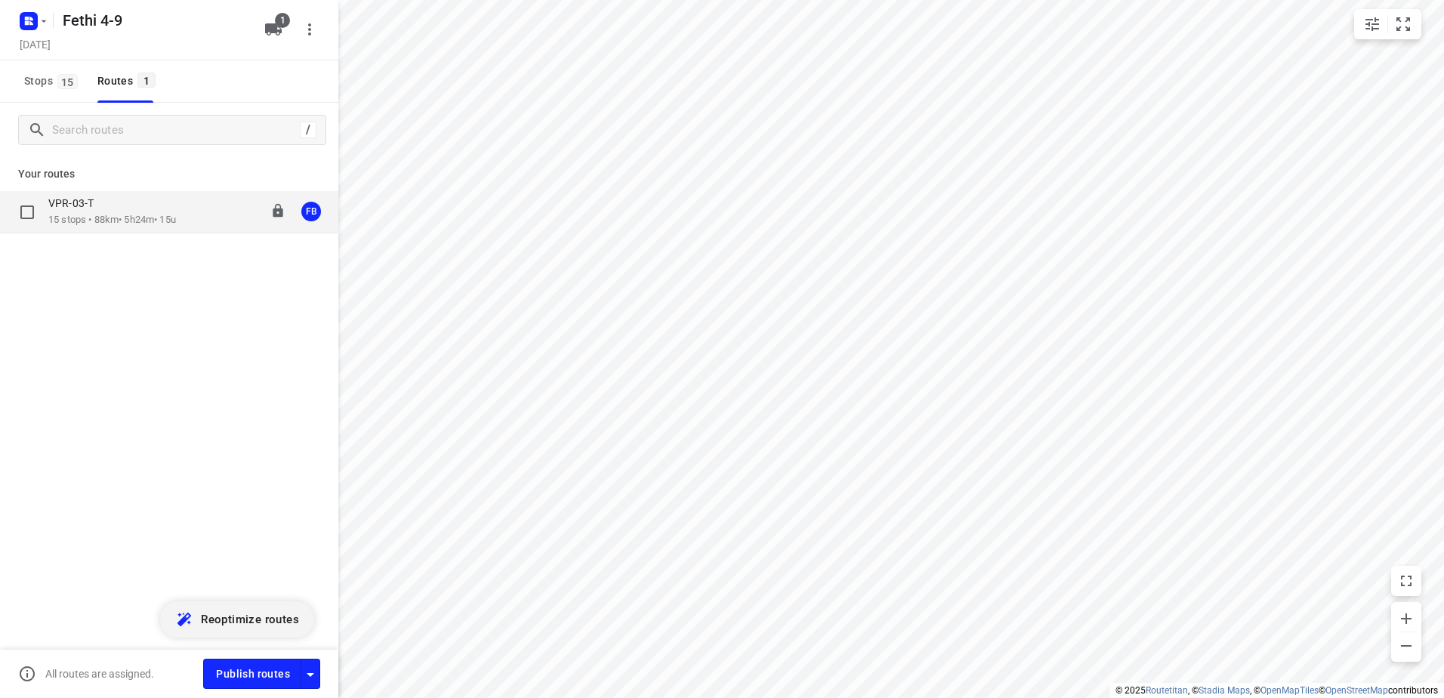
click at [101, 218] on p "15 stops • 88km • 5h24m • 15u" at bounding box center [112, 220] width 128 height 14
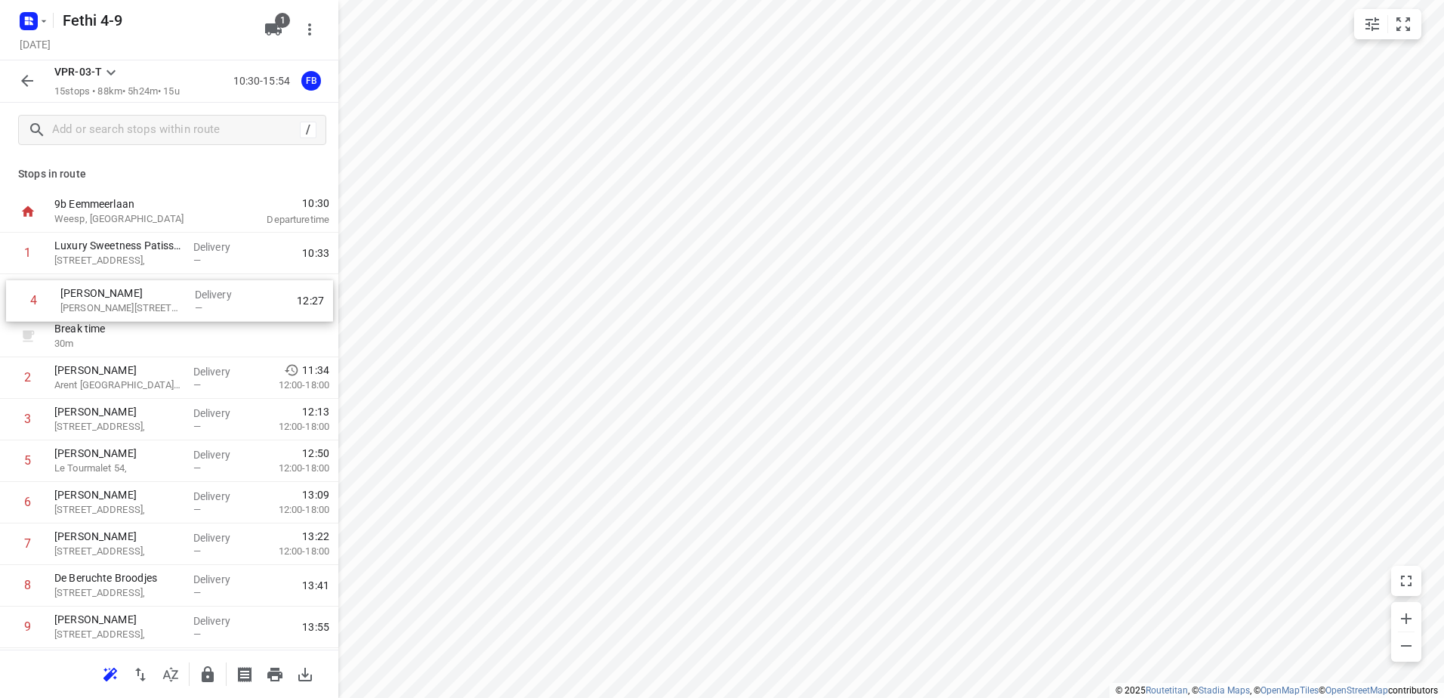
drag, startPoint x: 125, startPoint y: 423, endPoint x: 130, endPoint y: 299, distance: 124.0
click at [130, 299] on div "1 Luxury Sweetness Patisserie Amstellandlaan 6, Delivery — 10:33 Break time 30 …" at bounding box center [169, 565] width 338 height 665
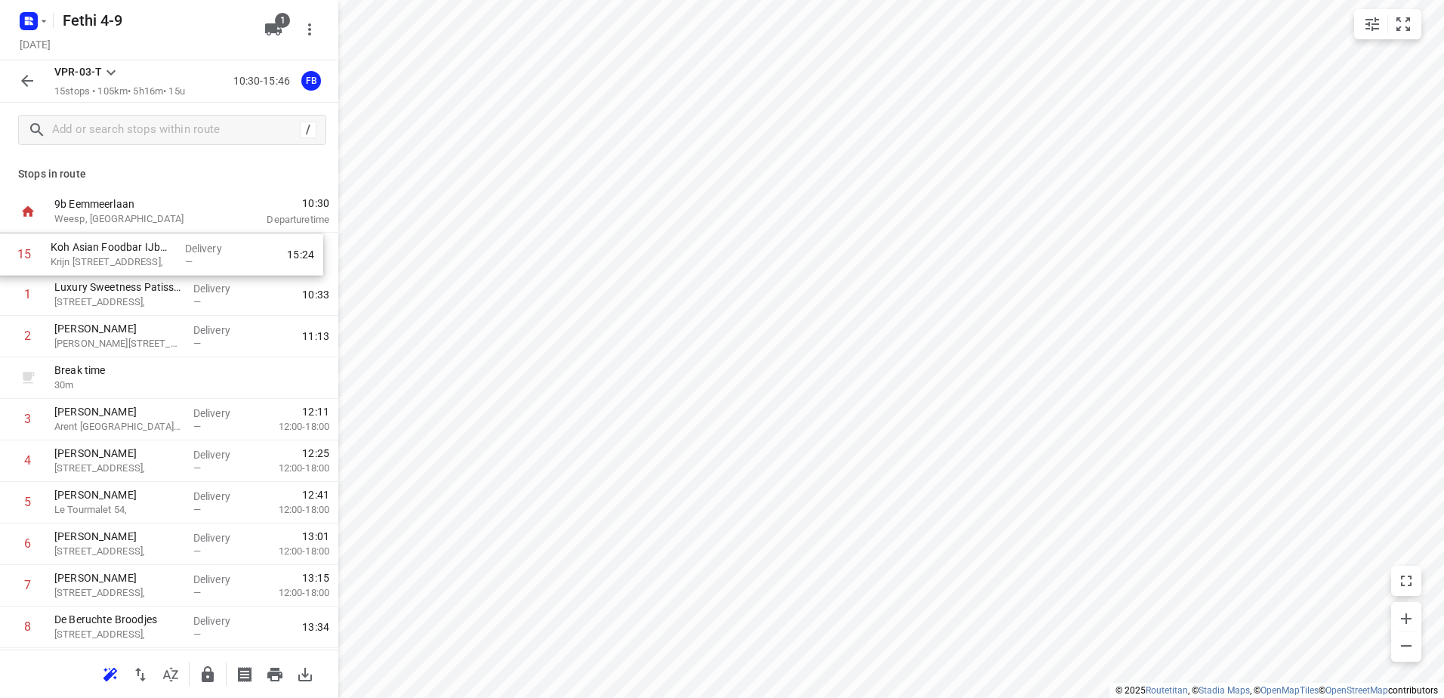
drag, startPoint x: 133, startPoint y: 587, endPoint x: 131, endPoint y: 245, distance: 342.2
click at [131, 245] on div "1 Luxury Sweetness Patisserie Amstellandlaan 6, Delivery — 10:33 2 Kaddour Osdo…" at bounding box center [169, 565] width 338 height 665
drag, startPoint x: 130, startPoint y: 304, endPoint x: 130, endPoint y: 260, distance: 43.8
click at [130, 260] on div "1 Koh Asian Foodbar IJburg Krijn Taconiskade 372, Delivery — 10:42 2 Luxury Swe…" at bounding box center [169, 565] width 338 height 665
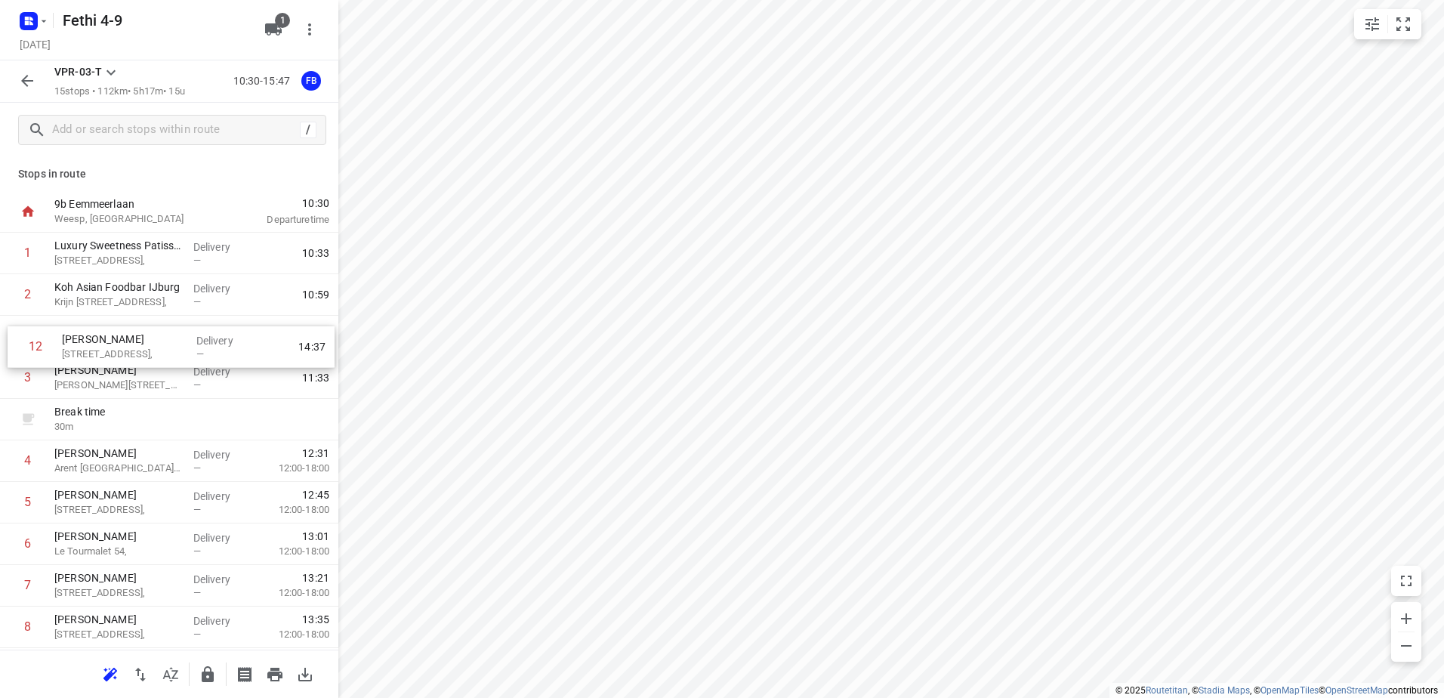
drag, startPoint x: 125, startPoint y: 471, endPoint x: 132, endPoint y: 351, distance: 120.3
click at [132, 351] on div "1 Luxury Sweetness Patisserie Amstellandlaan 6, Delivery — 10:33 2 Koh Asian Fo…" at bounding box center [169, 565] width 338 height 665
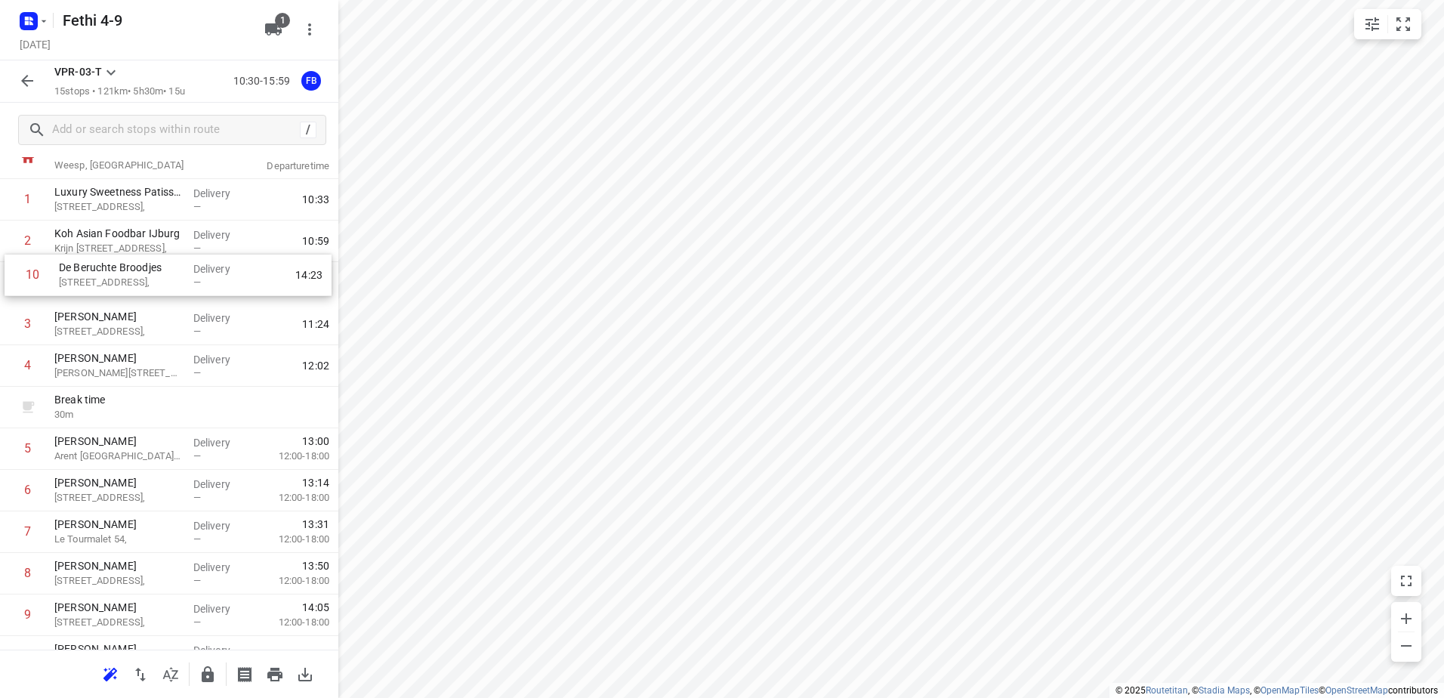
scroll to position [50, 0]
drag, startPoint x: 120, startPoint y: 447, endPoint x: 124, endPoint y: 301, distance: 146.6
click at [124, 301] on div "1 Luxury Sweetness Patisserie Amstellandlaan 6, Delivery — 10:33 2 Koh Asian Fo…" at bounding box center [169, 515] width 338 height 665
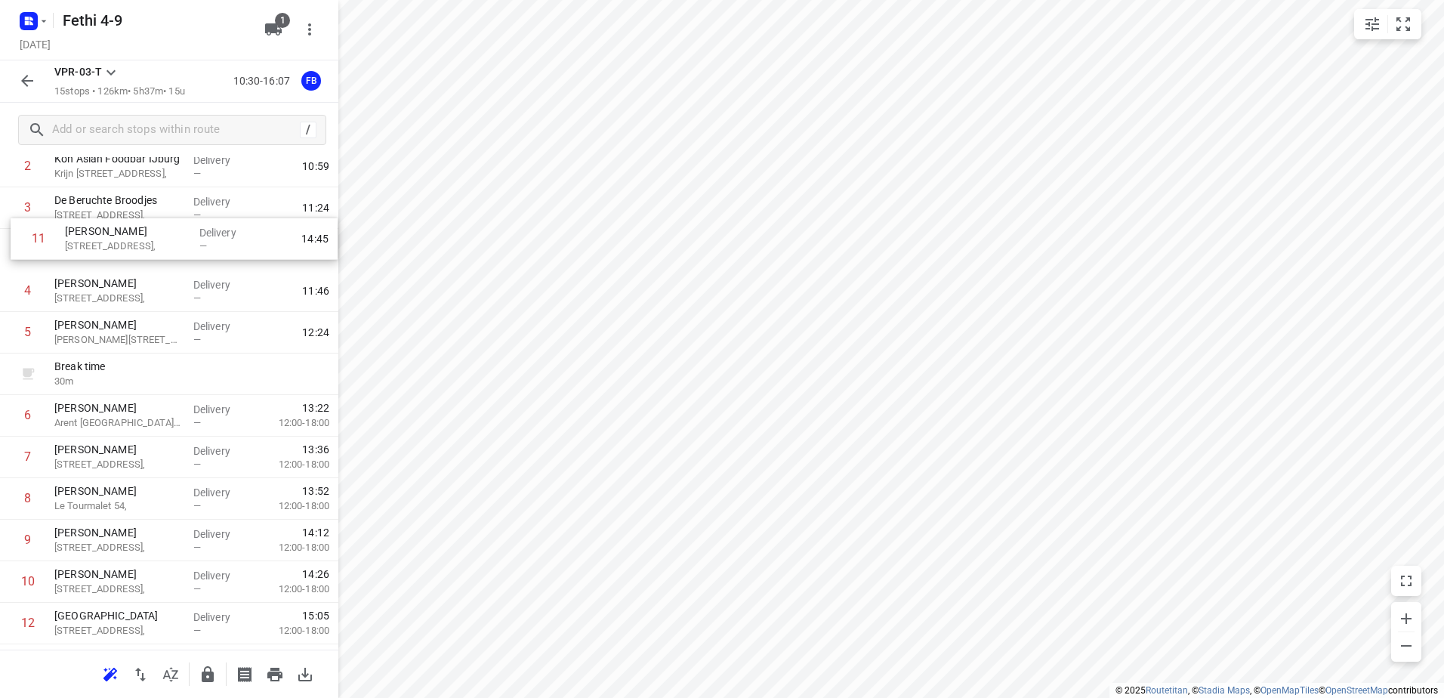
scroll to position [128, 0]
drag, startPoint x: 110, startPoint y: 514, endPoint x: 119, endPoint y: 285, distance: 229.0
click at [119, 285] on div "1 Luxury Sweetness Patisserie Amstellandlaan 6, Delivery — 10:33 2 Koh Asian Fo…" at bounding box center [169, 436] width 338 height 665
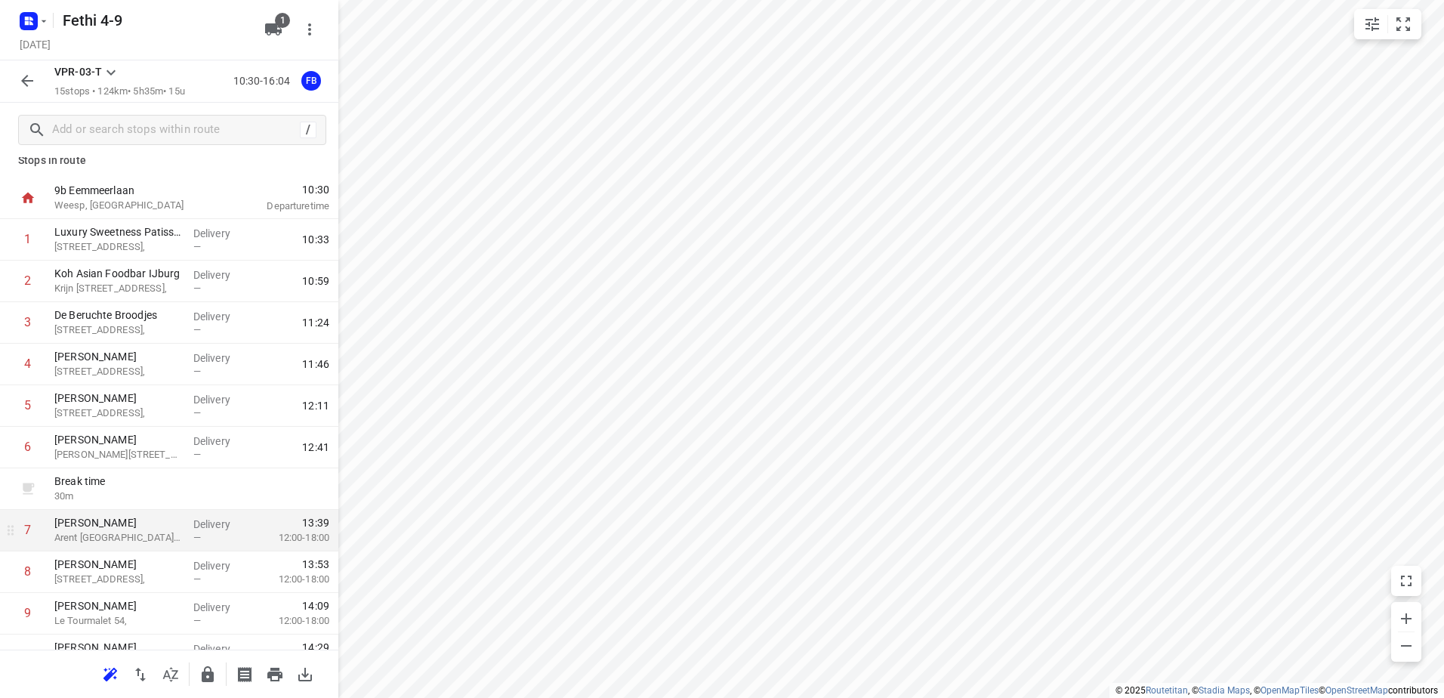
scroll to position [0, 0]
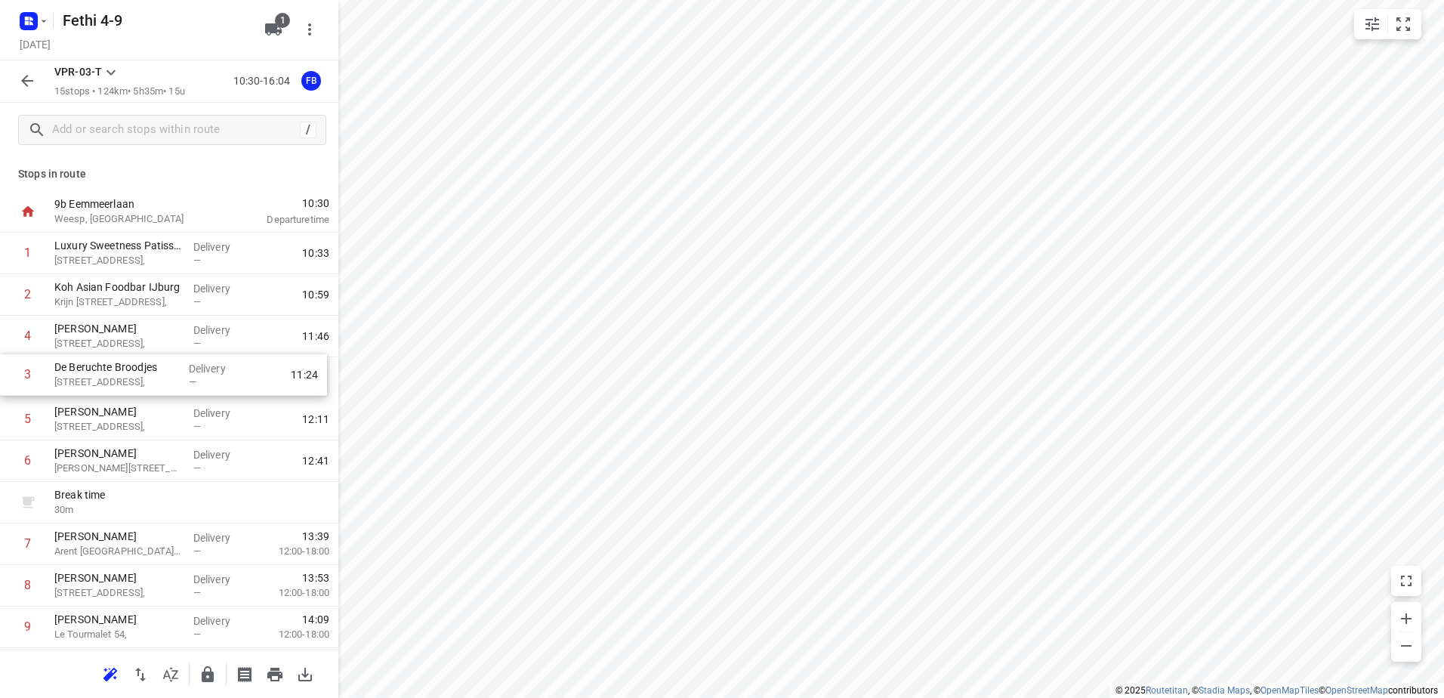
drag, startPoint x: 122, startPoint y: 337, endPoint x: 122, endPoint y: 381, distance: 43.8
click at [122, 381] on div "1 Luxury Sweetness Patisserie Amstellandlaan 6, Delivery — 10:33 2 Koh Asian Fo…" at bounding box center [169, 565] width 338 height 665
drag, startPoint x: 128, startPoint y: 341, endPoint x: 125, endPoint y: 428, distance: 86.9
click at [125, 428] on div "1 Luxury Sweetness Patisserie Amstellandlaan 6, Delivery — 10:33 2 Koh Asian Fo…" at bounding box center [169, 565] width 338 height 665
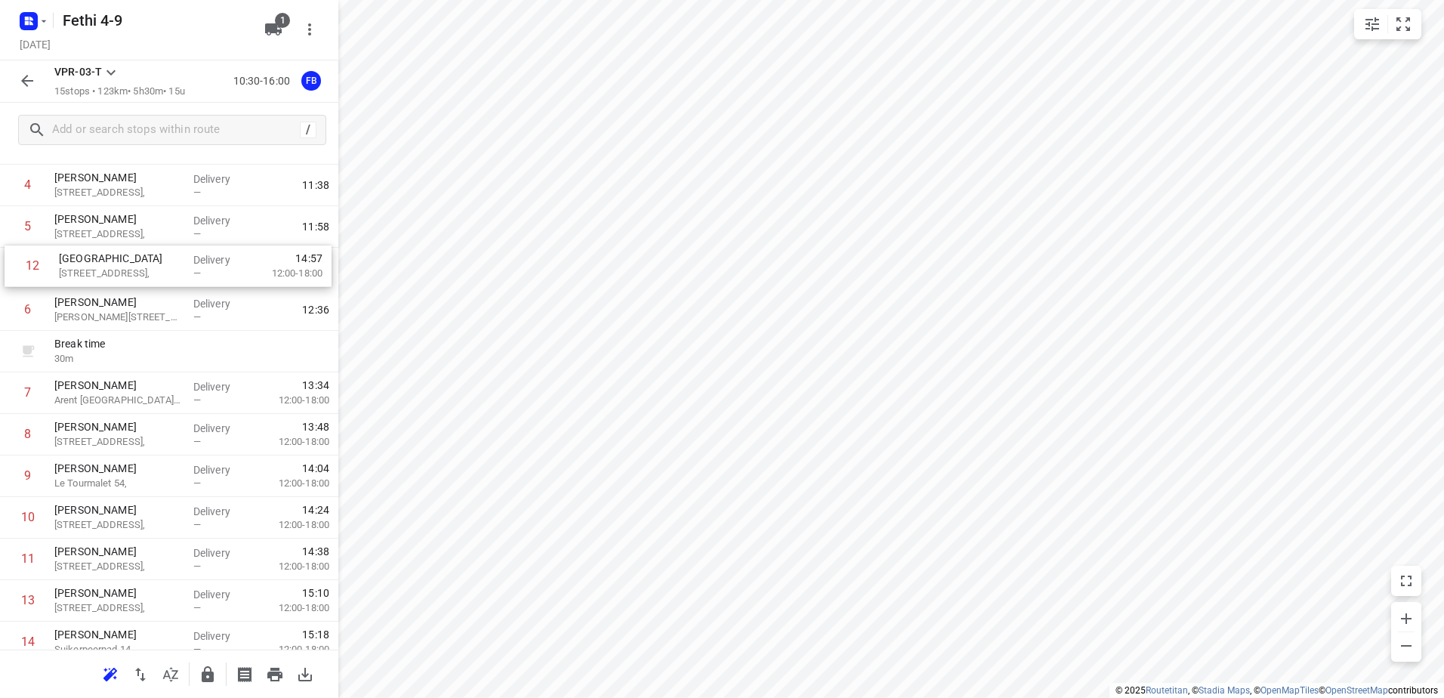
scroll to position [190, 0]
drag, startPoint x: 147, startPoint y: 532, endPoint x: 153, endPoint y: 286, distance: 247.1
click at [153, 286] on div "1 Luxury Sweetness Patisserie Amstellandlaan 6, Delivery — 10:33 2 Koh Asian Fo…" at bounding box center [169, 374] width 338 height 665
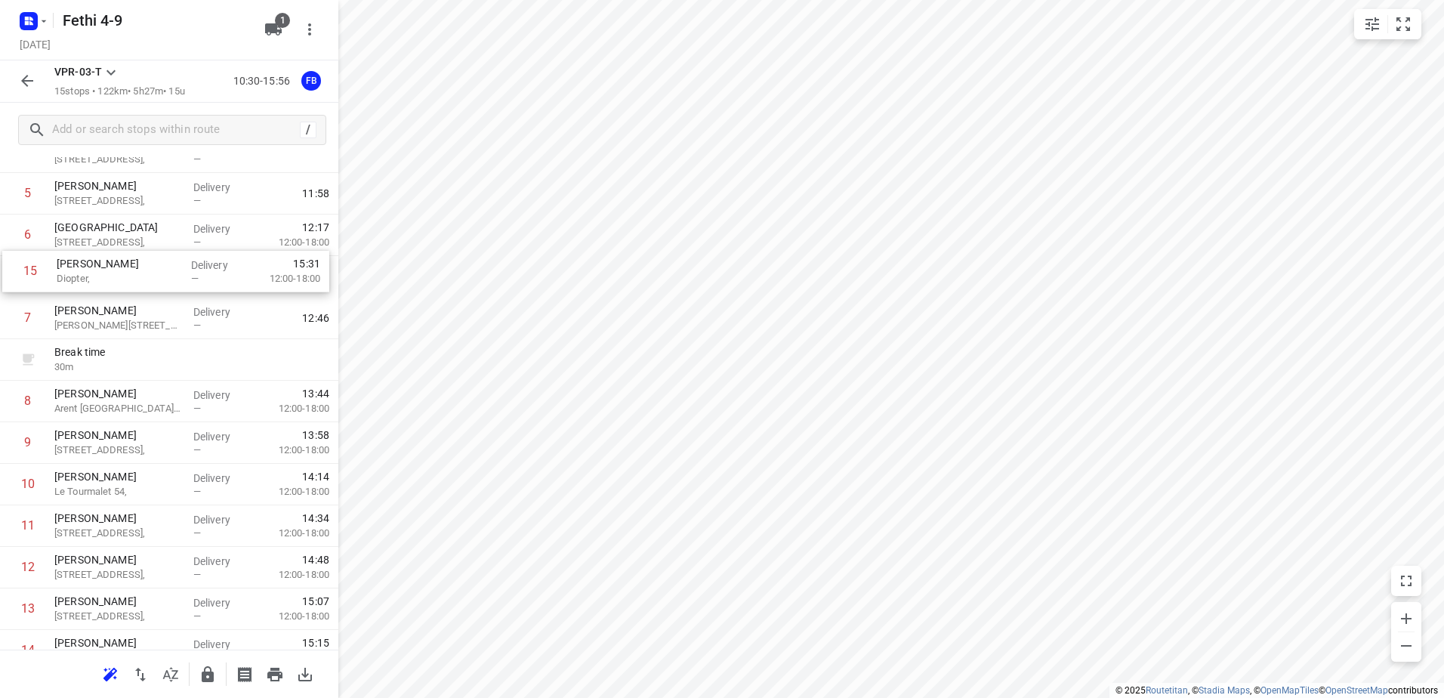
scroll to position [225, 0]
drag, startPoint x: 100, startPoint y: 611, endPoint x: 104, endPoint y: 282, distance: 329.3
click at [104, 282] on div "1 Luxury Sweetness Patisserie Amstellandlaan 6, Delivery — 10:33 2 Koh Asian Fo…" at bounding box center [169, 340] width 338 height 665
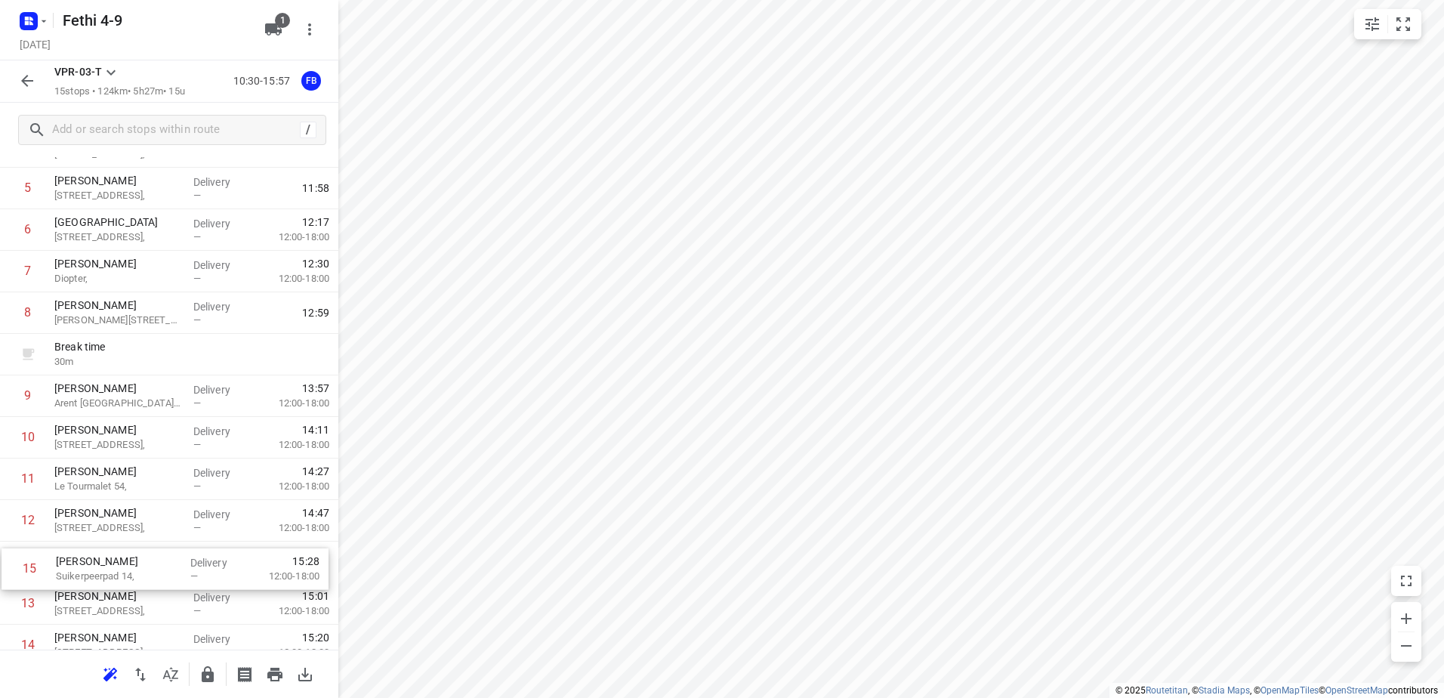
scroll to position [234, 0]
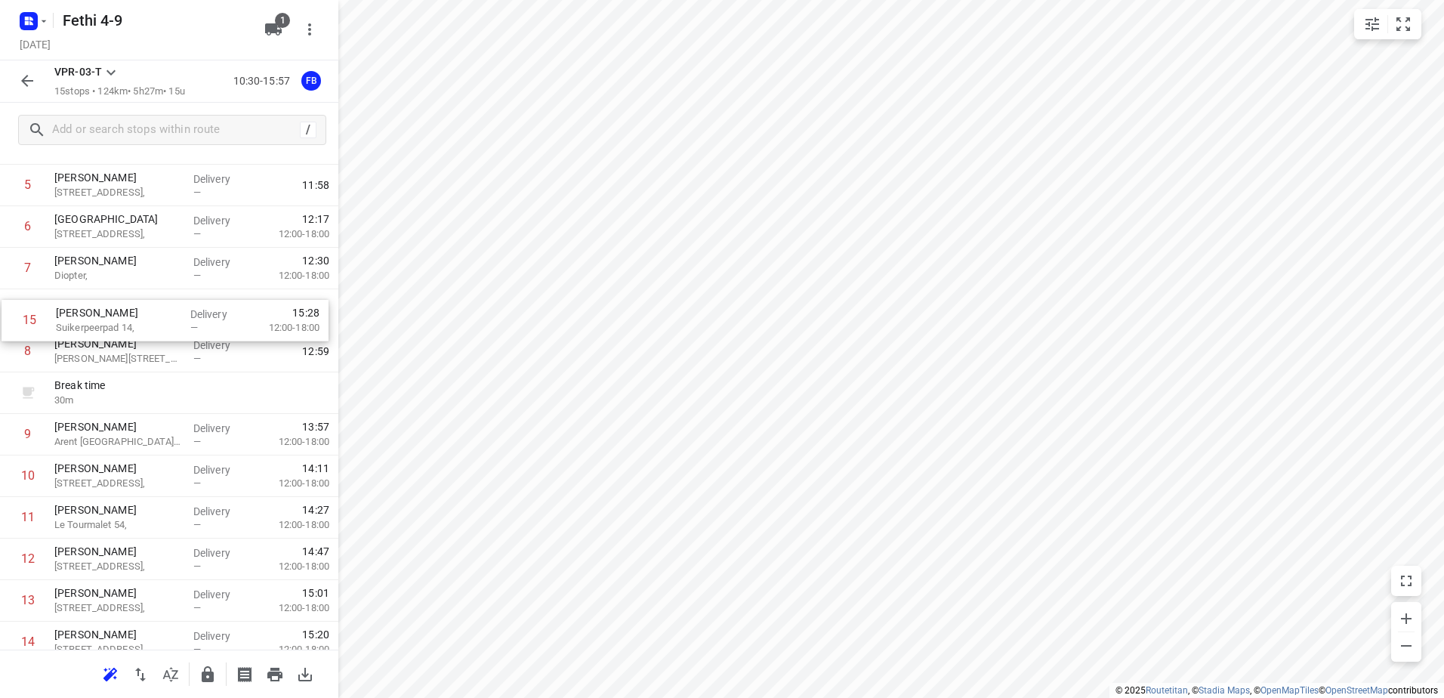
drag, startPoint x: 93, startPoint y: 644, endPoint x: 95, endPoint y: 306, distance: 337.6
click at [95, 306] on div "1 Luxury Sweetness Patisserie Amstellandlaan 6, Delivery — 10:33 2 Koh Asian Fo…" at bounding box center [169, 330] width 338 height 665
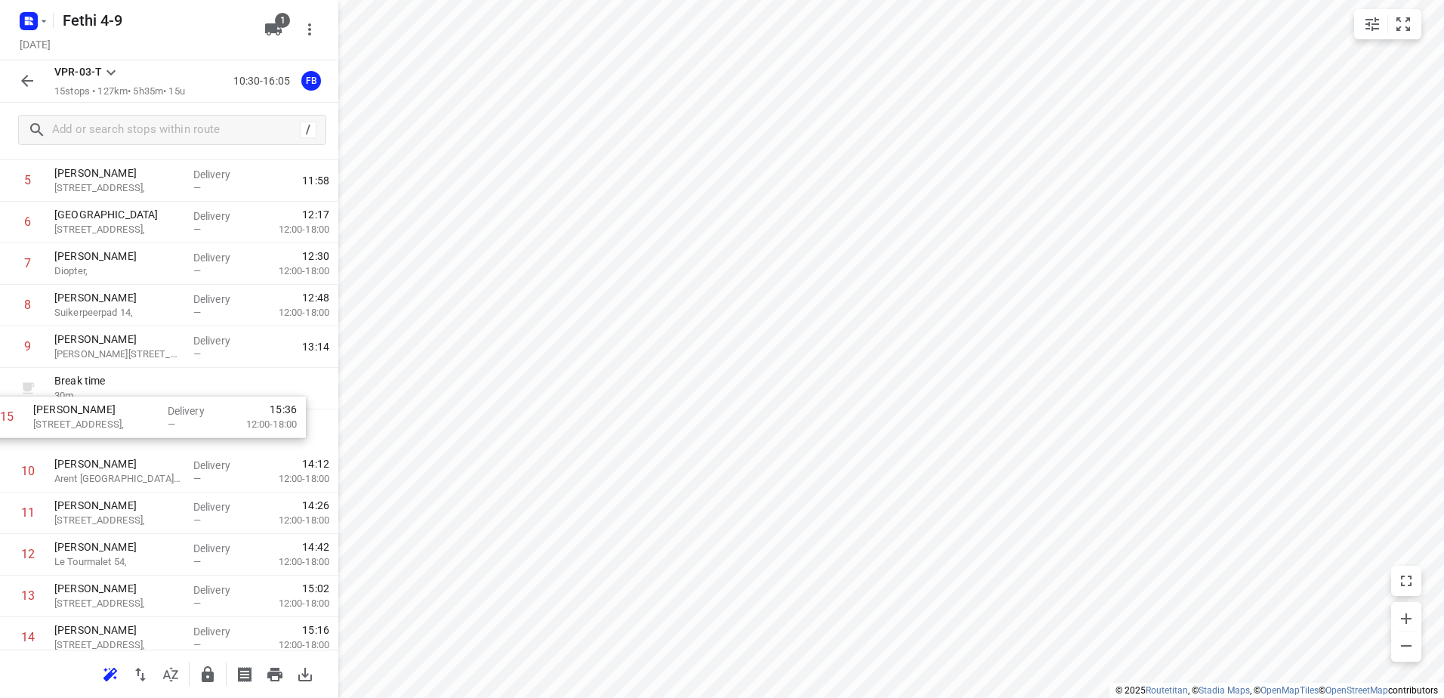
scroll to position [242, 0]
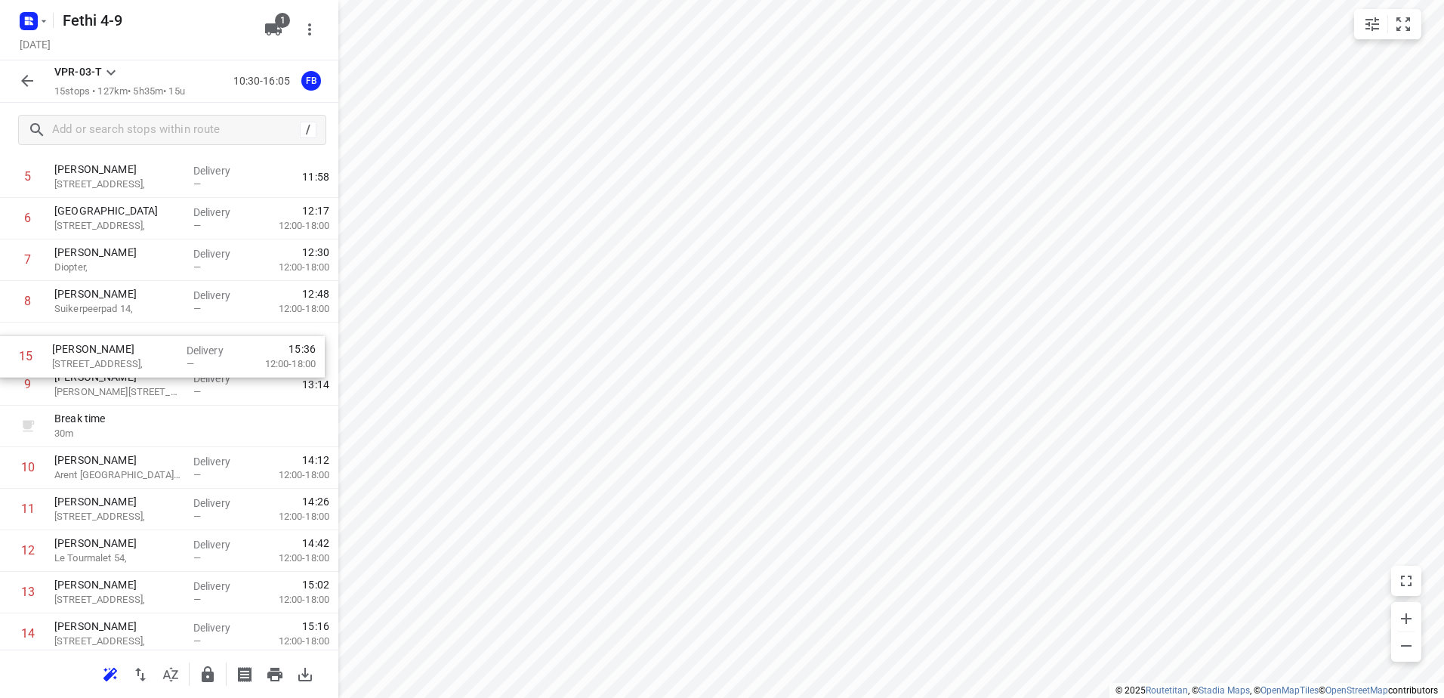
drag, startPoint x: 94, startPoint y: 637, endPoint x: 93, endPoint y: 346, distance: 290.8
click at [93, 346] on div "1 Luxury Sweetness Patisserie Amstellandlaan 6, Delivery — 10:33 2 Koh Asian Fo…" at bounding box center [169, 322] width 338 height 665
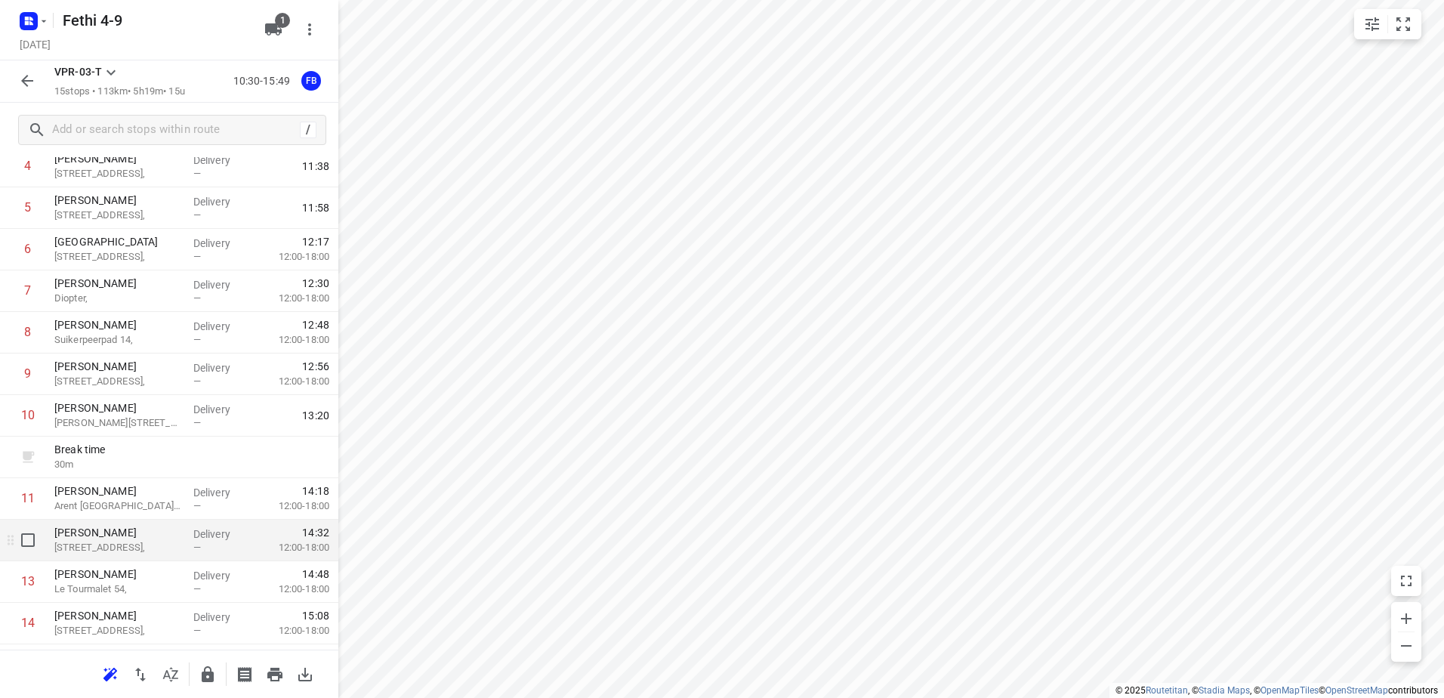
scroll to position [289, 0]
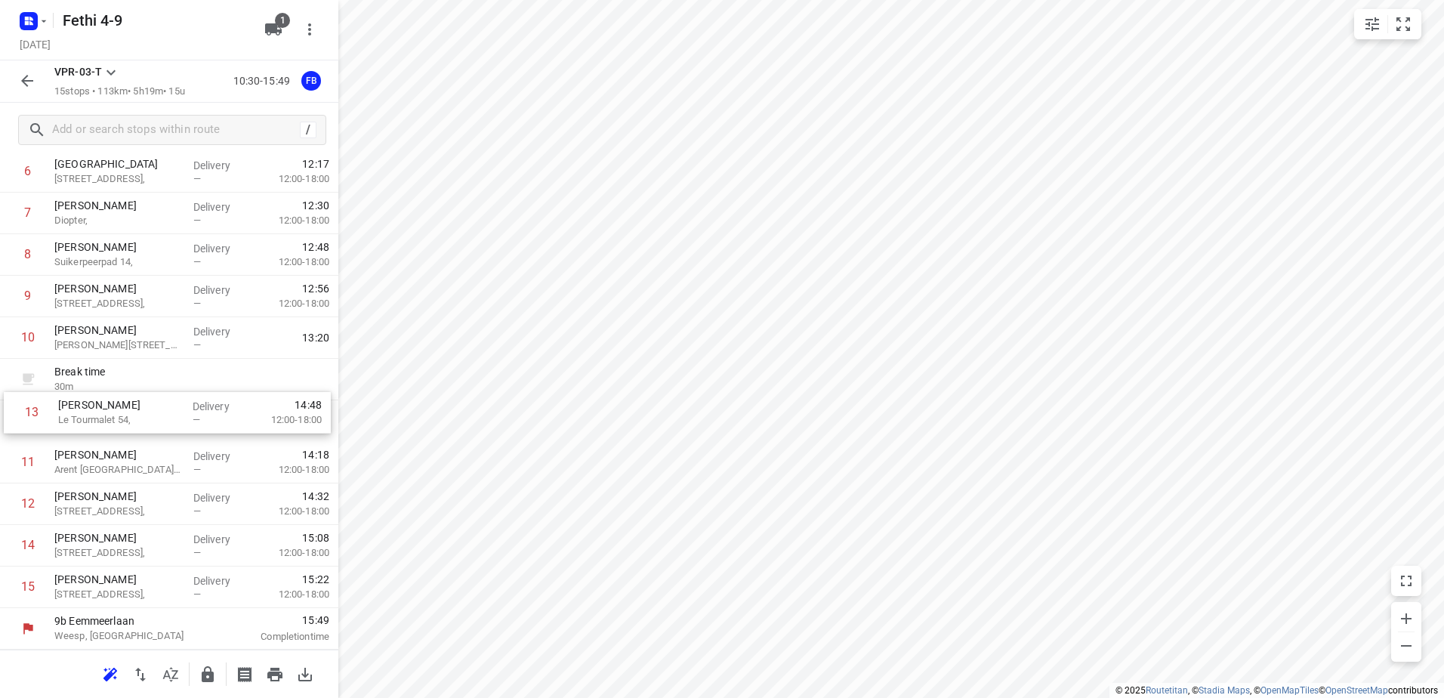
drag, startPoint x: 118, startPoint y: 508, endPoint x: 122, endPoint y: 412, distance: 95.2
click at [122, 412] on div "1 Luxury Sweetness Patisserie Amstellandlaan 6, Delivery — 10:33 2 Koh Asian Fo…" at bounding box center [169, 275] width 338 height 665
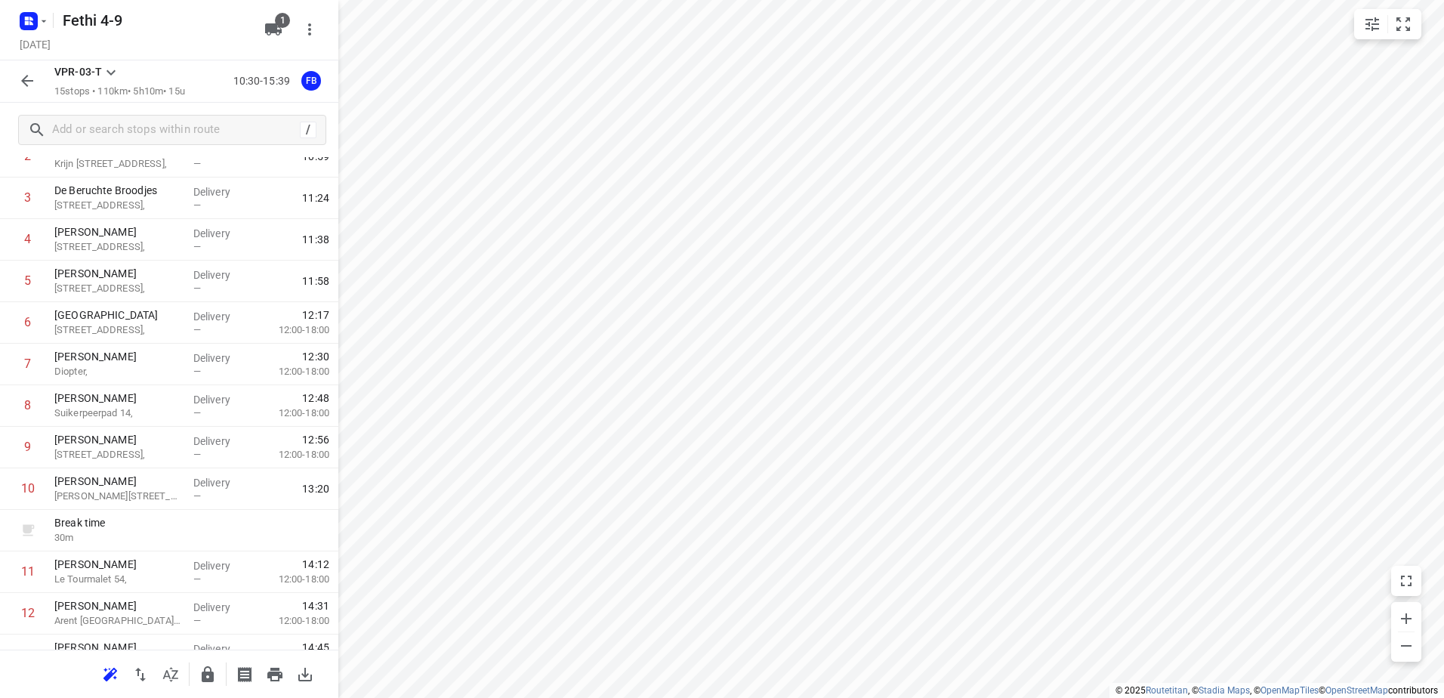
scroll to position [140, 0]
drag, startPoint x: 140, startPoint y: 544, endPoint x: 158, endPoint y: 336, distance: 208.5
click at [158, 336] on div "1 Luxury Sweetness Patisserie Amstellandlaan 6, Delivery — 10:33 2 Koh Asian Fo…" at bounding box center [169, 425] width 338 height 665
click at [26, 79] on icon "button" at bounding box center [27, 81] width 18 height 18
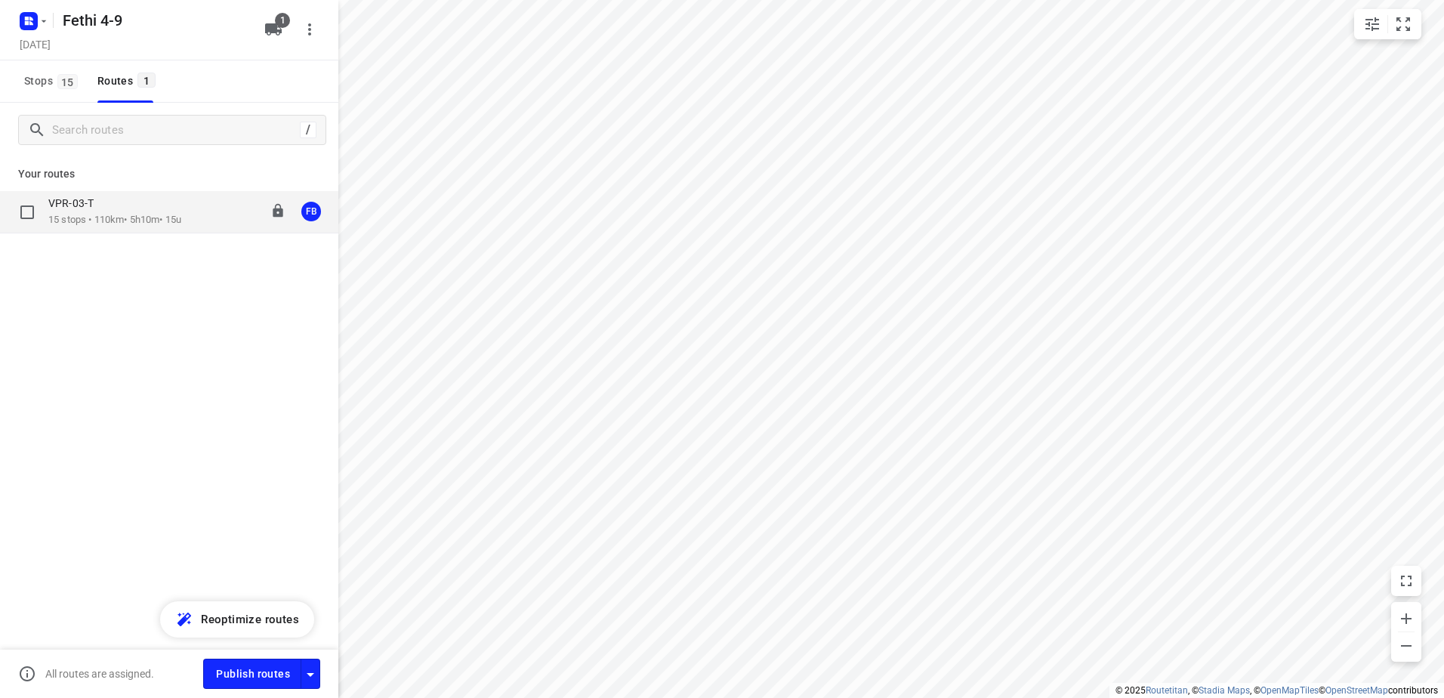
click at [134, 205] on div "VPR-03-T" at bounding box center [114, 204] width 133 height 17
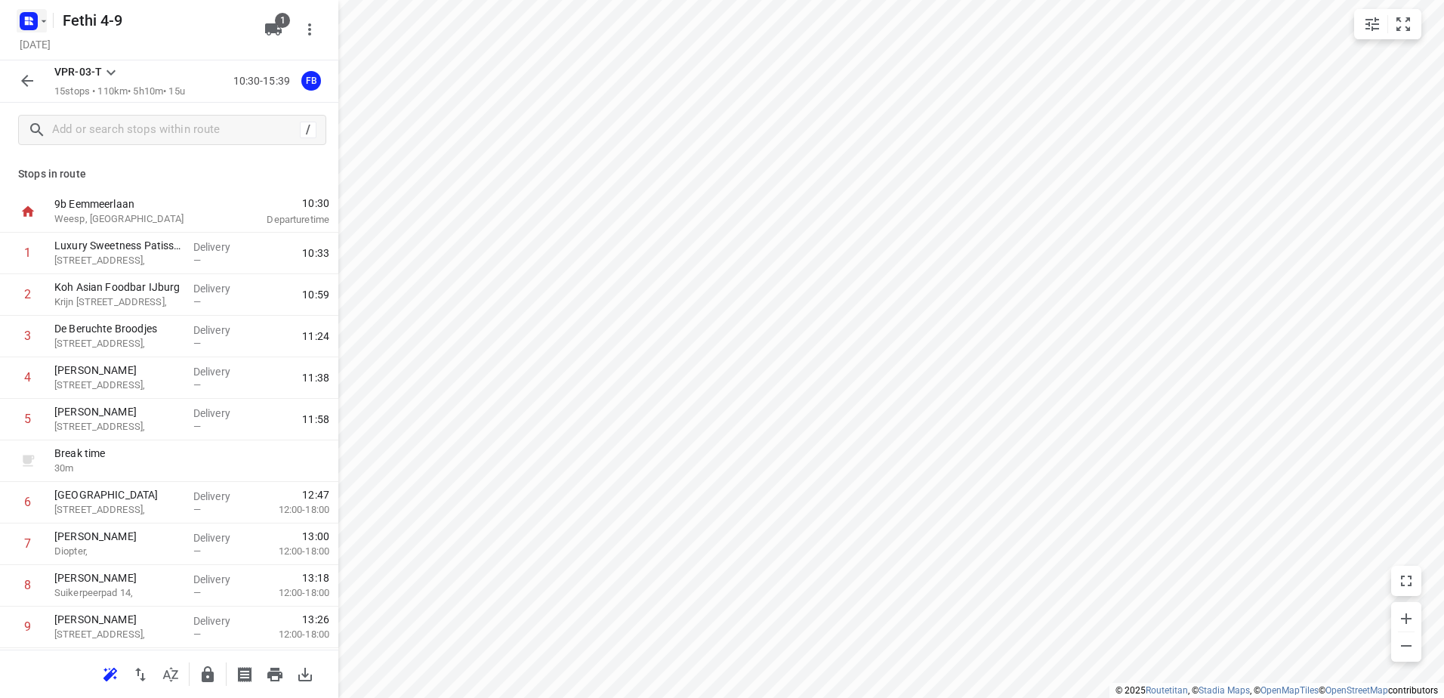
click at [48, 23] on icon "button" at bounding box center [44, 21] width 12 height 12
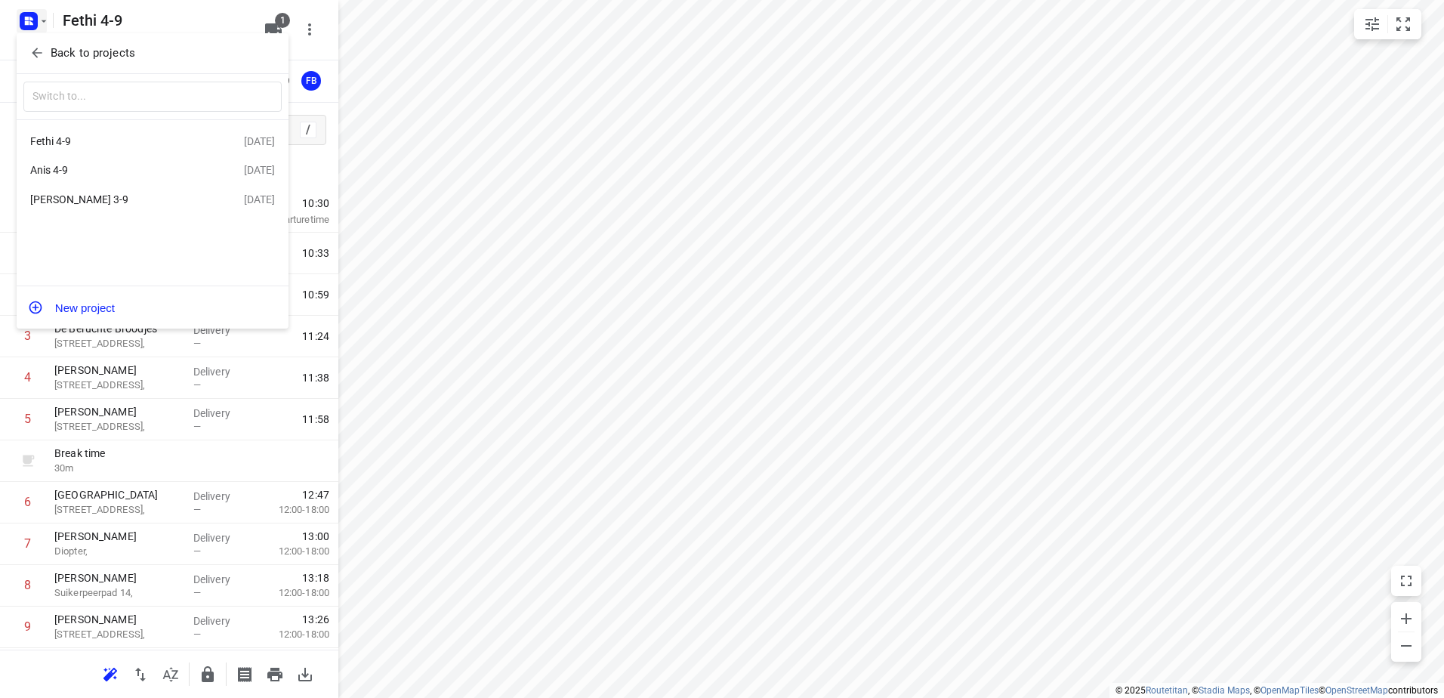
click at [57, 169] on div "Anis 4-9" at bounding box center [117, 170] width 174 height 12
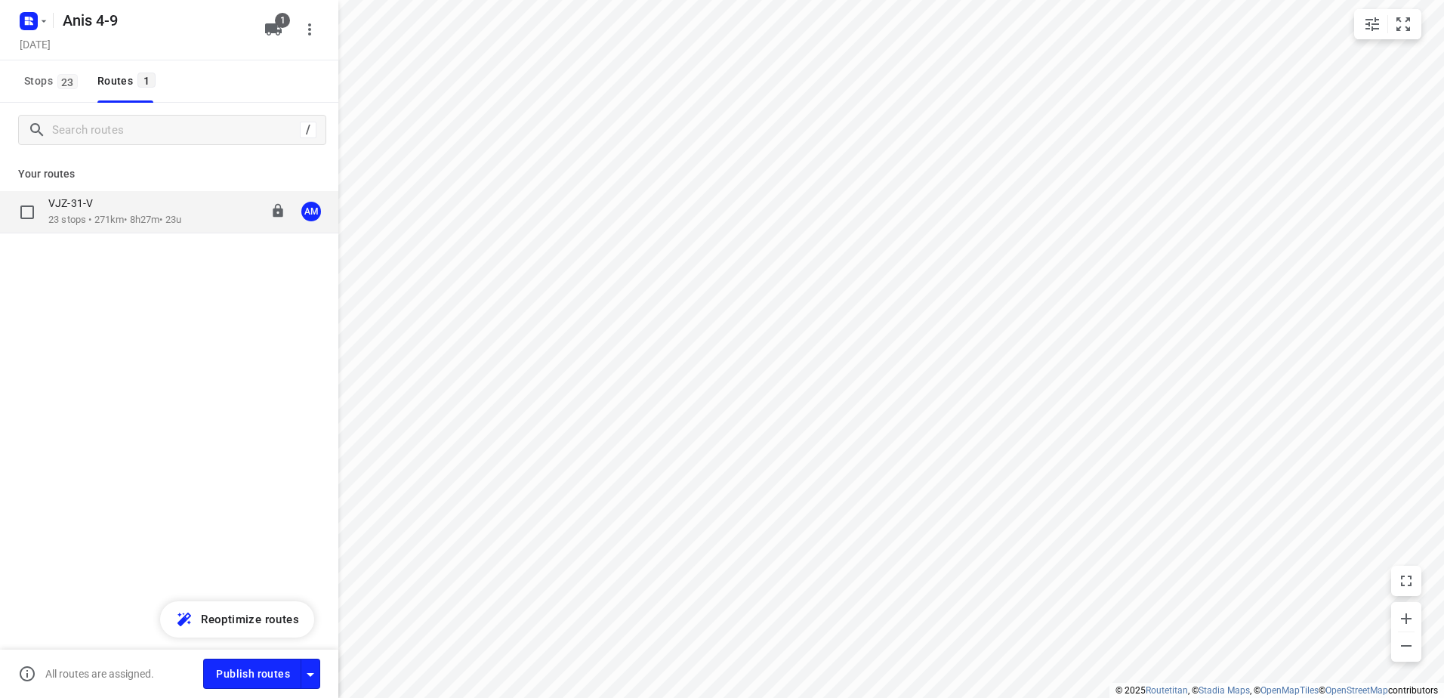
click at [95, 202] on p "VJZ-31-V" at bounding box center [75, 203] width 54 height 14
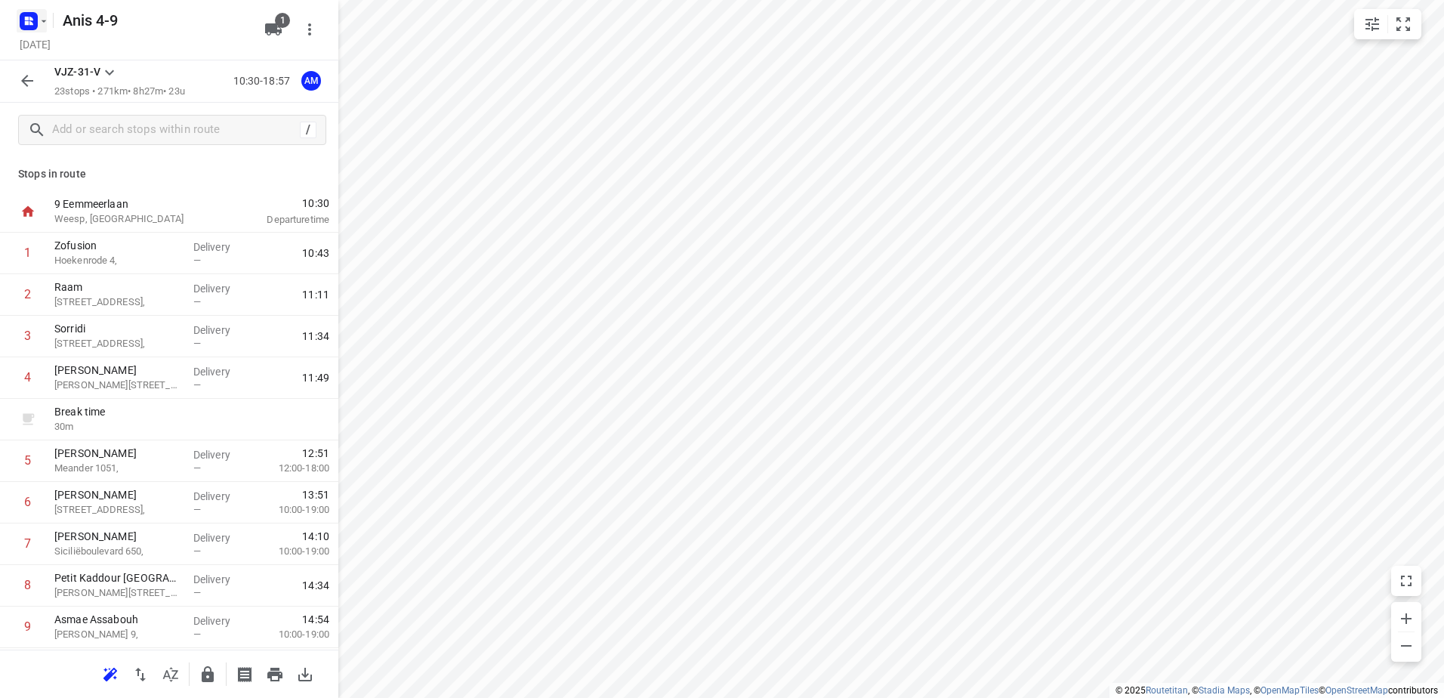
click at [45, 20] on icon "button" at bounding box center [44, 21] width 12 height 12
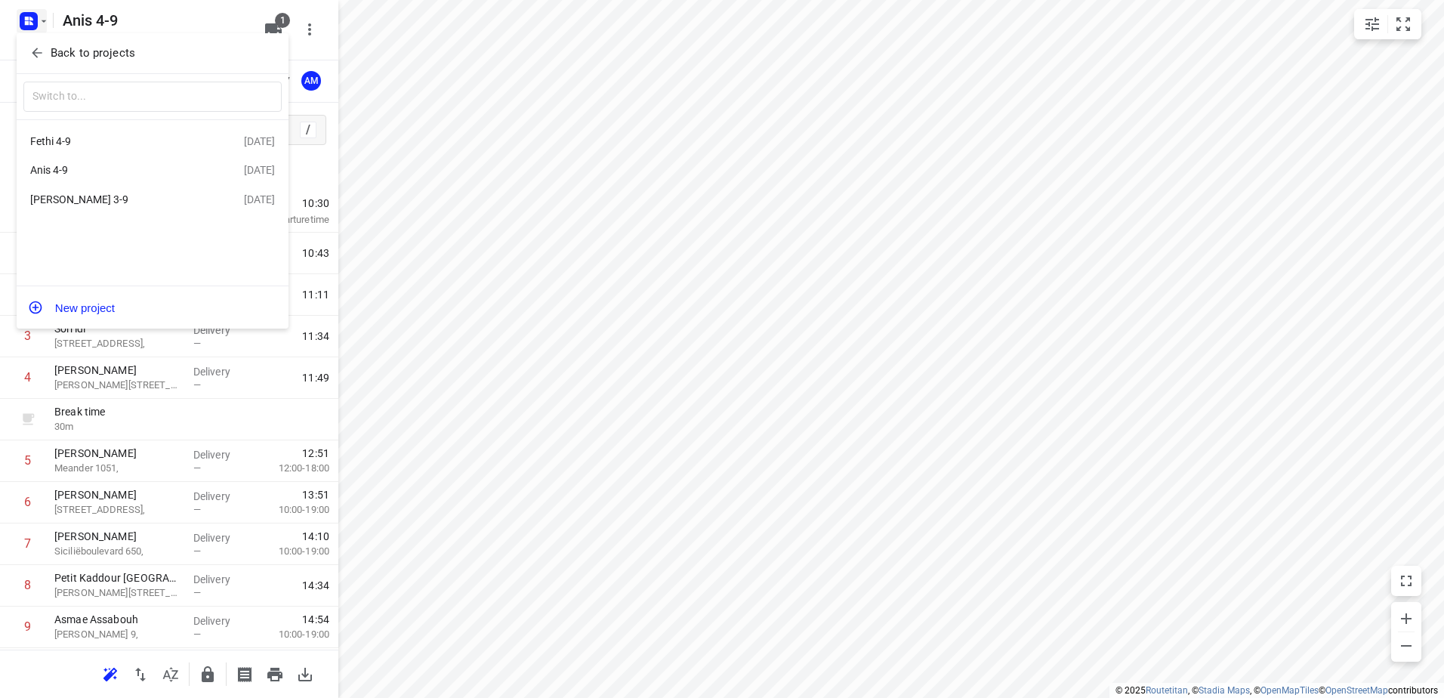
click at [63, 140] on div "Fethi 4-9" at bounding box center [117, 141] width 174 height 12
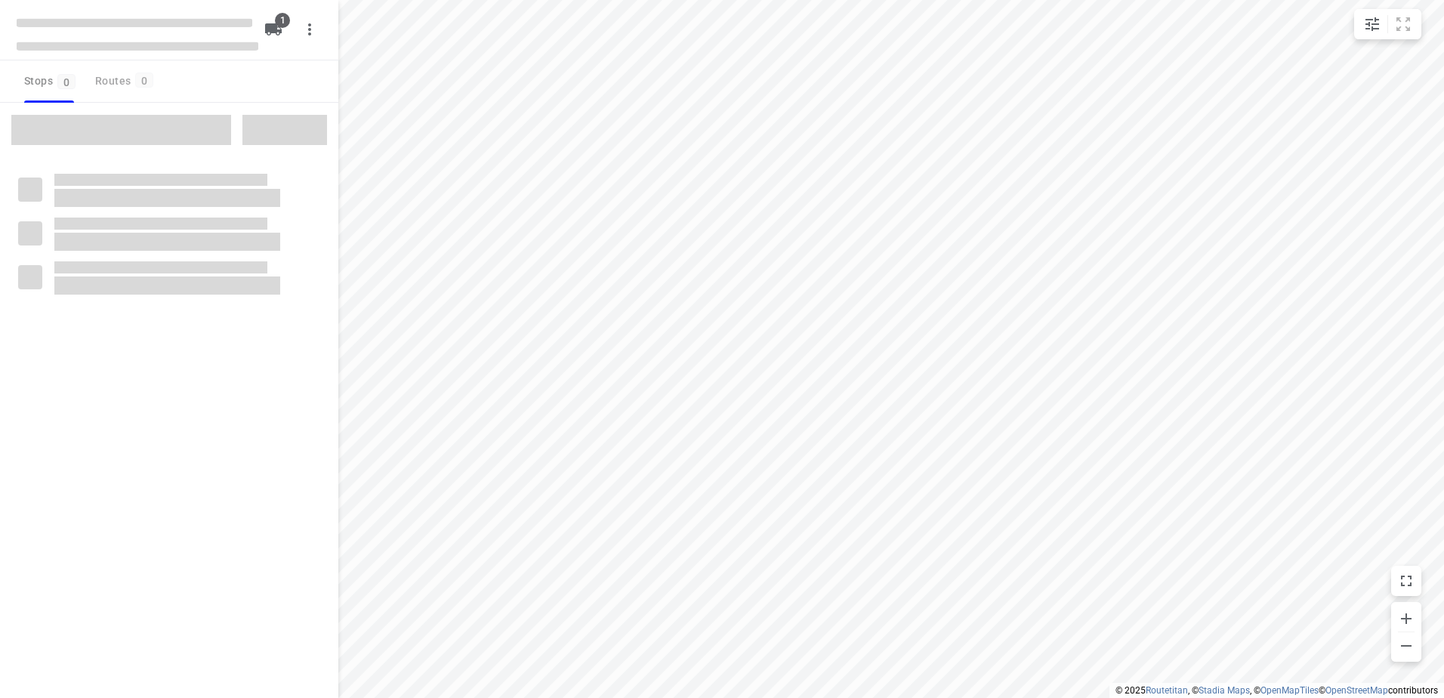
type input "distance"
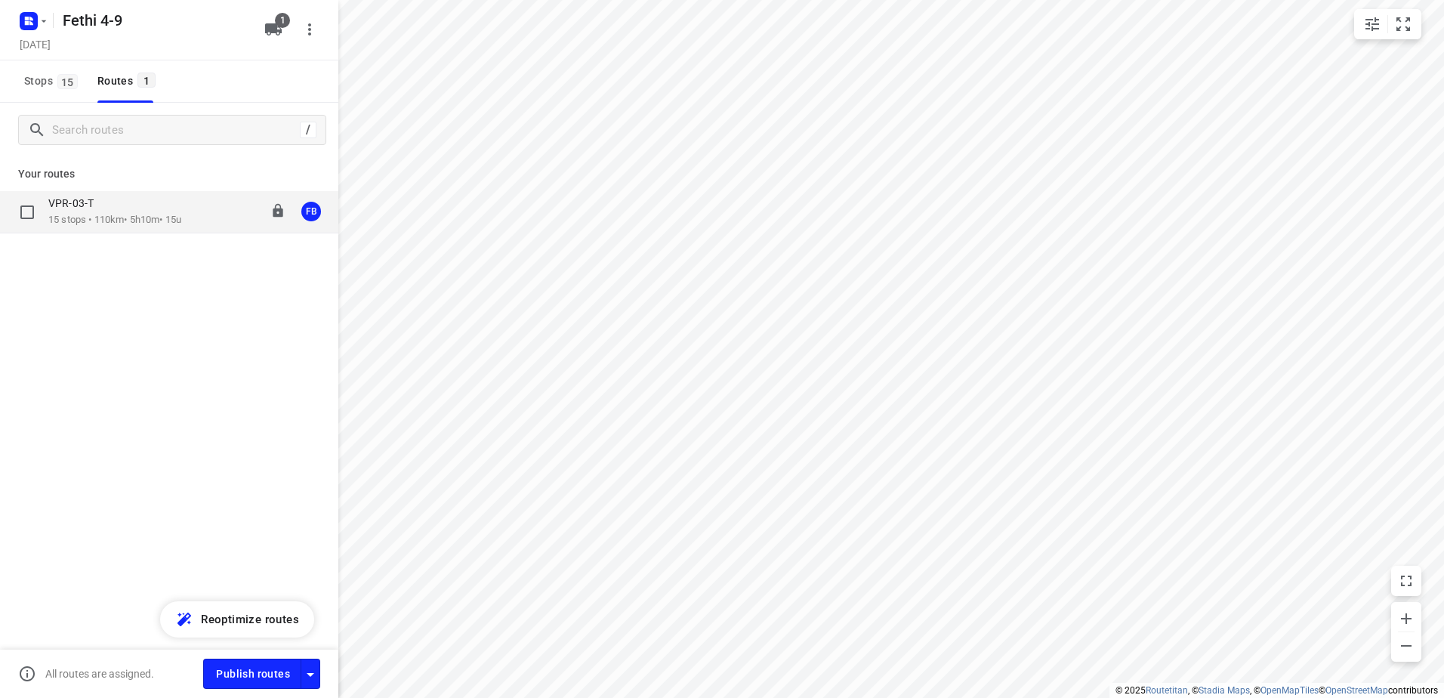
click at [113, 210] on div "VPR-03-T" at bounding box center [114, 204] width 133 height 17
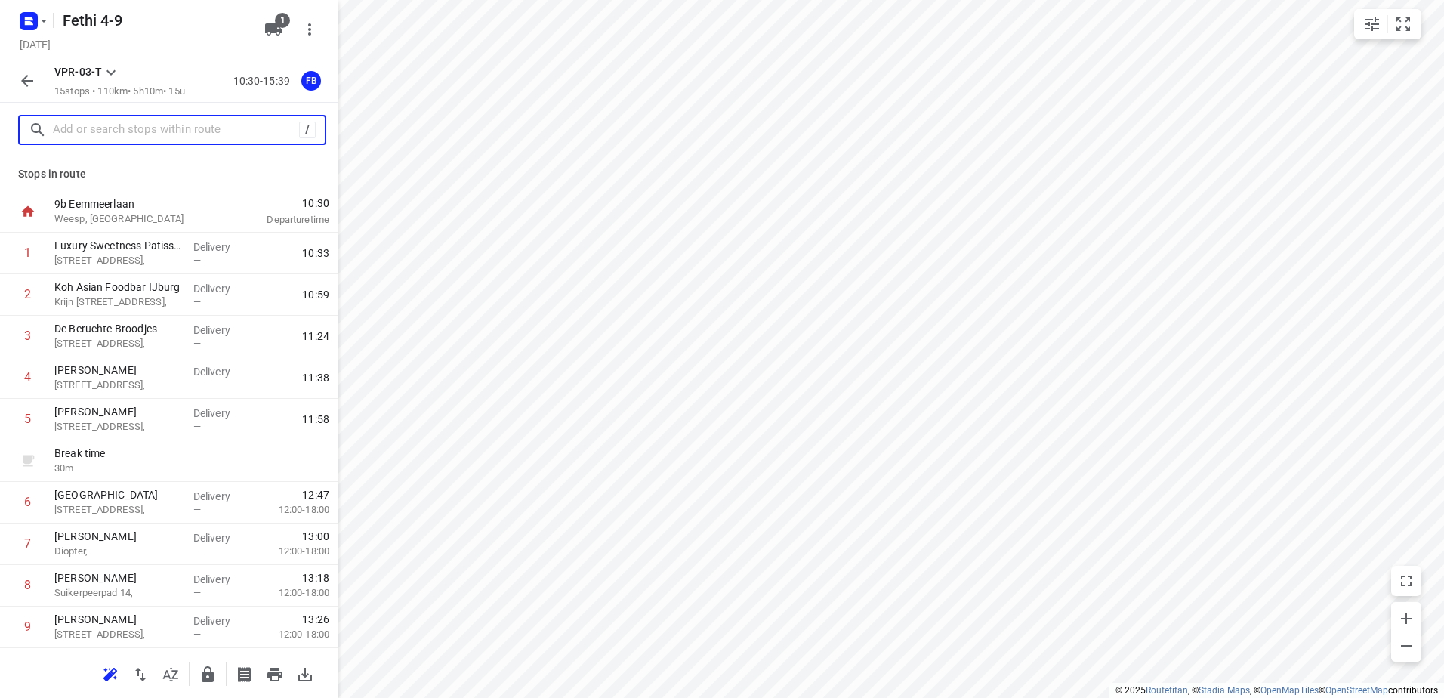
click at [116, 127] on input "text" at bounding box center [176, 130] width 246 height 23
paste input "Pampuslaan"
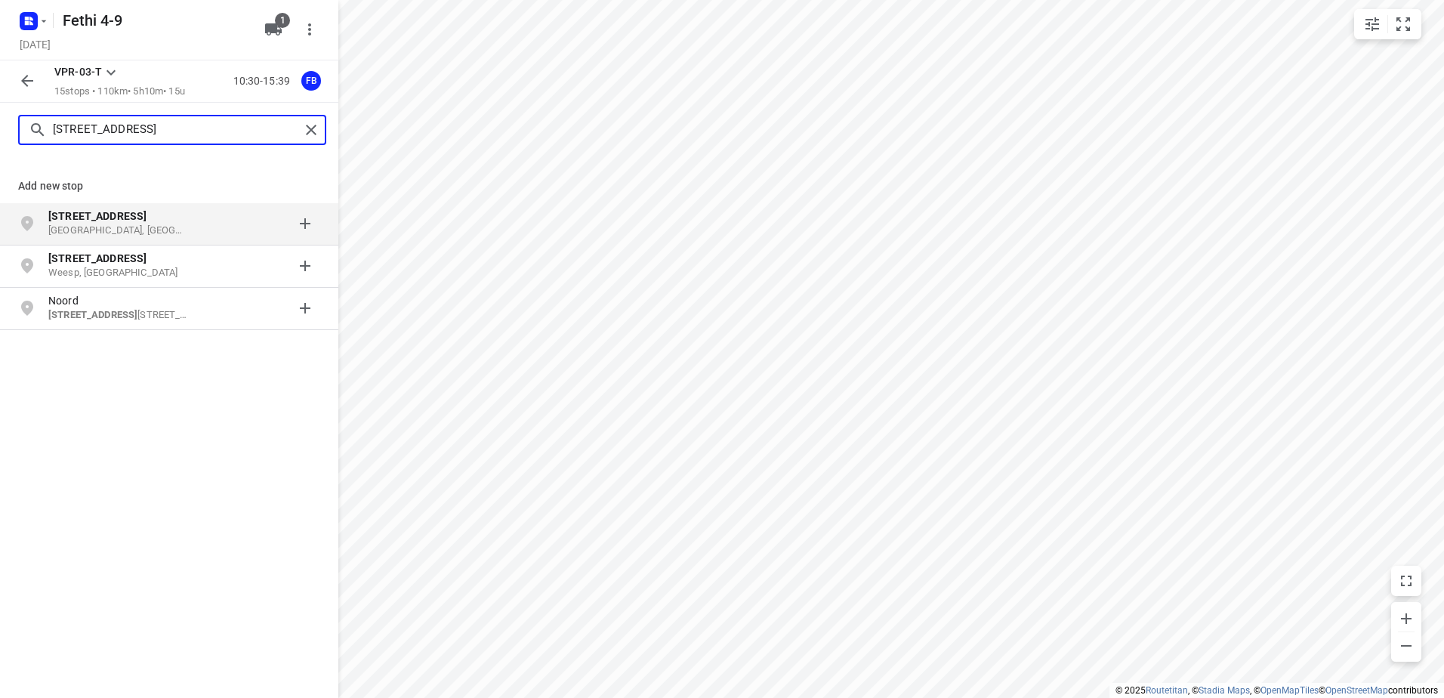
click at [148, 131] on input "Pampuslaan 22" at bounding box center [176, 130] width 247 height 23
paste input "1087LA"
type input "Pampuslaan 22 1087LA"
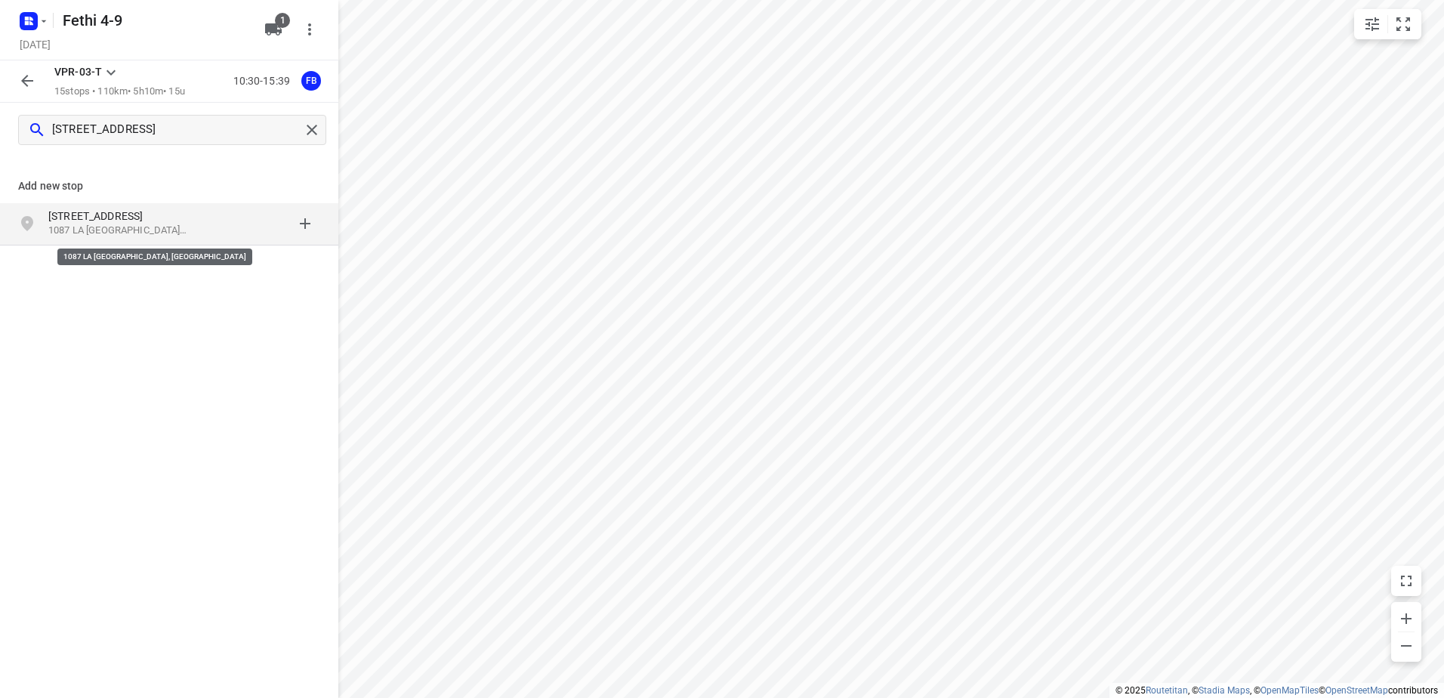
click at [127, 230] on p "1087 LA Amsterdam, Nederland" at bounding box center [117, 231] width 139 height 14
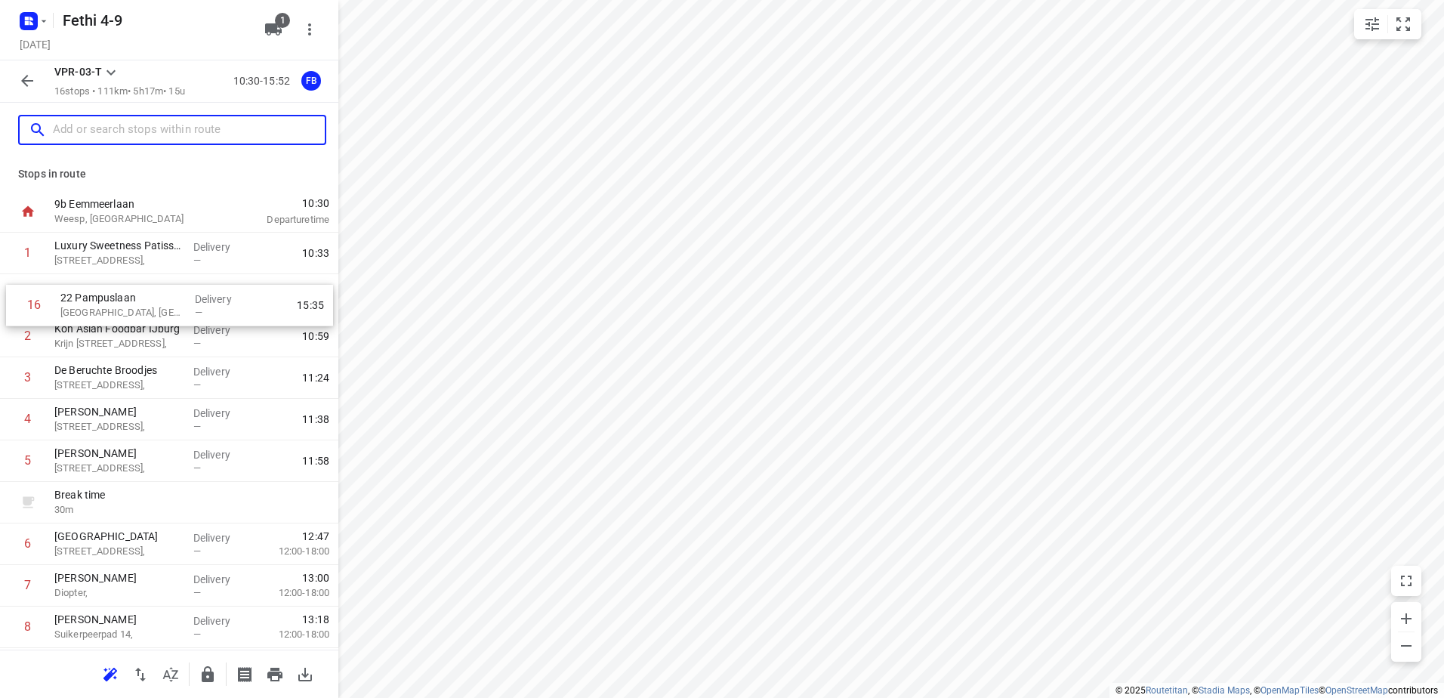
drag, startPoint x: 87, startPoint y: 595, endPoint x: 94, endPoint y: 308, distance: 287.1
click at [94, 308] on div "1 Luxury Sweetness Patisserie Amstellandlaan 6, Delivery — 10:33 2 Koh Asian Fo…" at bounding box center [169, 586] width 338 height 706
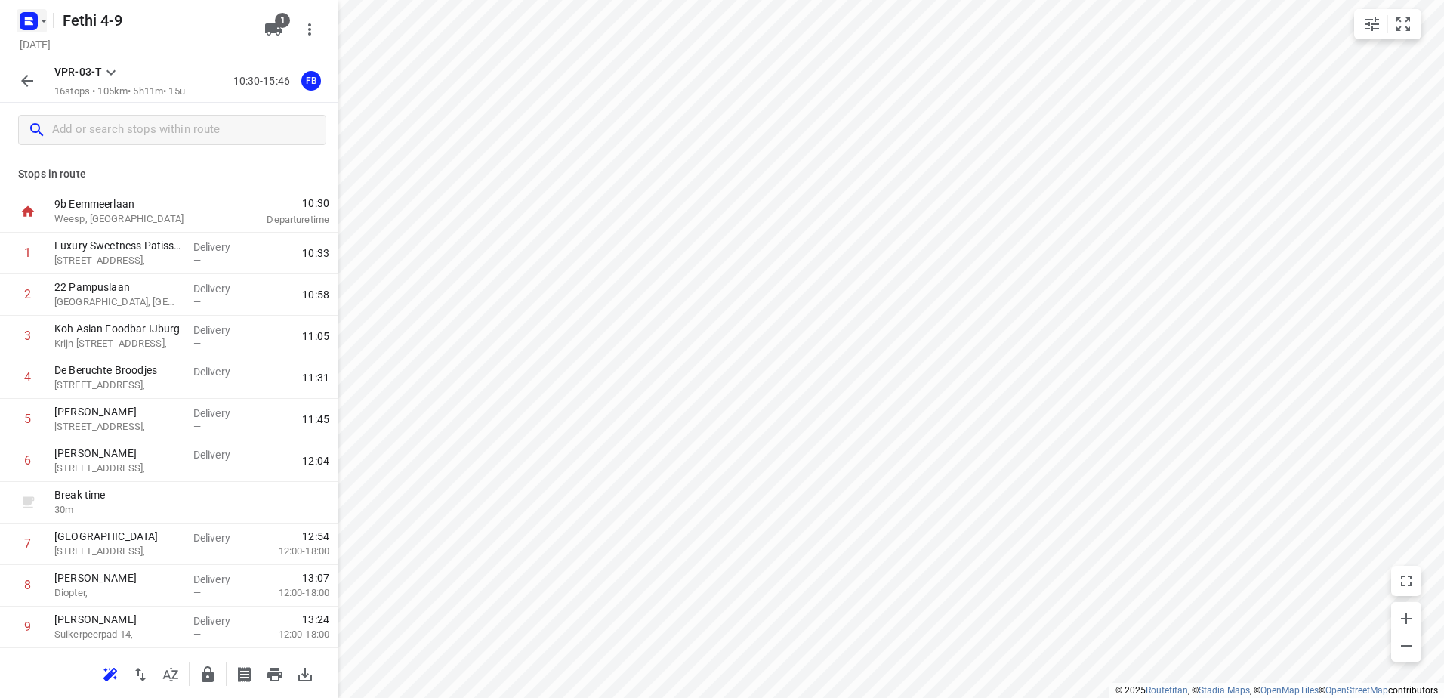
click at [48, 21] on icon "button" at bounding box center [44, 21] width 12 height 12
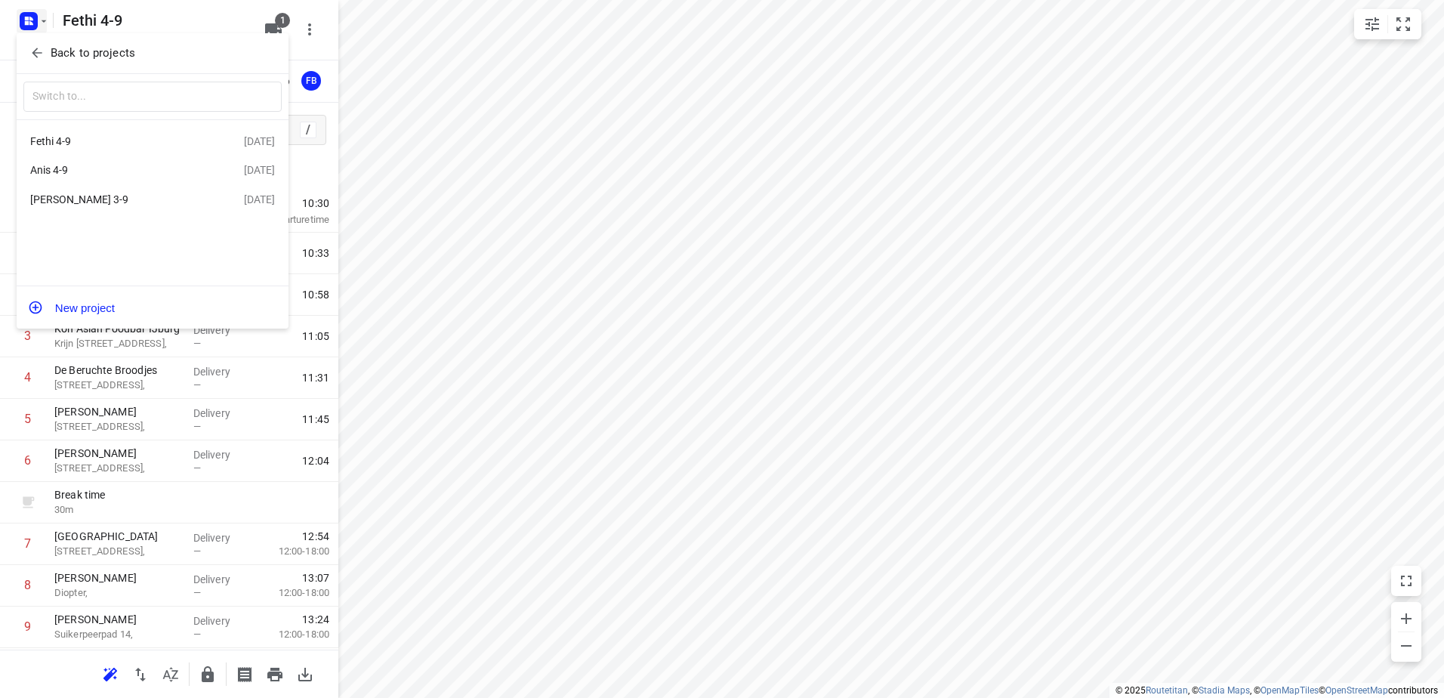
click at [43, 15] on div at bounding box center [722, 349] width 1444 height 698
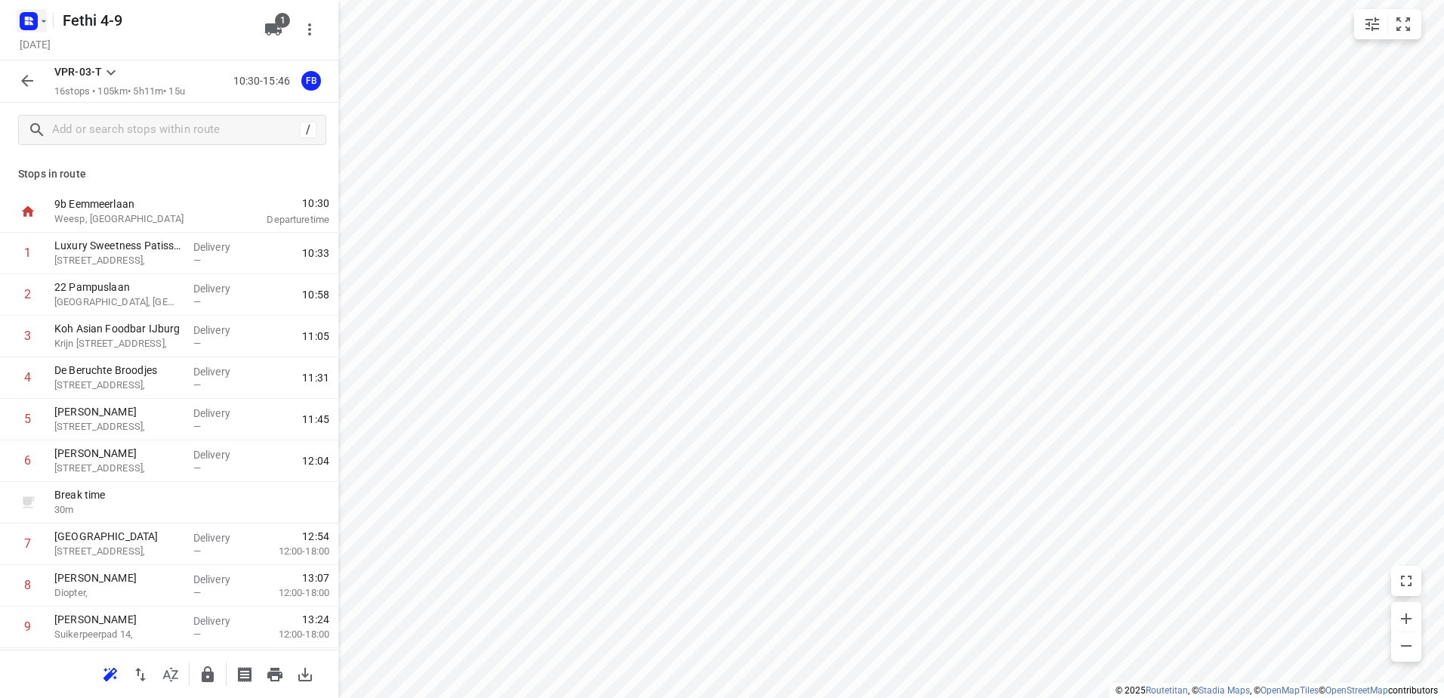
click at [45, 21] on icon "button" at bounding box center [44, 21] width 5 height 2
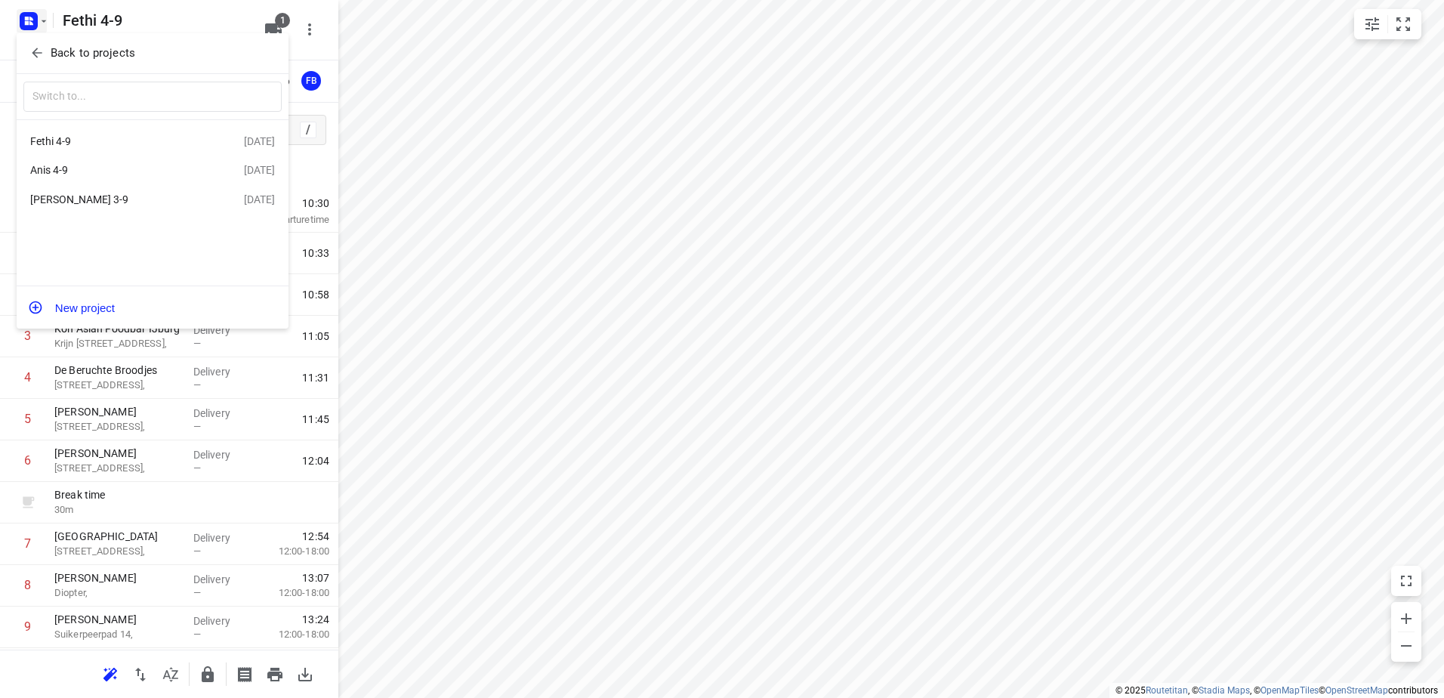
click at [89, 52] on p "Back to projects" at bounding box center [93, 53] width 85 height 17
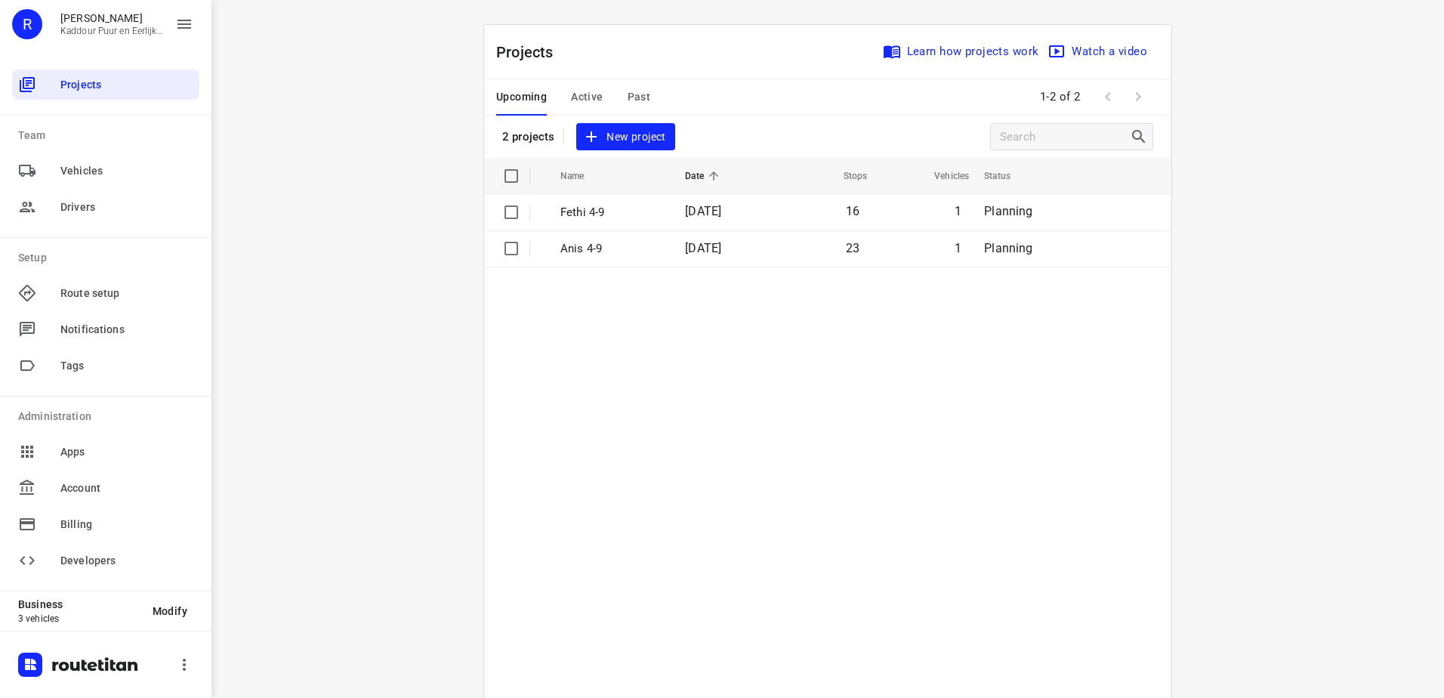
click at [579, 98] on span "Active" at bounding box center [587, 97] width 32 height 19
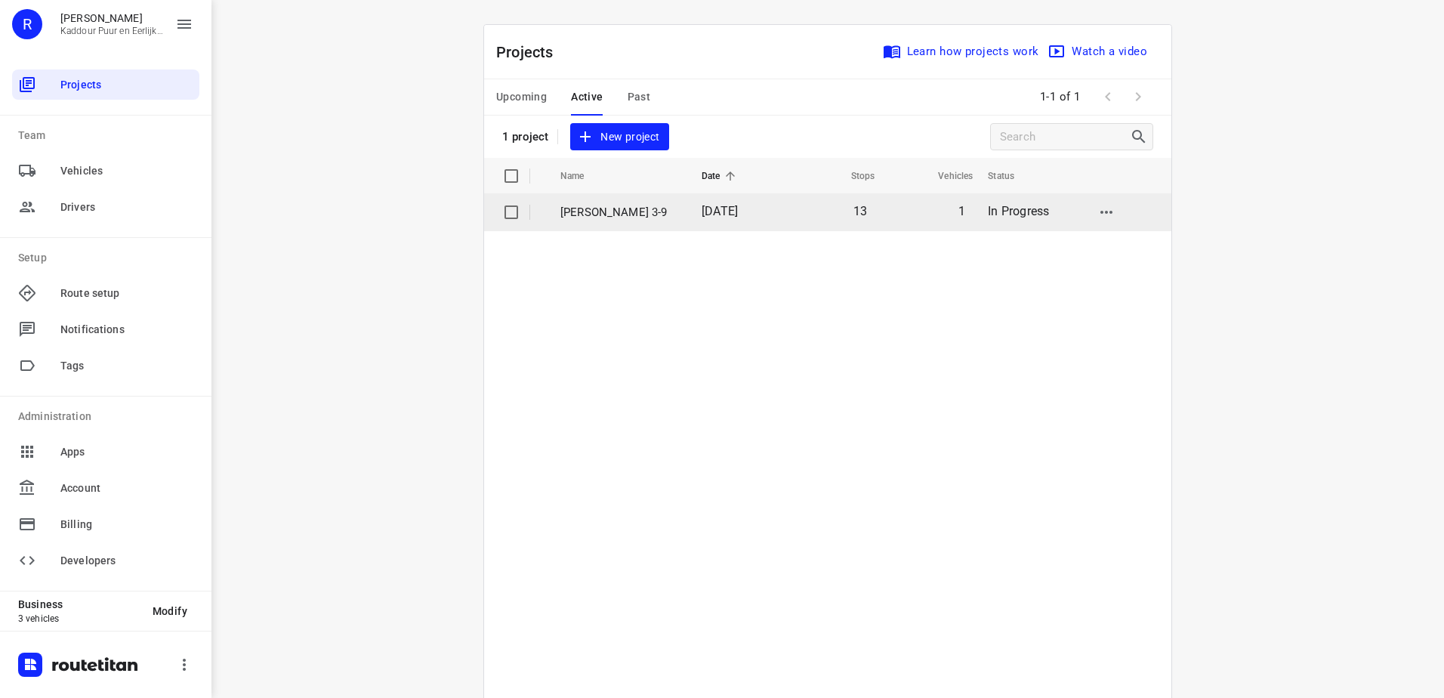
click at [507, 215] on input "checkbox" at bounding box center [511, 212] width 30 height 30
checkbox input "true"
click at [1110, 210] on button "button" at bounding box center [1106, 212] width 30 height 30
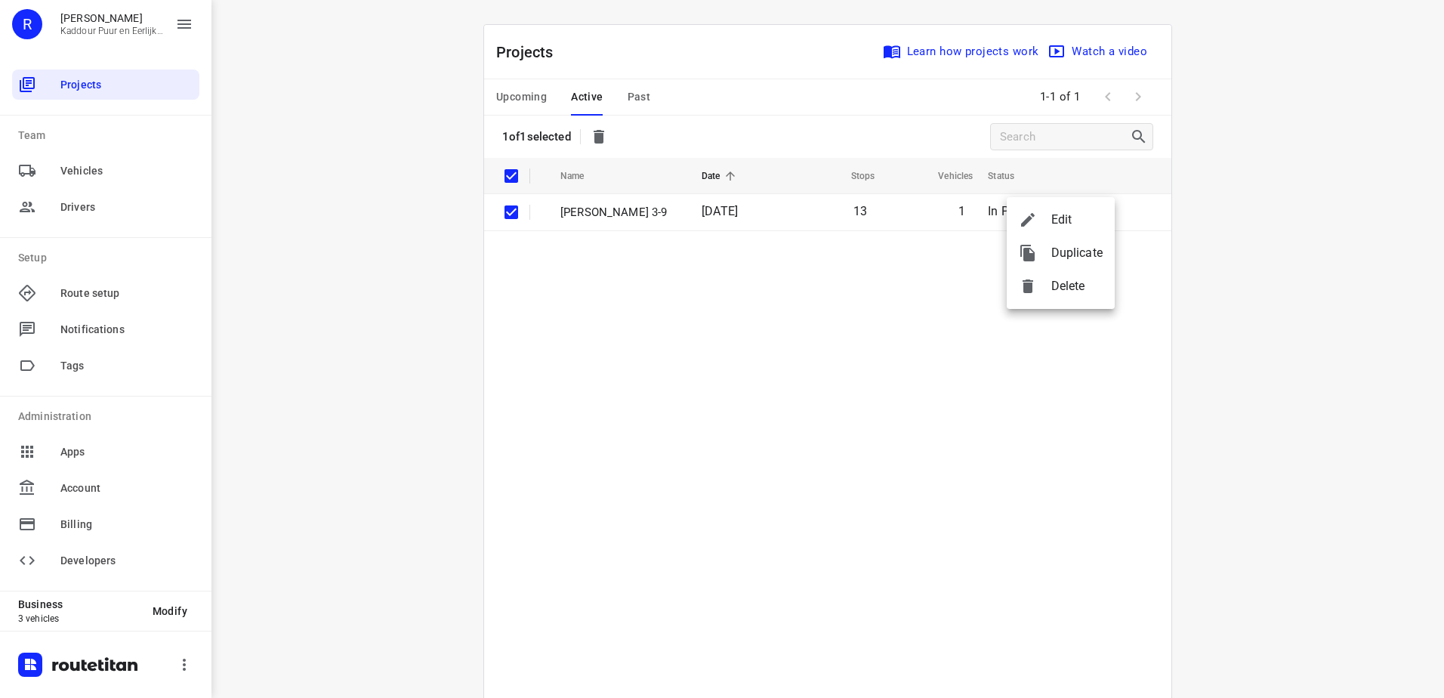
click at [819, 332] on div at bounding box center [722, 349] width 1444 height 698
click at [89, 89] on span "Projects" at bounding box center [126, 85] width 133 height 16
click at [517, 92] on span "Upcoming" at bounding box center [521, 97] width 51 height 19
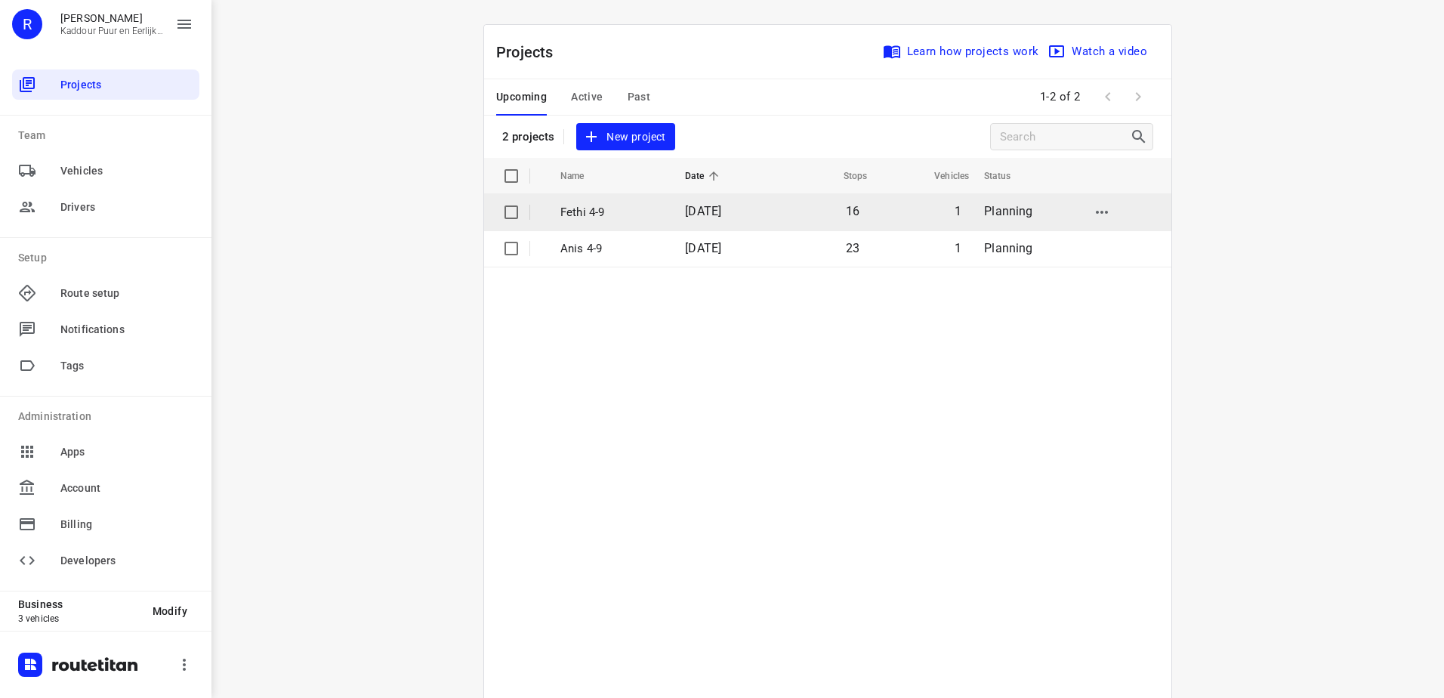
click at [579, 211] on p "Fethi 4-9" at bounding box center [611, 212] width 102 height 17
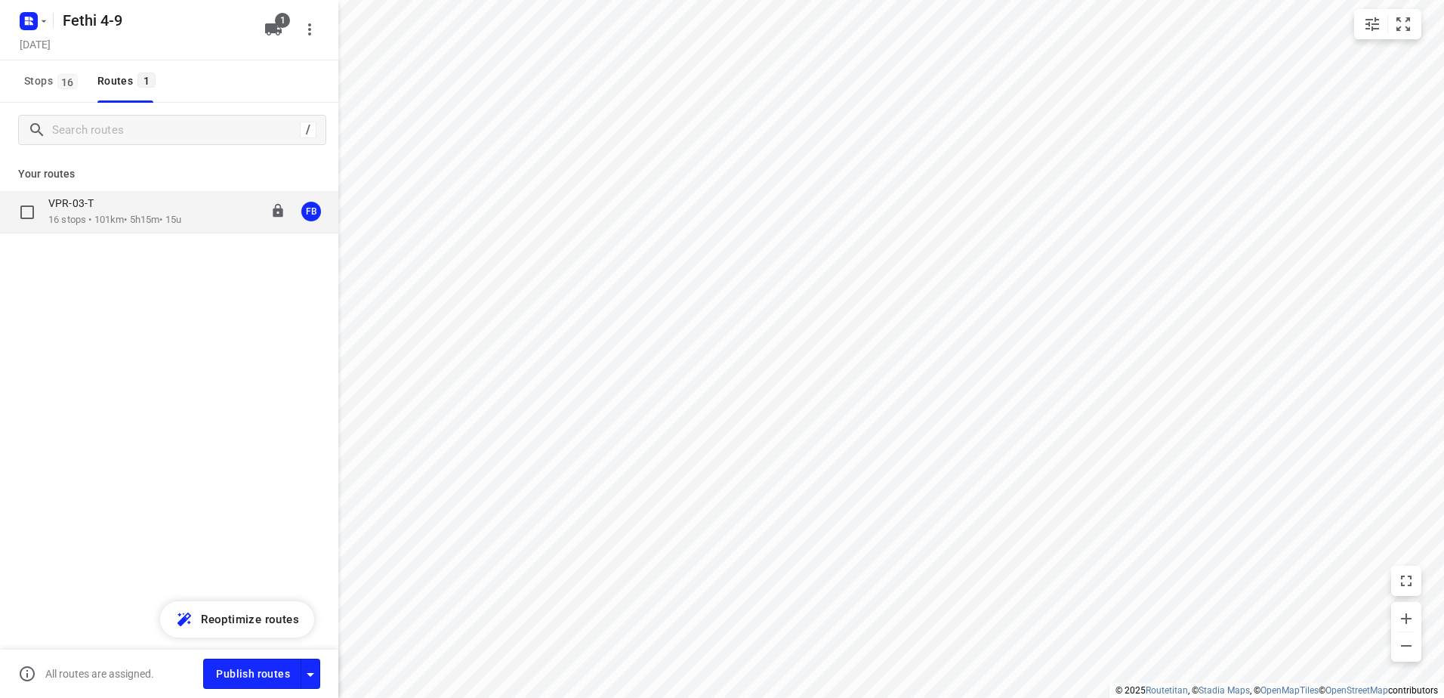
click at [92, 211] on div "VPR-03-T" at bounding box center [114, 204] width 133 height 17
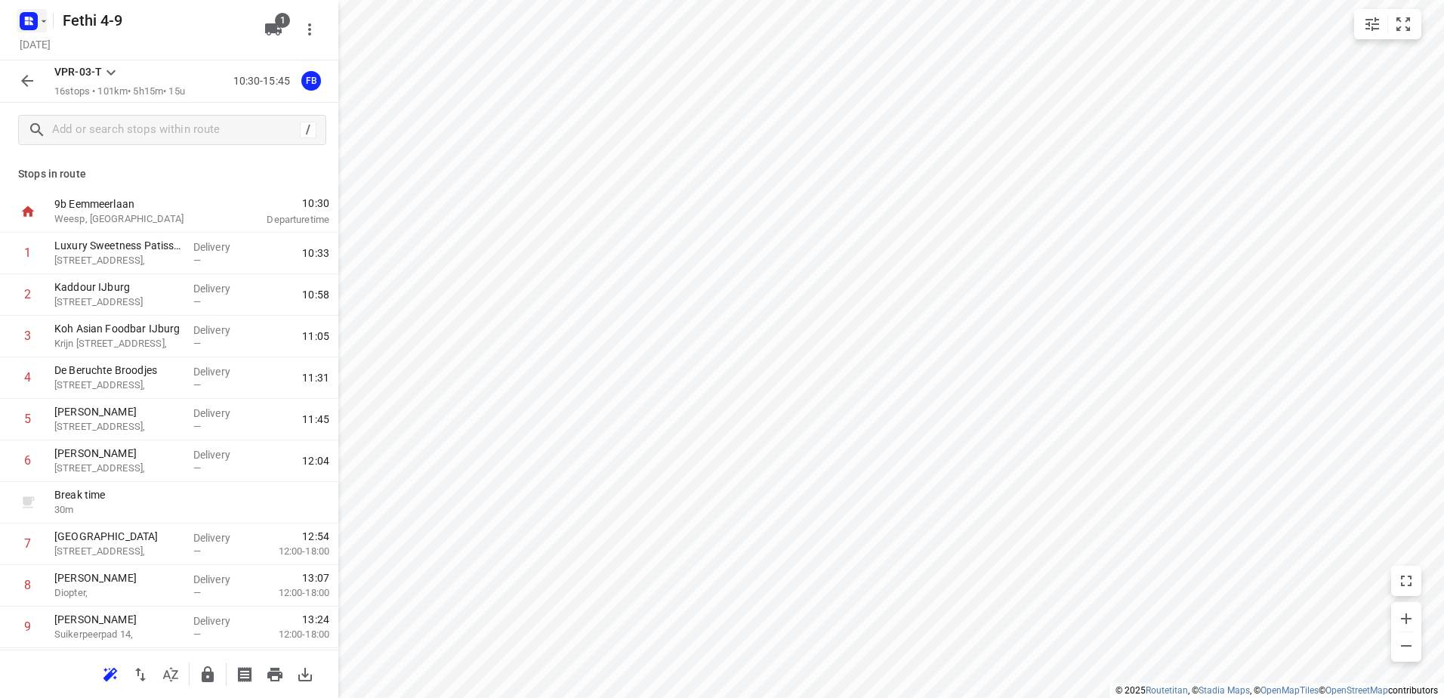
click at [45, 20] on icon "button" at bounding box center [44, 21] width 12 height 12
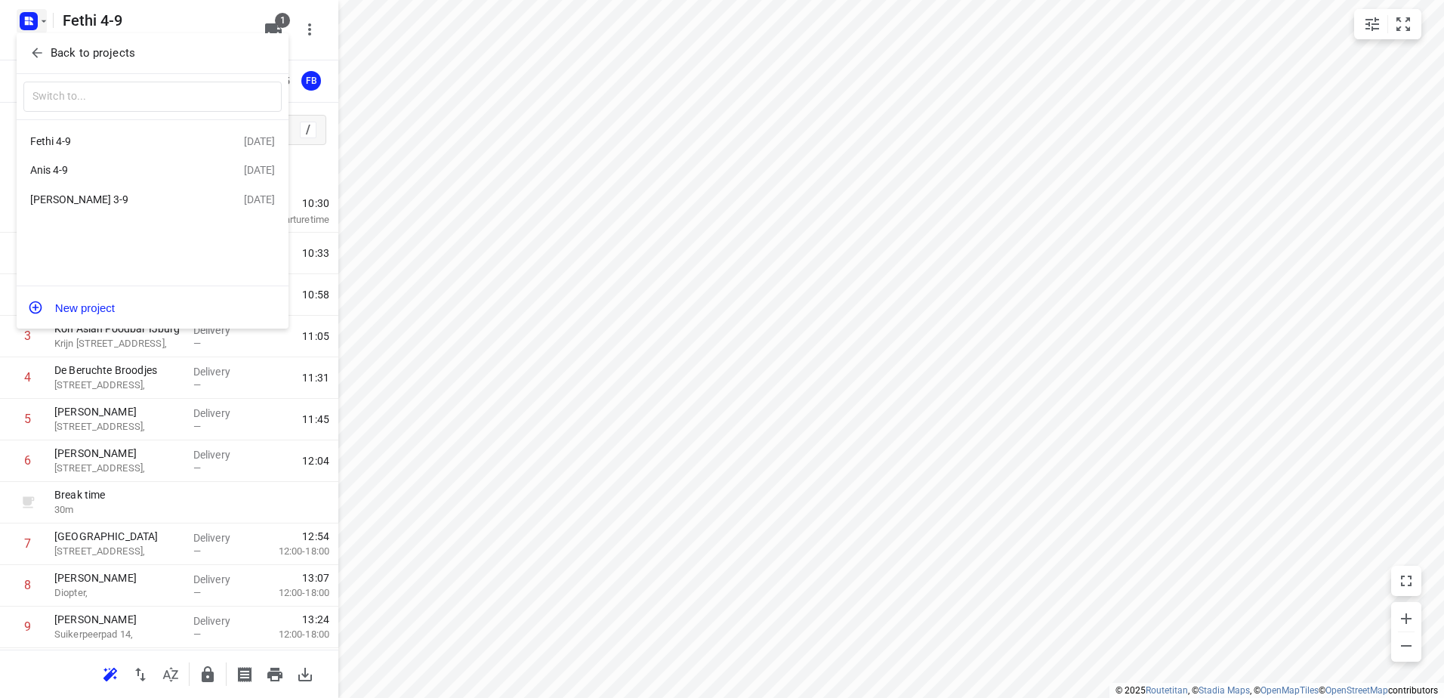
click at [66, 199] on div "Jeffrey 3-9" at bounding box center [117, 199] width 174 height 12
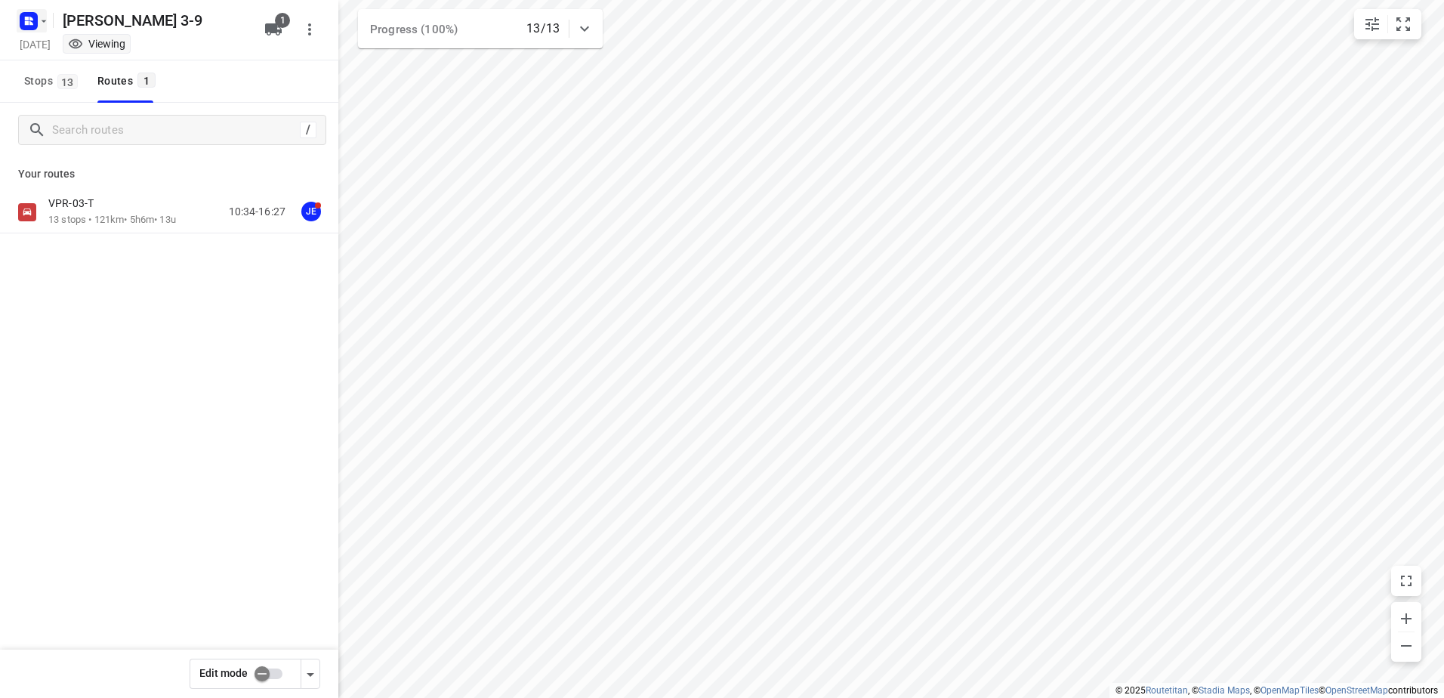
click at [39, 24] on icon "button" at bounding box center [44, 21] width 12 height 12
click at [60, 170] on div "Anis 4-9" at bounding box center [117, 170] width 174 height 12
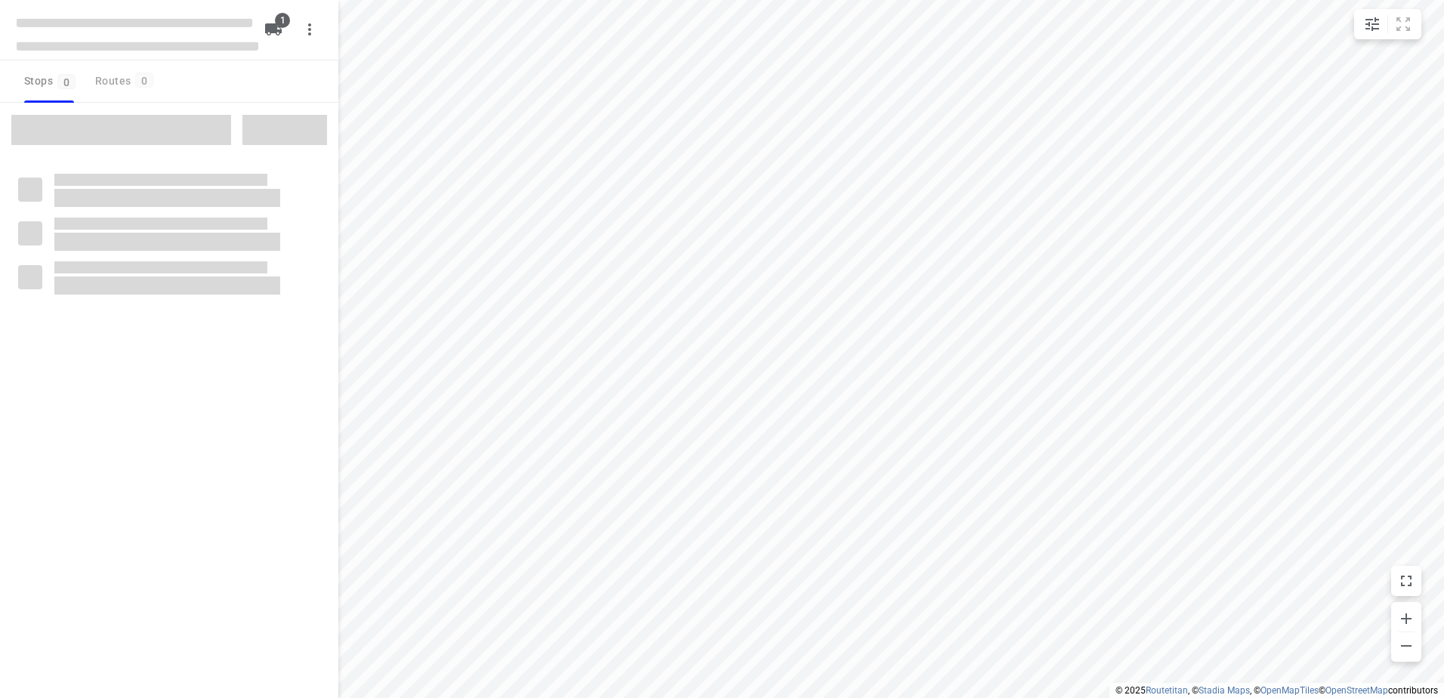
type input "distance"
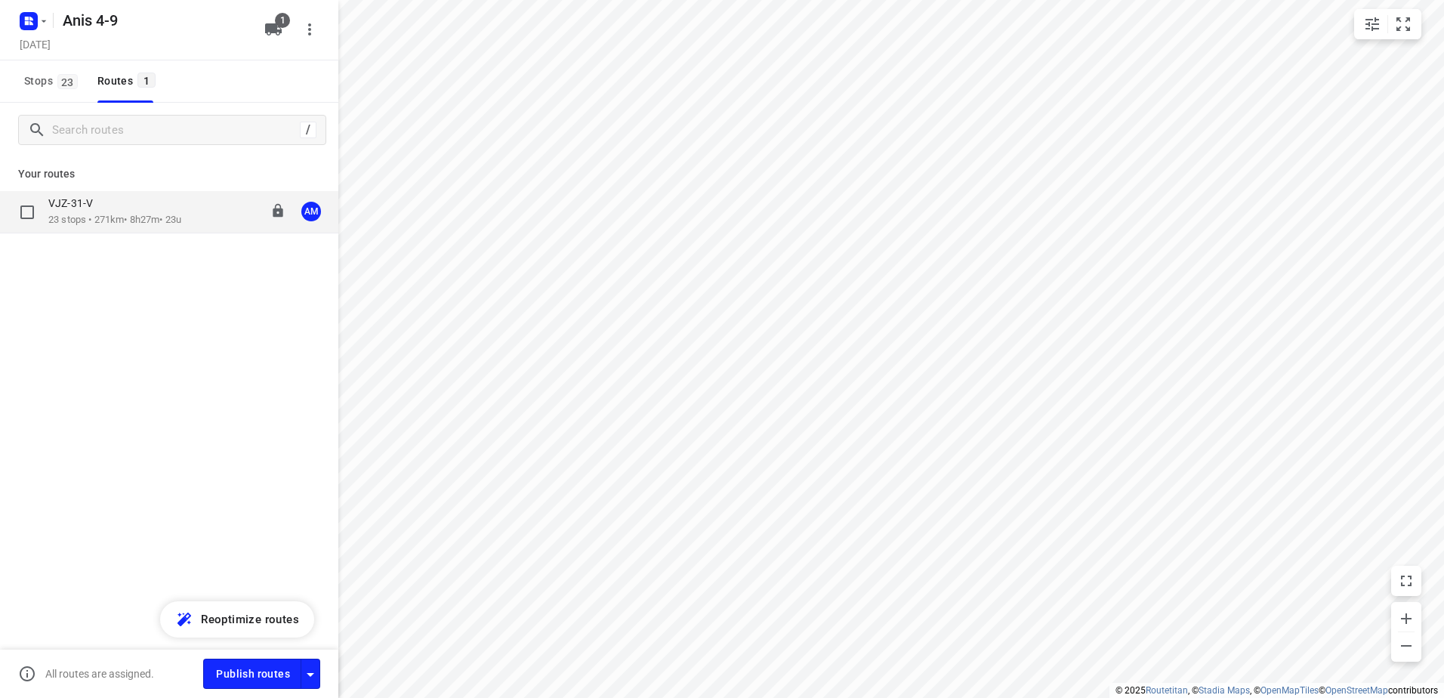
click at [92, 210] on p "VJZ-31-V" at bounding box center [75, 203] width 54 height 14
